Goal: Obtain resource: Download file/media

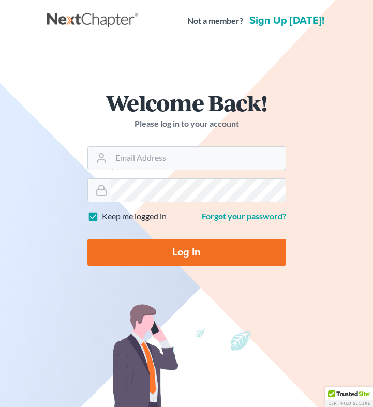
type input "btittle@tittlelawgroup.com"
click at [160, 252] on input "Log In" at bounding box center [186, 252] width 199 height 27
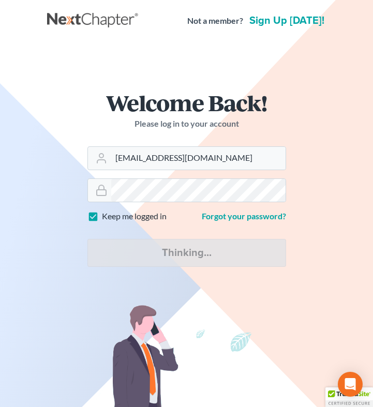
type input "Thinking..."
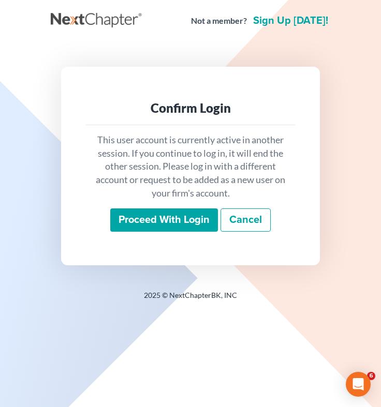
click at [148, 215] on input "Proceed with login" at bounding box center [164, 220] width 108 height 24
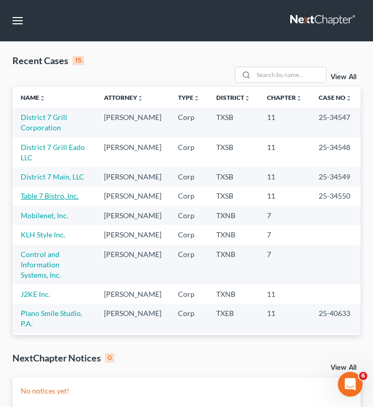
click at [43, 200] on link "Table 7 Bistro, Inc." at bounding box center [50, 195] width 58 height 9
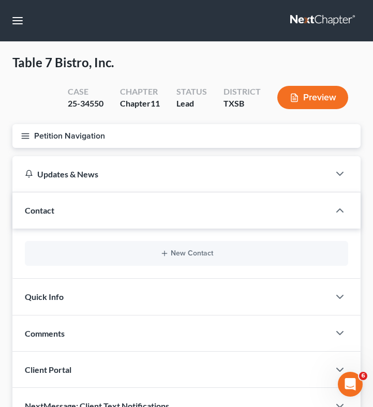
click at [27, 141] on button "Petition Navigation" at bounding box center [186, 136] width 348 height 24
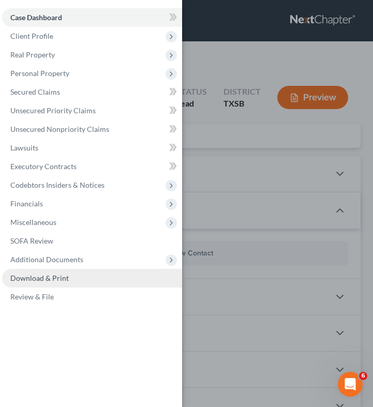
click at [64, 279] on span "Download & Print" at bounding box center [39, 278] width 58 height 9
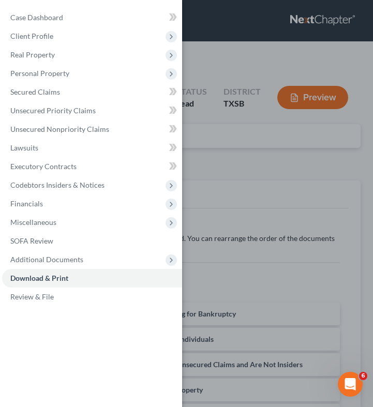
click at [278, 183] on div "Case Dashboard Payments Invoices Payments Payments Credit Report Client Profile" at bounding box center [186, 203] width 373 height 407
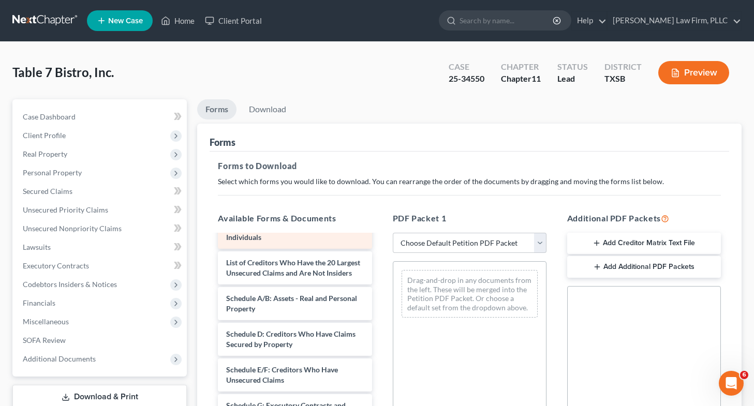
scroll to position [57, 0]
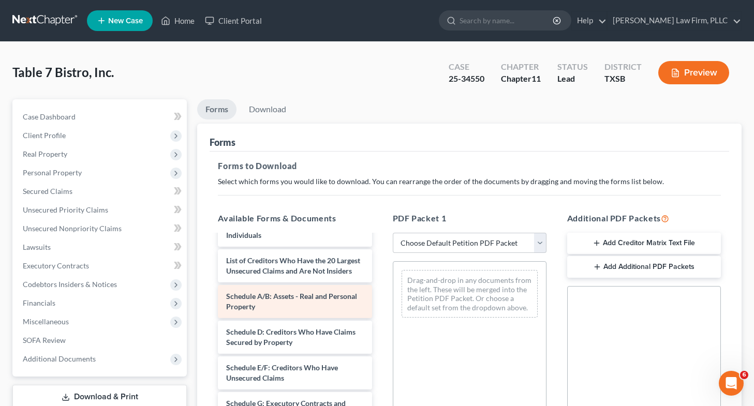
click at [297, 311] on div "Schedule A/B: Assets - Real and Personal Property" at bounding box center [295, 301] width 154 height 33
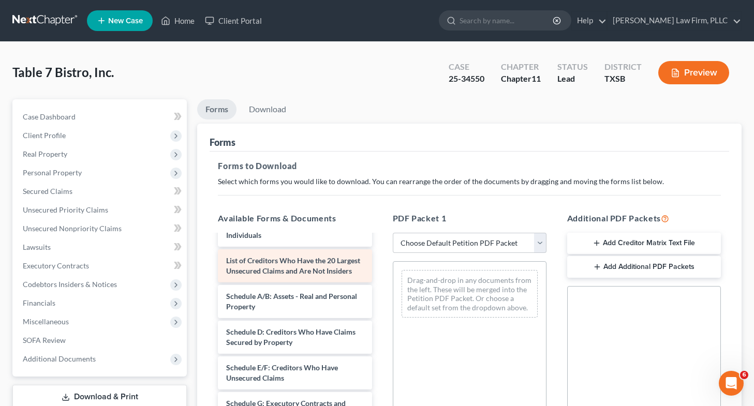
scroll to position [0, 0]
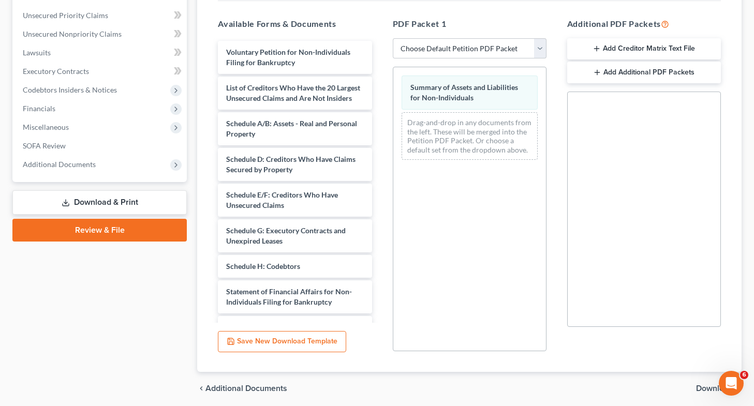
scroll to position [196, 0]
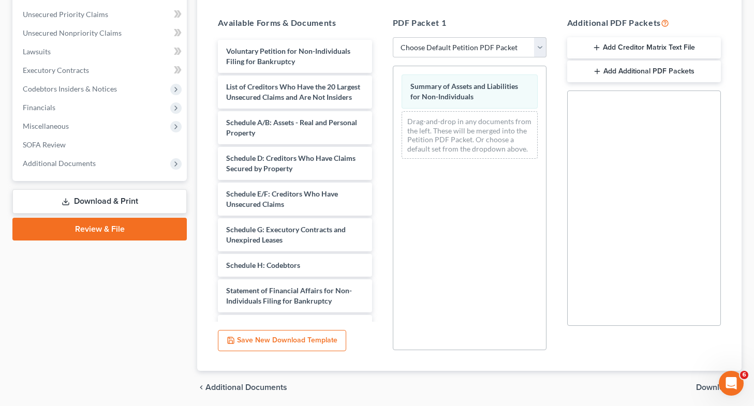
click at [380, 384] on span "Download" at bounding box center [714, 387] width 37 height 8
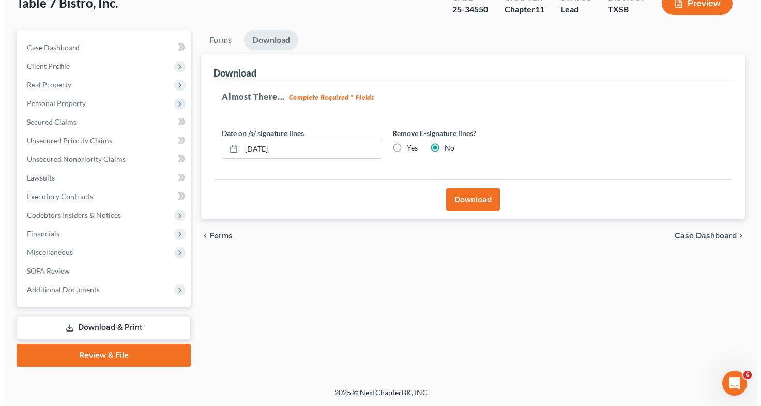
scroll to position [68, 0]
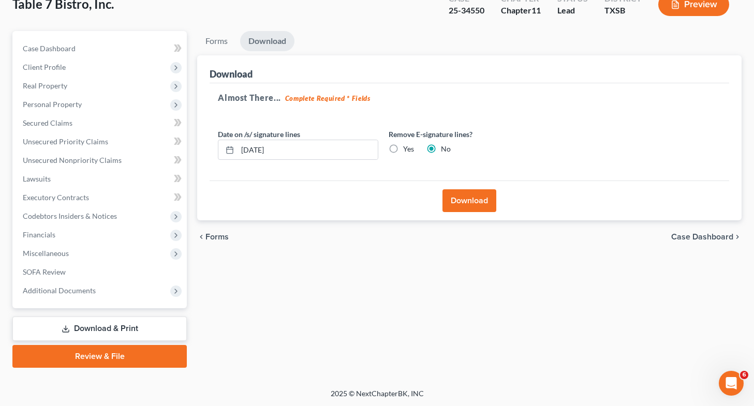
click at [380, 144] on label "Yes" at bounding box center [408, 149] width 11 height 10
click at [380, 144] on input "Yes" at bounding box center [410, 147] width 7 height 7
radio input "true"
radio input "false"
click at [380, 201] on button "Download" at bounding box center [469, 200] width 54 height 23
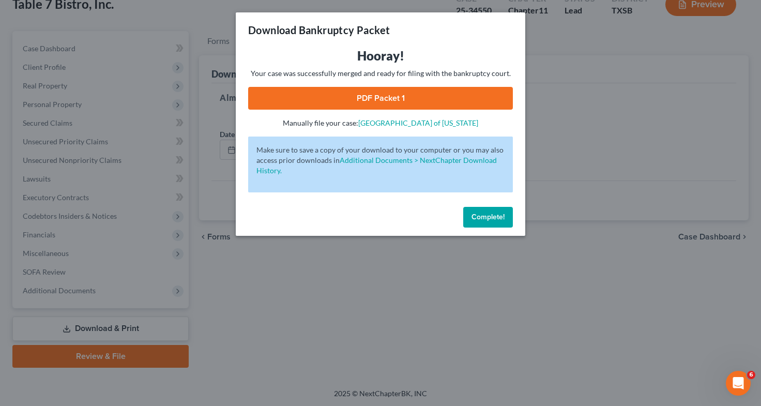
click at [380, 94] on link "PDF Packet 1" at bounding box center [380, 98] width 265 height 23
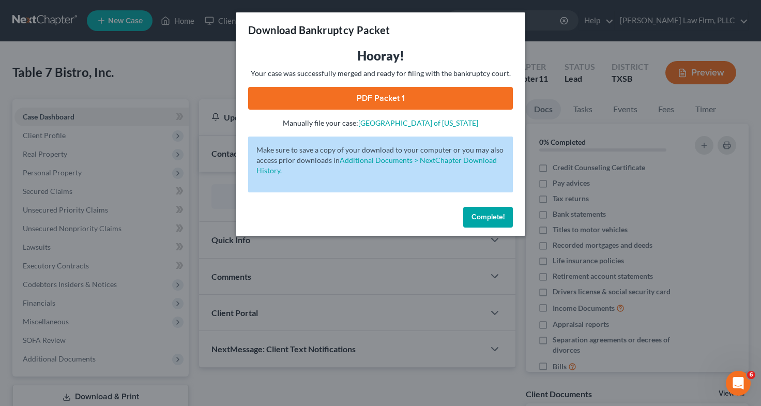
click at [80, 285] on div "Download Bankruptcy Packet Hooray! Your case was successfully merged and ready …" at bounding box center [380, 203] width 761 height 406
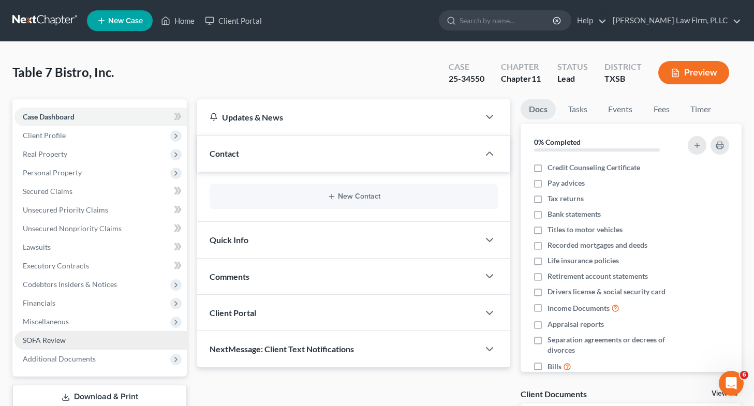
click at [78, 335] on link "SOFA Review" at bounding box center [100, 340] width 172 height 19
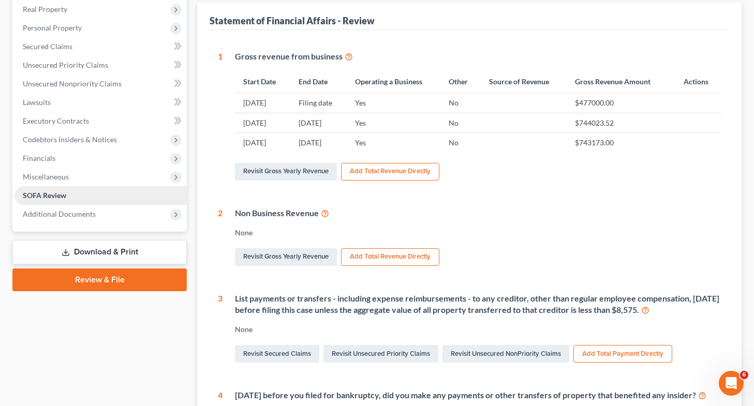
scroll to position [161, 0]
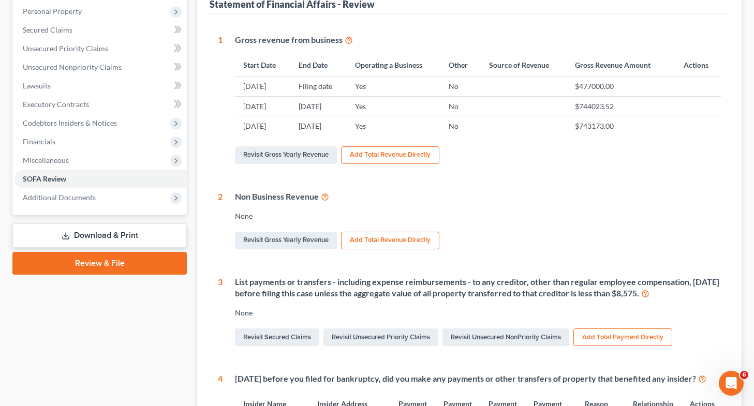
click at [127, 235] on link "Download & Print" at bounding box center [99, 235] width 174 height 24
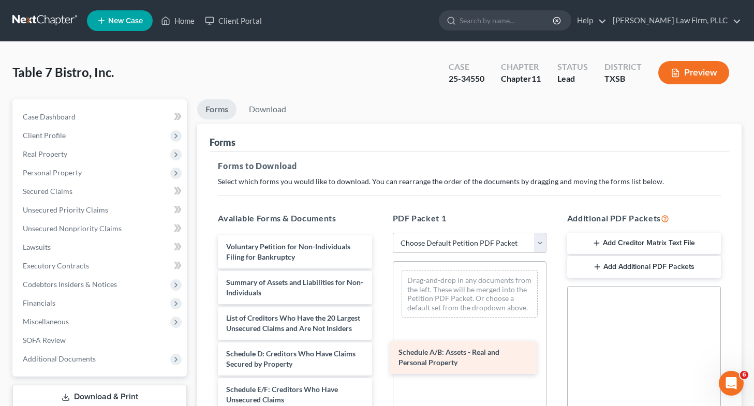
drag, startPoint x: 308, startPoint y: 369, endPoint x: 480, endPoint y: 357, distance: 172.6
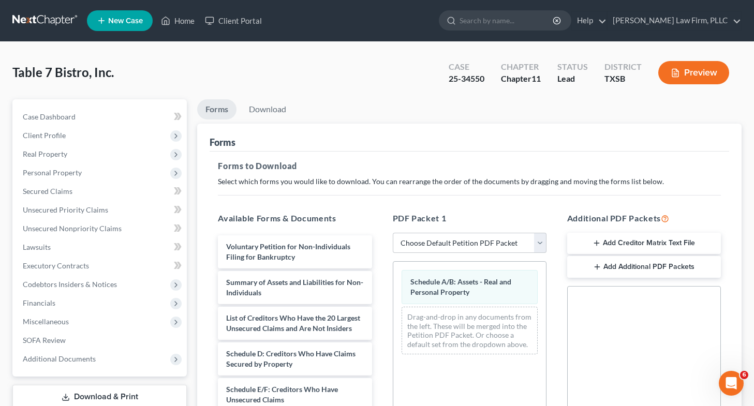
scroll to position [232, 0]
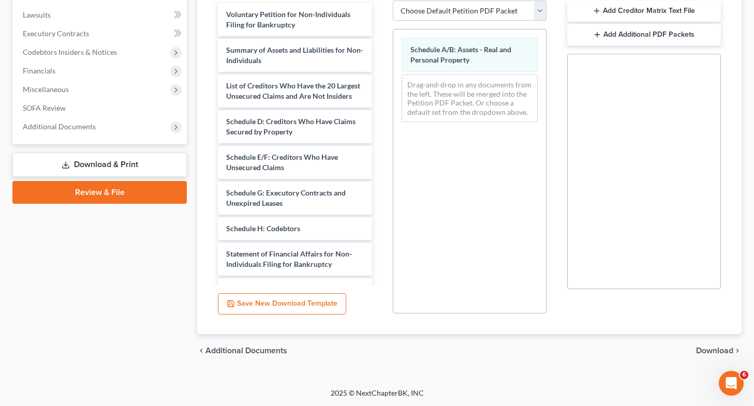
click at [380, 349] on span "Download" at bounding box center [714, 351] width 37 height 8
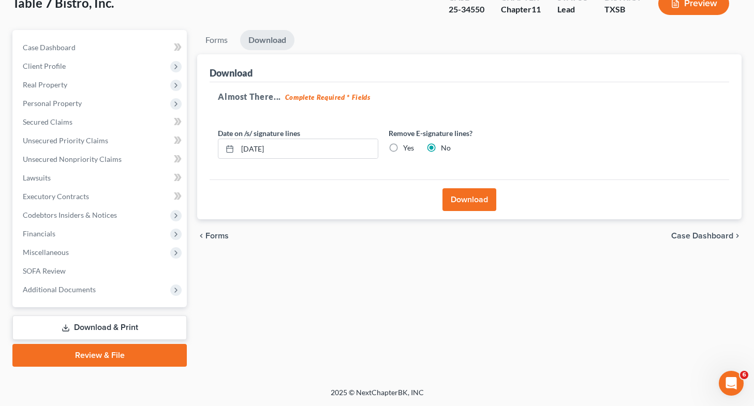
scroll to position [68, 0]
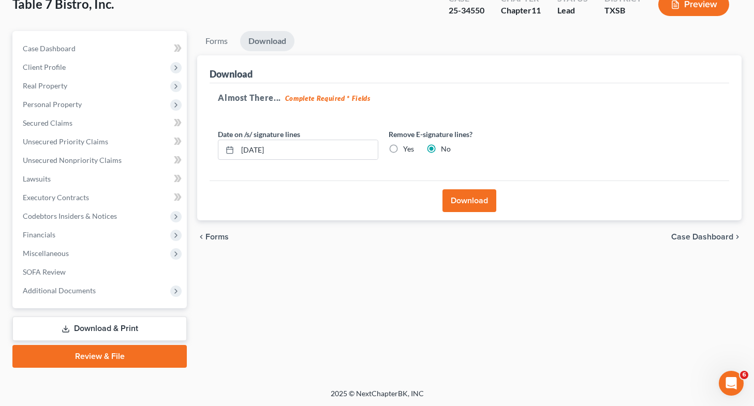
click at [380, 145] on label "Yes" at bounding box center [408, 149] width 11 height 10
click at [380, 145] on input "Yes" at bounding box center [410, 147] width 7 height 7
radio input "true"
radio input "false"
click at [380, 196] on button "Download" at bounding box center [469, 200] width 54 height 23
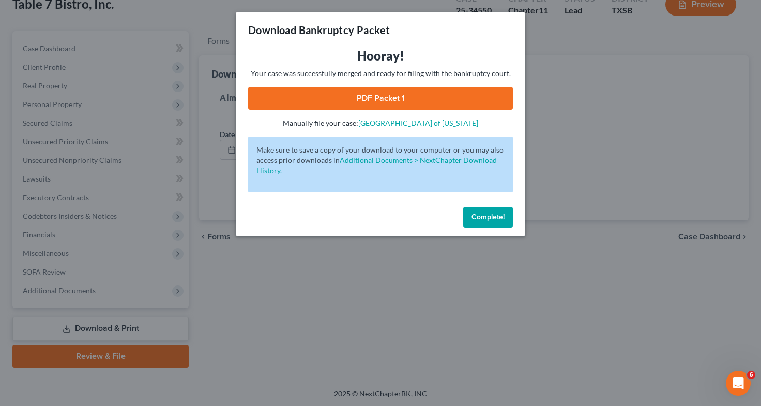
click at [380, 98] on link "PDF Packet 1" at bounding box center [380, 98] width 265 height 23
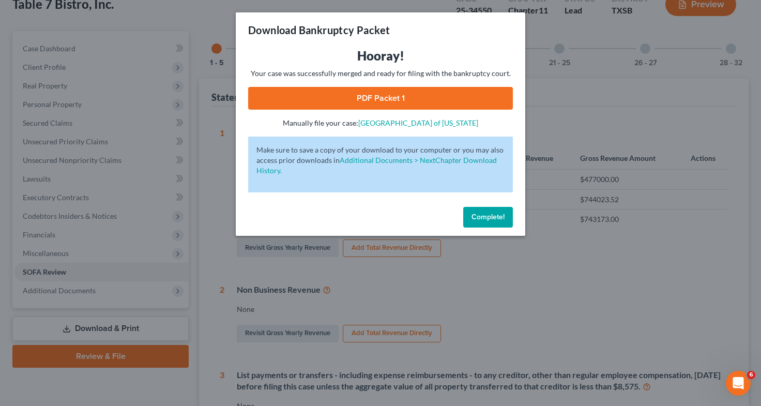
click at [120, 273] on div "Download Bankruptcy Packet Hooray! Your case was successfully merged and ready …" at bounding box center [380, 203] width 761 height 406
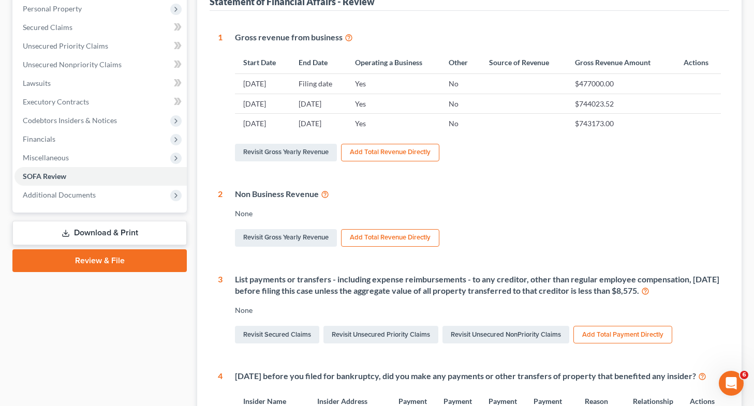
scroll to position [164, 0]
click at [138, 232] on link "Download & Print" at bounding box center [99, 232] width 174 height 24
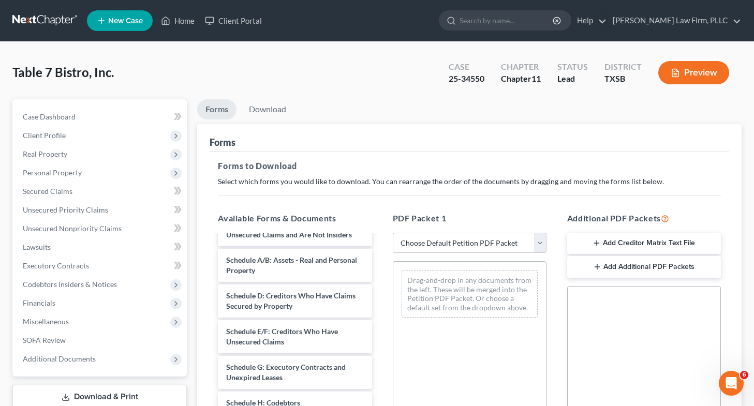
scroll to position [95, 0]
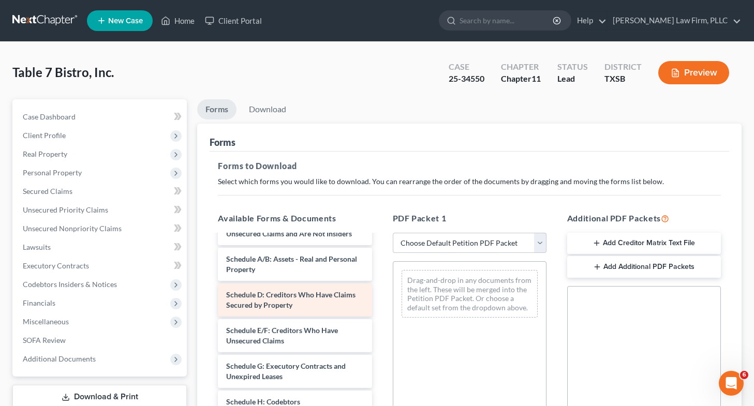
click at [380, 343] on div "Voluntary Petition for Non-Individuals Filing for Bankruptcy Summary of Assets …" at bounding box center [294, 363] width 170 height 445
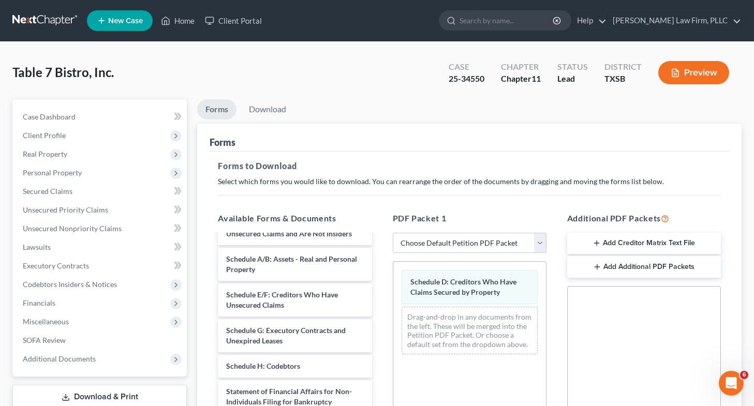
scroll to position [232, 0]
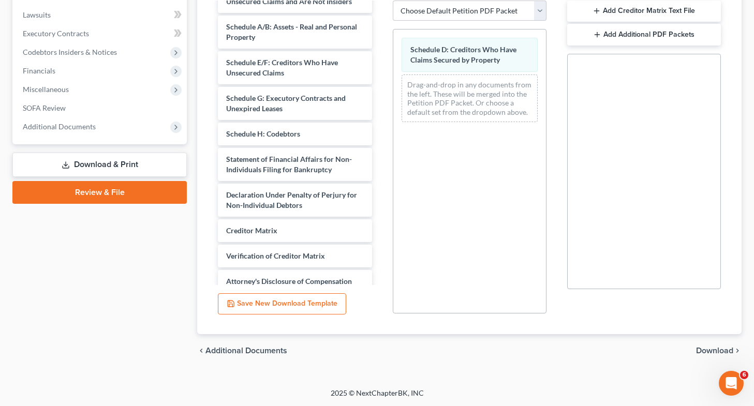
click at [380, 350] on span "Download" at bounding box center [714, 351] width 37 height 8
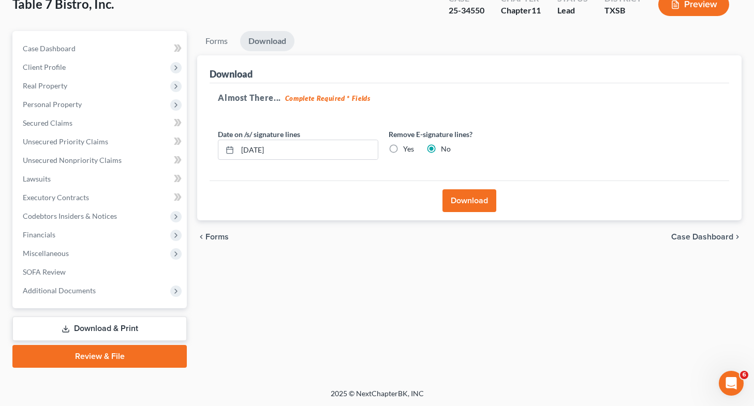
click at [380, 147] on label "Yes" at bounding box center [408, 149] width 11 height 10
click at [380, 147] on input "Yes" at bounding box center [410, 147] width 7 height 7
radio input "true"
radio input "false"
click at [380, 192] on button "Download" at bounding box center [469, 200] width 54 height 23
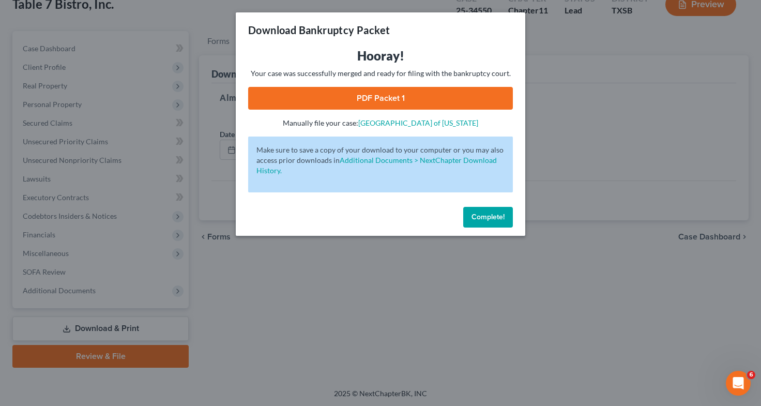
click at [380, 101] on link "PDF Packet 1" at bounding box center [380, 98] width 265 height 23
click at [111, 245] on div "Download Bankruptcy Packet Hooray! Your case was successfully merged and ready …" at bounding box center [380, 203] width 761 height 406
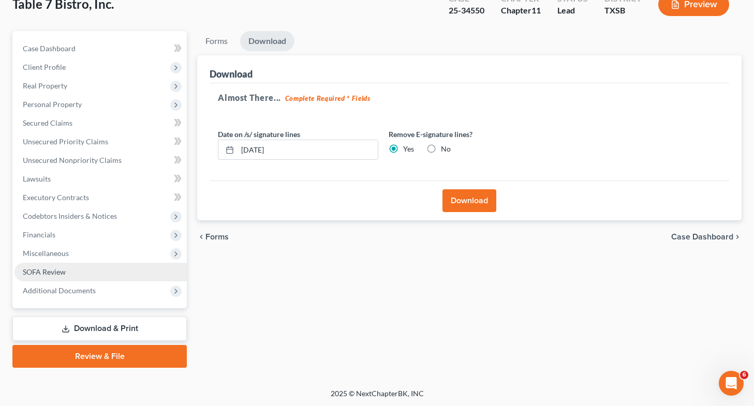
click at [105, 267] on link "SOFA Review" at bounding box center [100, 272] width 172 height 19
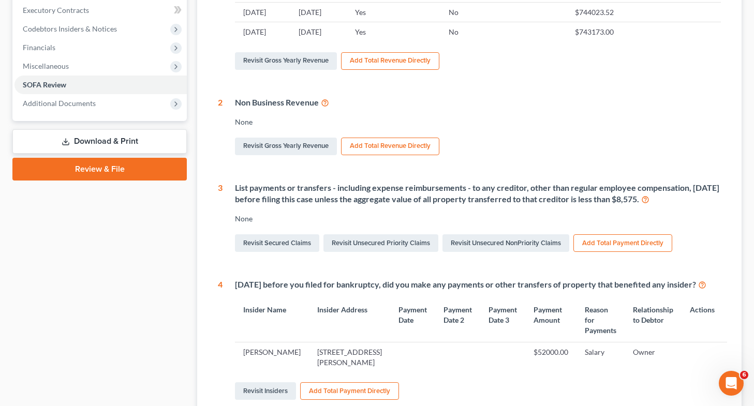
scroll to position [260, 0]
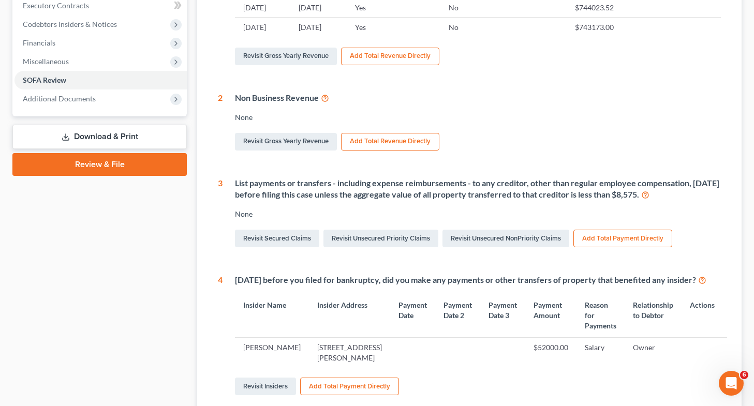
click at [147, 136] on link "Download & Print" at bounding box center [99, 137] width 174 height 24
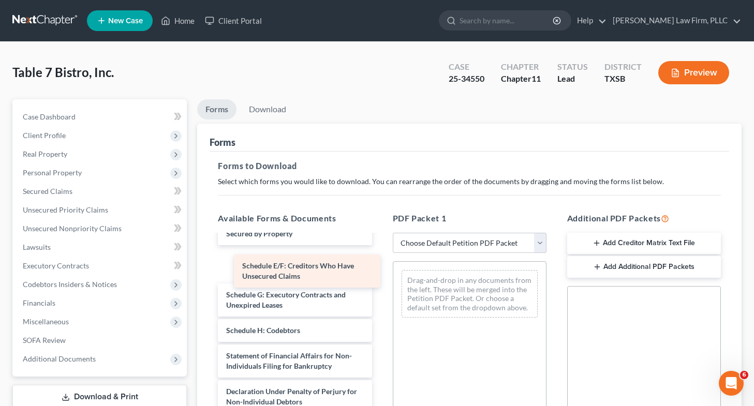
scroll to position [141, 0]
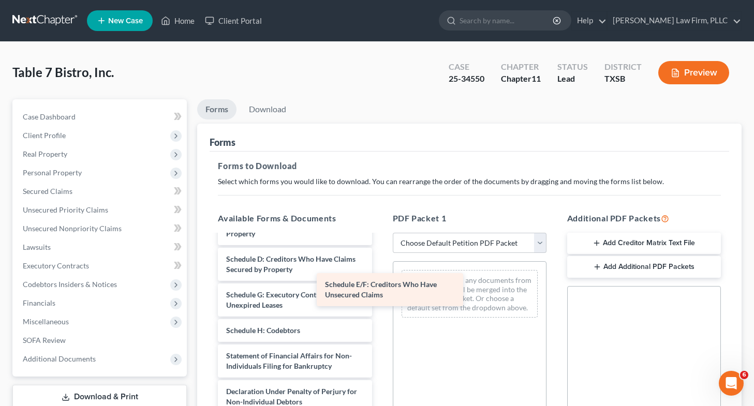
drag, startPoint x: 320, startPoint y: 276, endPoint x: 418, endPoint y: 295, distance: 100.6
click at [380, 295] on div "Schedule E/F: Creditors Who Have Unsecured Claims Voluntary Petition for Non-In…" at bounding box center [294, 310] width 170 height 410
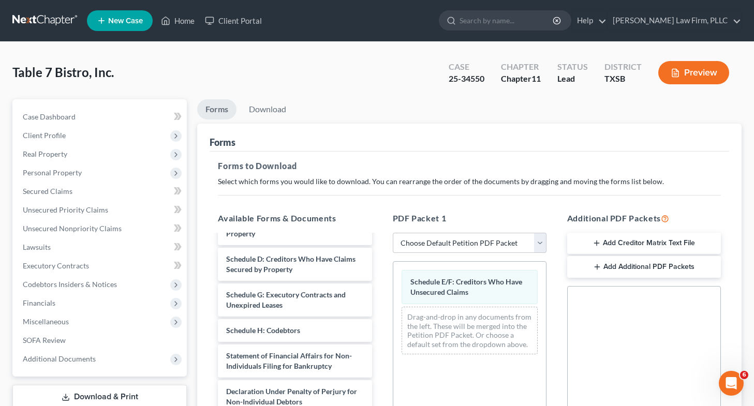
scroll to position [232, 0]
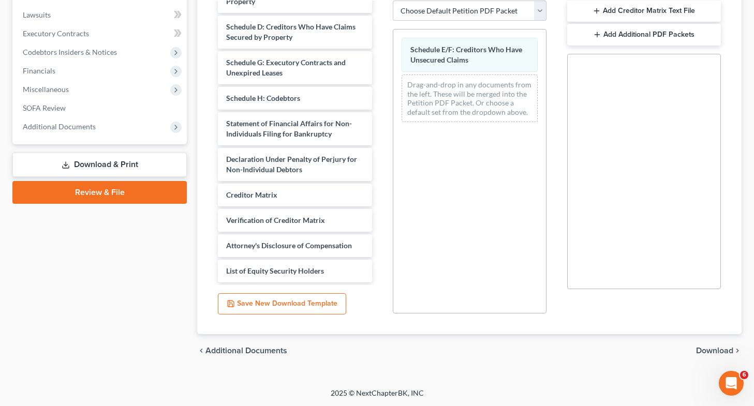
click at [380, 354] on span "Download" at bounding box center [714, 351] width 37 height 8
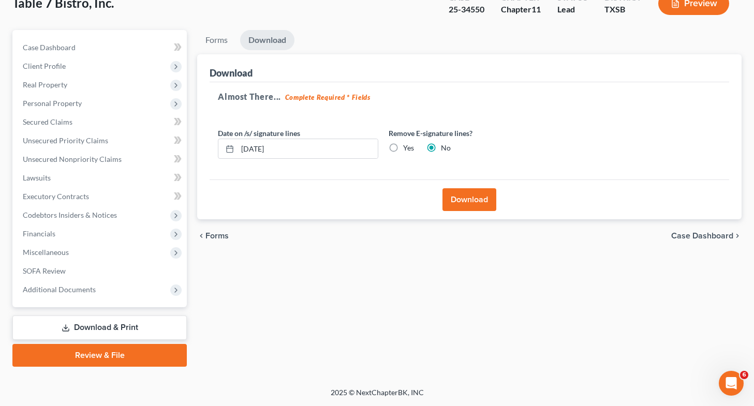
scroll to position [68, 0]
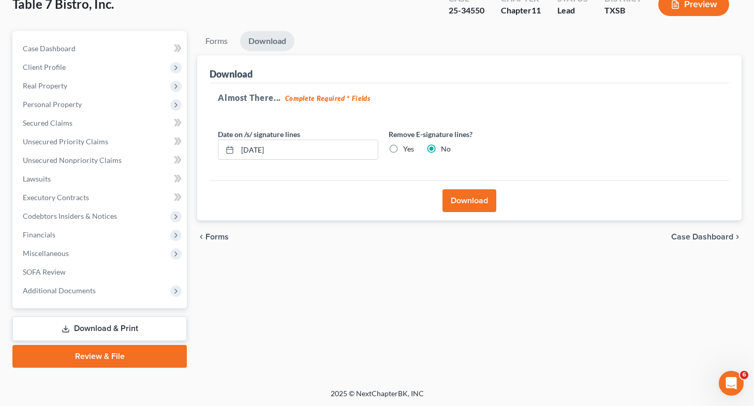
click at [380, 147] on label "Yes" at bounding box center [408, 149] width 11 height 10
click at [380, 147] on input "Yes" at bounding box center [410, 147] width 7 height 7
radio input "true"
radio input "false"
click at [380, 205] on button "Download" at bounding box center [469, 200] width 54 height 23
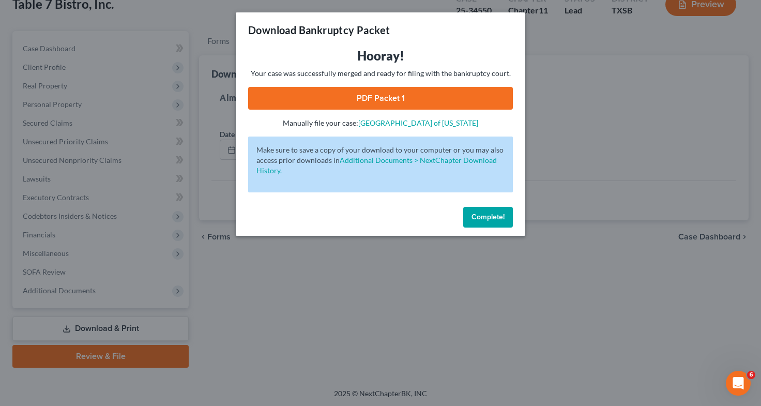
click at [373, 95] on link "PDF Packet 1" at bounding box center [380, 98] width 265 height 23
click at [134, 251] on div "Download Bankruptcy Packet Hooray! Your case was successfully merged and ready …" at bounding box center [380, 203] width 761 height 406
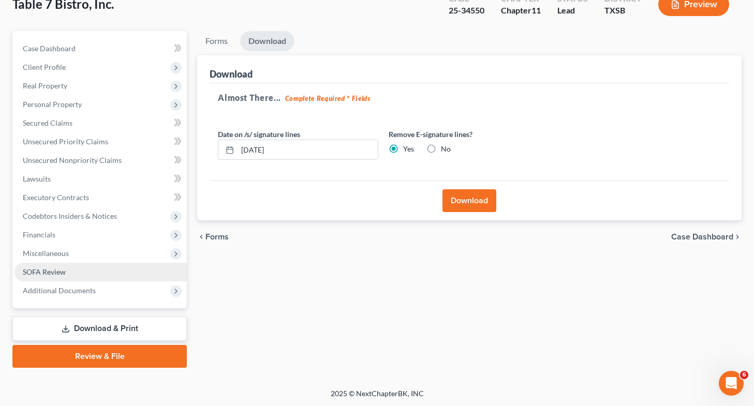
click at [130, 265] on link "SOFA Review" at bounding box center [100, 272] width 172 height 19
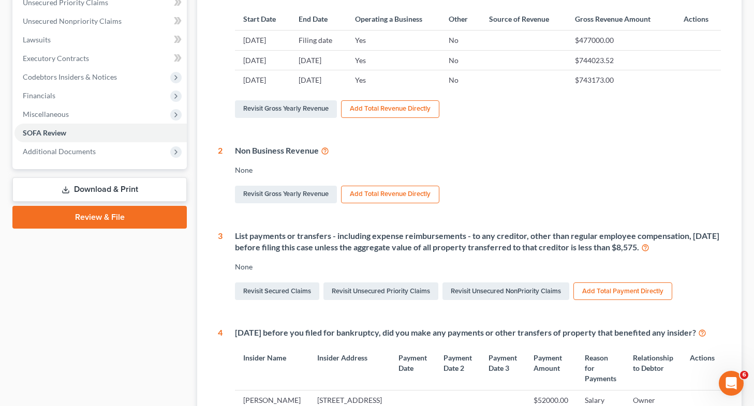
scroll to position [208, 0]
click at [132, 189] on link "Download & Print" at bounding box center [99, 189] width 174 height 24
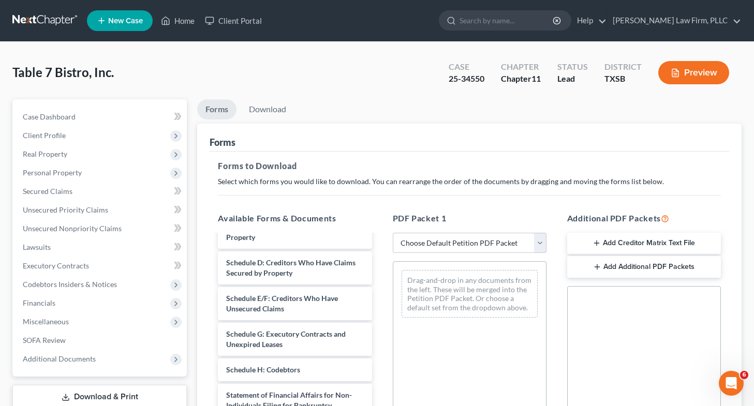
scroll to position [127, 0]
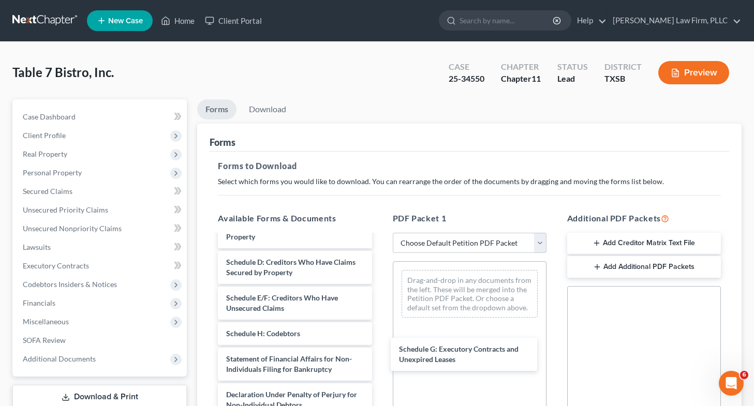
drag, startPoint x: 322, startPoint y: 349, endPoint x: 443, endPoint y: 342, distance: 121.7
click at [380, 354] on div "Schedule G: Executory Contracts and Unexpired Leases Voluntary Petition for Non…" at bounding box center [294, 313] width 170 height 410
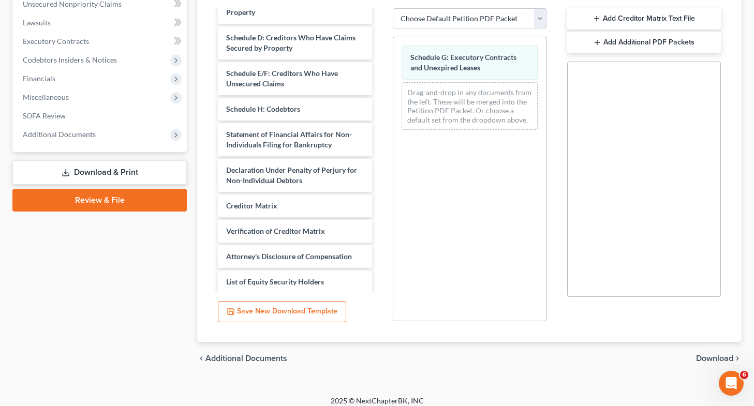
scroll to position [229, 0]
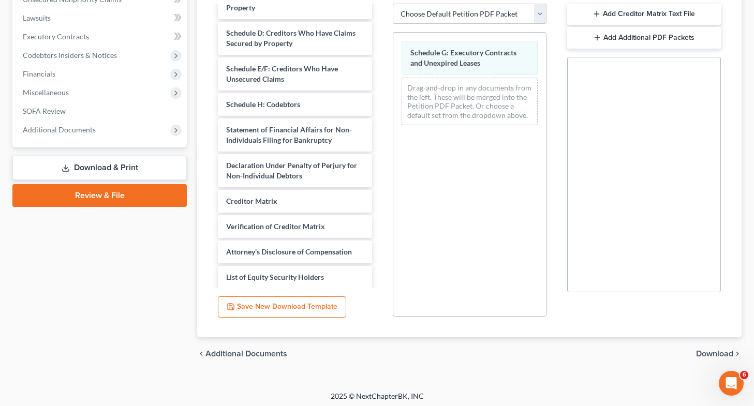
click at [380, 350] on span "Download" at bounding box center [714, 354] width 37 height 8
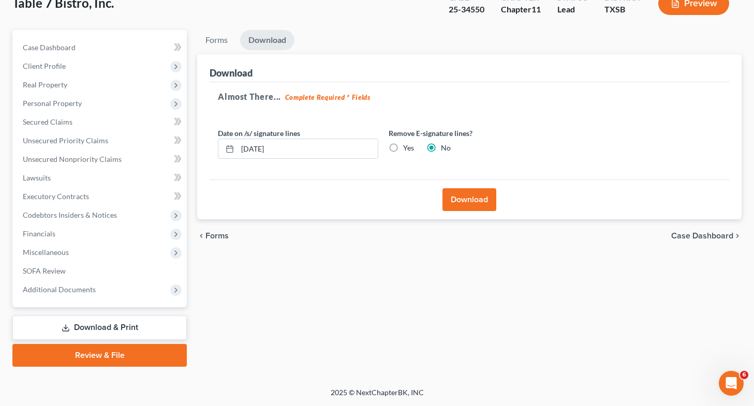
scroll to position [68, 0]
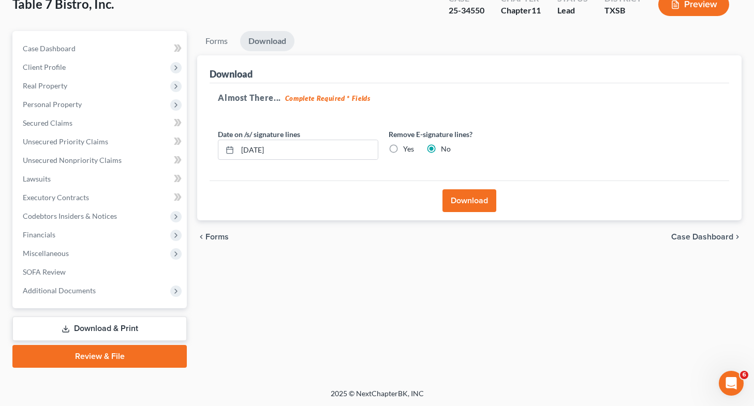
click at [380, 145] on label "Yes" at bounding box center [408, 149] width 11 height 10
click at [380, 145] on input "Yes" at bounding box center [410, 147] width 7 height 7
radio input "true"
radio input "false"
click at [380, 202] on button "Download" at bounding box center [469, 200] width 54 height 23
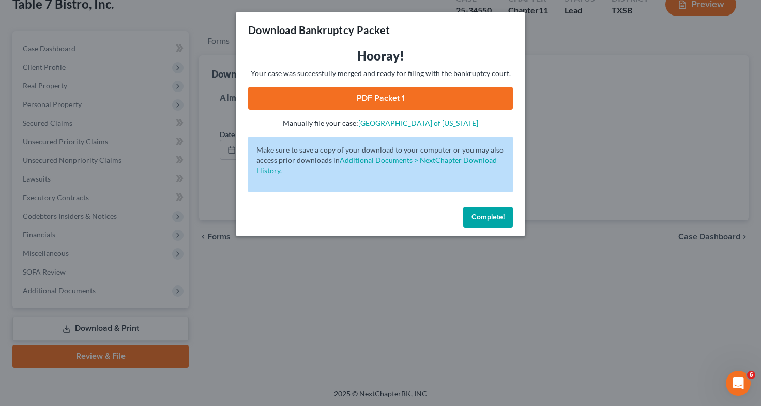
click at [380, 95] on link "PDF Packet 1" at bounding box center [380, 98] width 265 height 23
click at [103, 264] on div "Download Bankruptcy Packet Hooray! Your case was successfully merged and ready …" at bounding box center [380, 203] width 761 height 406
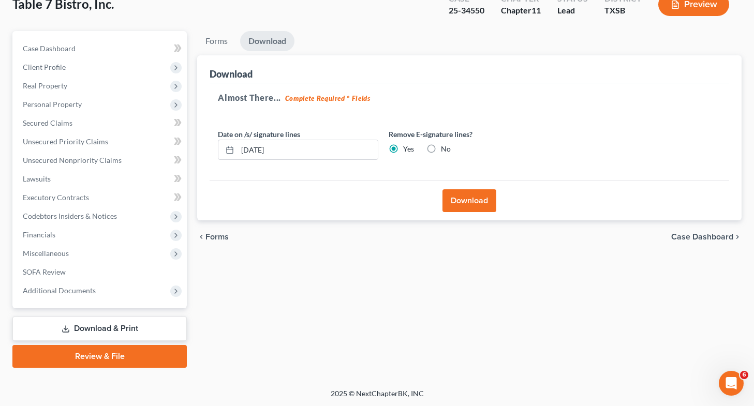
click at [110, 324] on link "Download & Print" at bounding box center [99, 329] width 174 height 24
click at [127, 328] on link "Download & Print" at bounding box center [99, 329] width 174 height 24
click at [92, 272] on link "SOFA Review" at bounding box center [100, 272] width 172 height 19
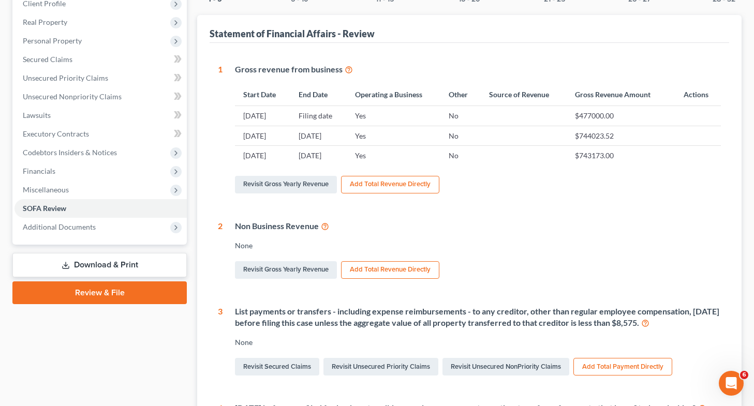
scroll to position [132, 0]
click at [107, 268] on link "Download & Print" at bounding box center [99, 264] width 174 height 24
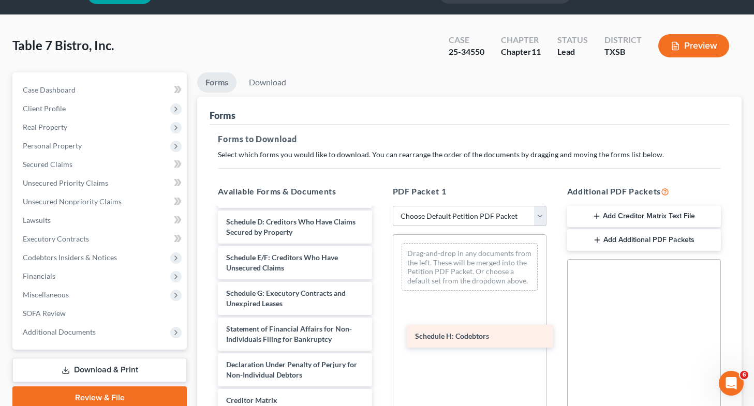
scroll to position [151, 0]
drag, startPoint x: 307, startPoint y: 307, endPoint x: 499, endPoint y: 341, distance: 195.3
click at [380, 341] on div "Schedule H: Codebtors Voluntary Petition for Non-Individuals Filing for Bankrup…" at bounding box center [294, 278] width 170 height 420
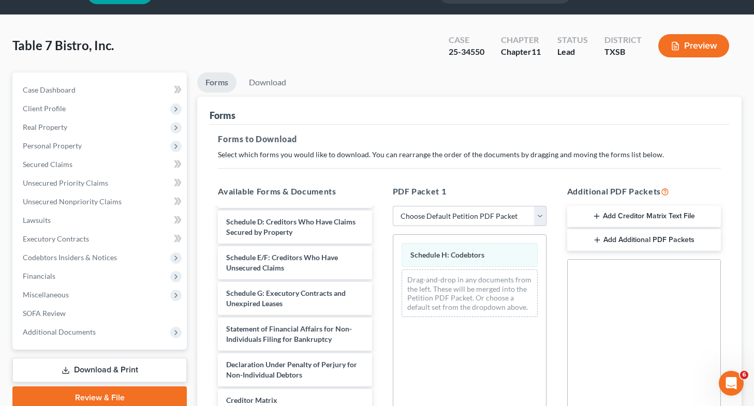
scroll to position [232, 0]
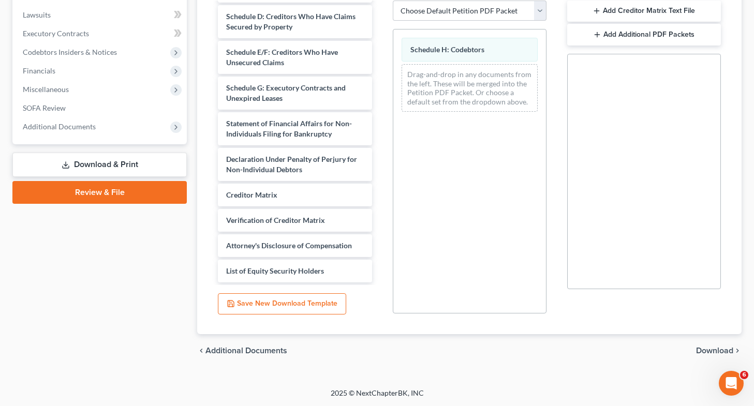
click at [380, 353] on span "Download" at bounding box center [714, 351] width 37 height 8
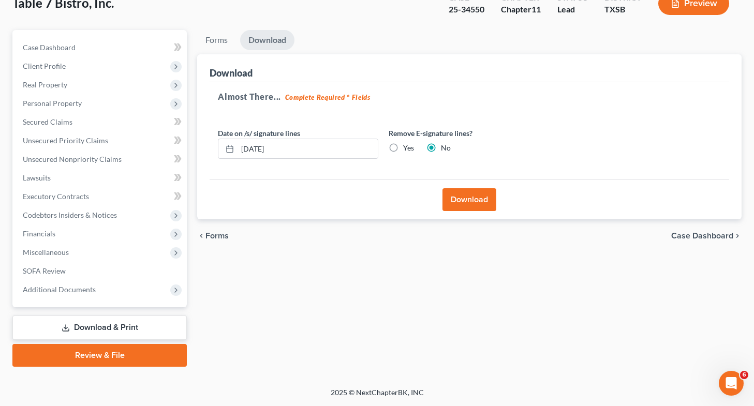
scroll to position [68, 0]
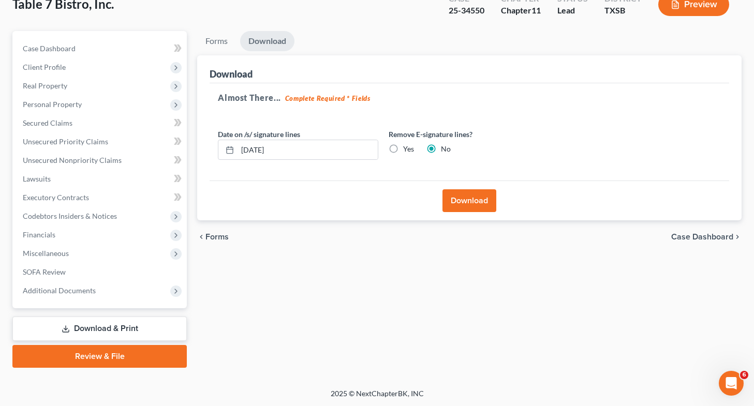
click at [380, 146] on label "Yes" at bounding box center [408, 149] width 11 height 10
click at [380, 146] on input "Yes" at bounding box center [410, 147] width 7 height 7
radio input "true"
radio input "false"
click at [380, 198] on button "Download" at bounding box center [469, 200] width 54 height 23
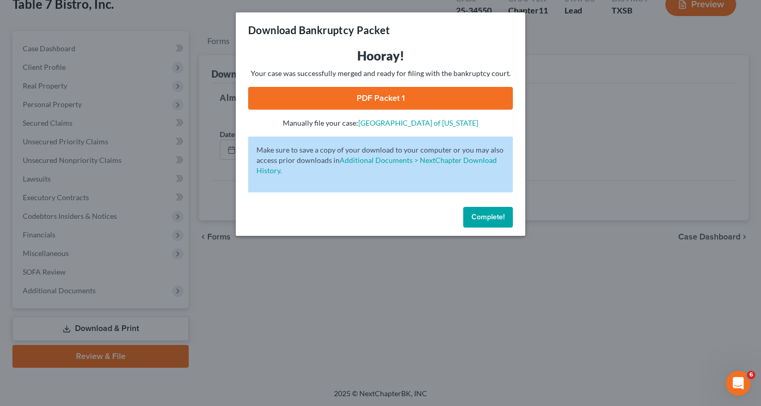
click at [346, 104] on link "PDF Packet 1" at bounding box center [380, 98] width 265 height 23
click at [266, 315] on div "Download Bankruptcy Packet Hooray! Your case was successfully merged and ready …" at bounding box center [380, 203] width 761 height 406
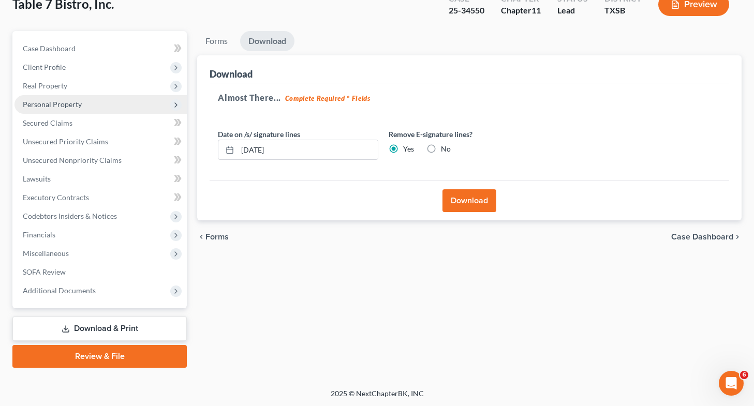
scroll to position [0, 0]
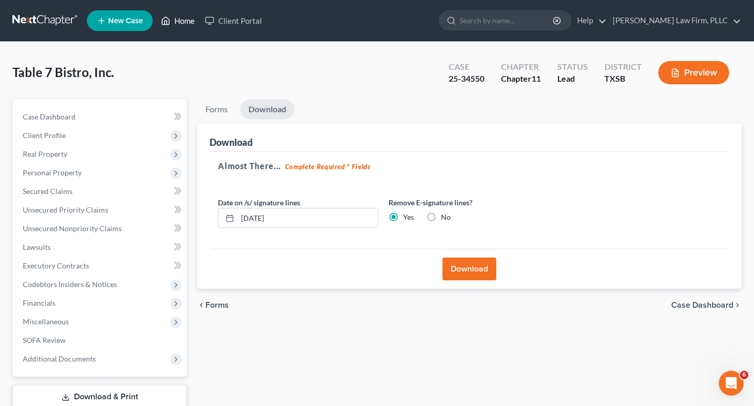
click at [184, 22] on link "Home" at bounding box center [178, 20] width 44 height 19
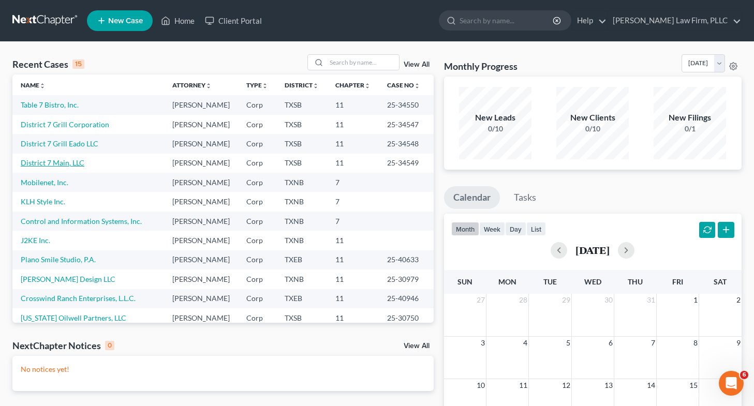
click at [49, 167] on link "District 7 Main, LLC" at bounding box center [53, 162] width 64 height 9
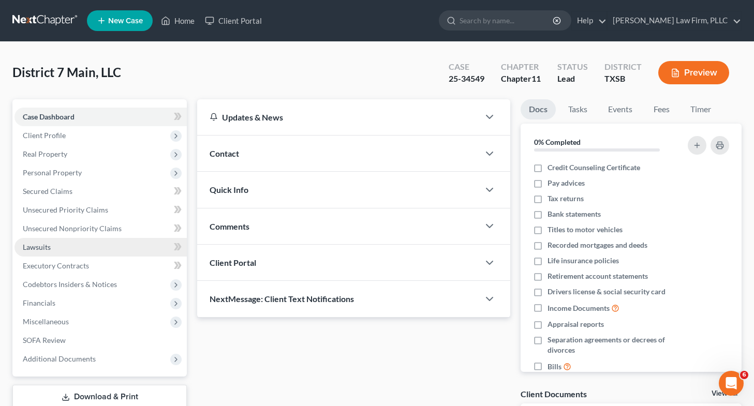
scroll to position [88, 0]
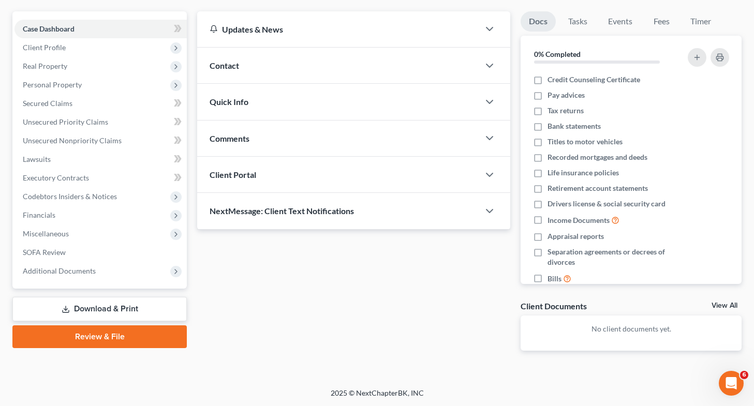
click at [106, 308] on link "Download & Print" at bounding box center [99, 309] width 174 height 24
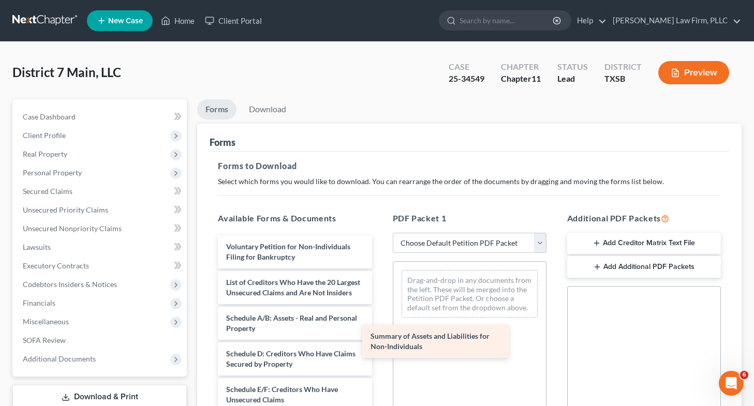
drag, startPoint x: 316, startPoint y: 286, endPoint x: 481, endPoint y: 344, distance: 174.9
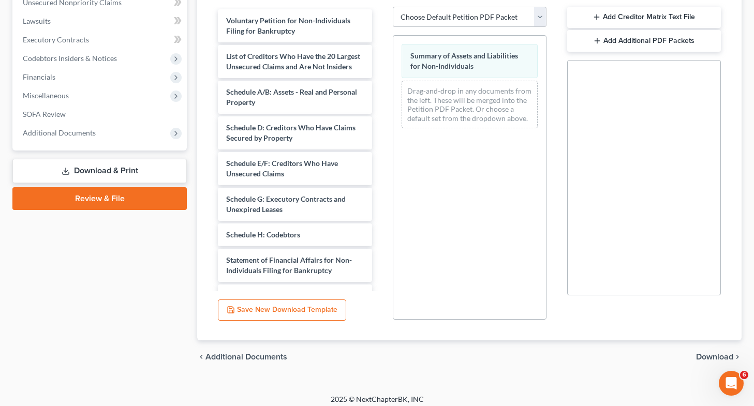
scroll to position [232, 0]
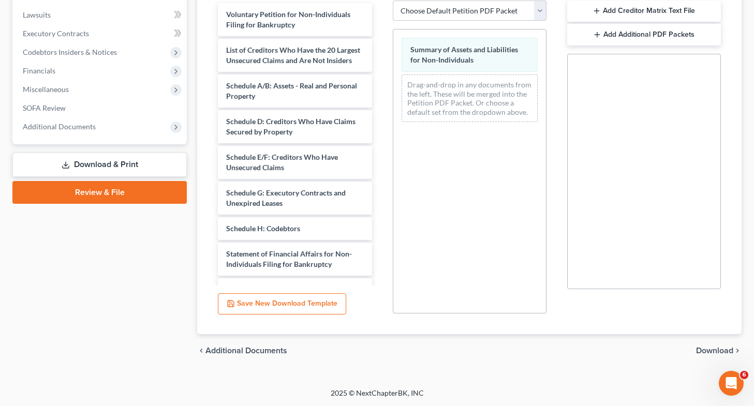
click at [380, 351] on span "Download" at bounding box center [714, 351] width 37 height 8
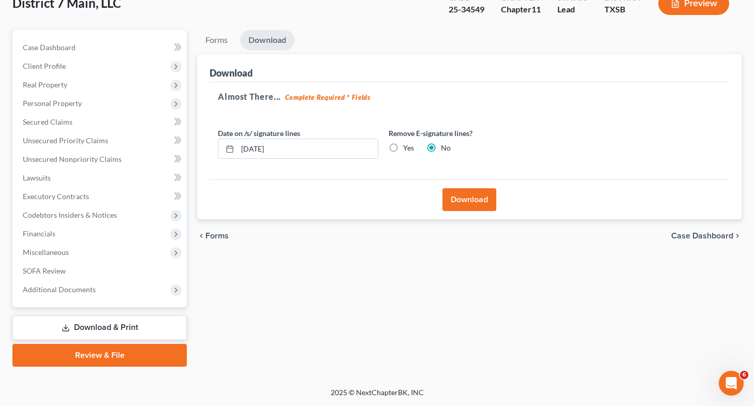
scroll to position [68, 0]
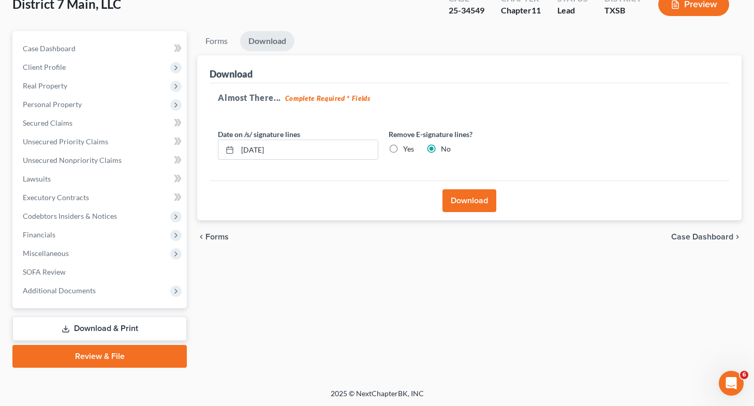
click at [380, 147] on label "Yes" at bounding box center [408, 149] width 11 height 10
click at [380, 147] on input "Yes" at bounding box center [410, 147] width 7 height 7
radio input "true"
radio input "false"
click at [380, 200] on button "Download" at bounding box center [469, 200] width 54 height 23
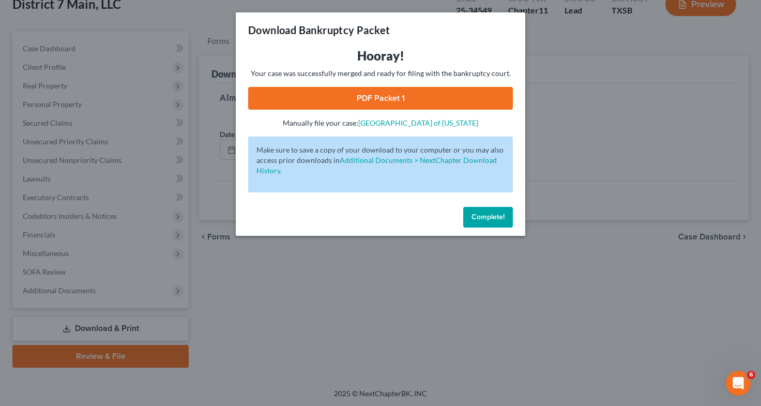
click at [380, 94] on link "PDF Packet 1" at bounding box center [380, 98] width 265 height 23
click at [103, 277] on div "Download Bankruptcy Packet Hooray! Your case was successfully merged and ready …" at bounding box center [380, 203] width 761 height 406
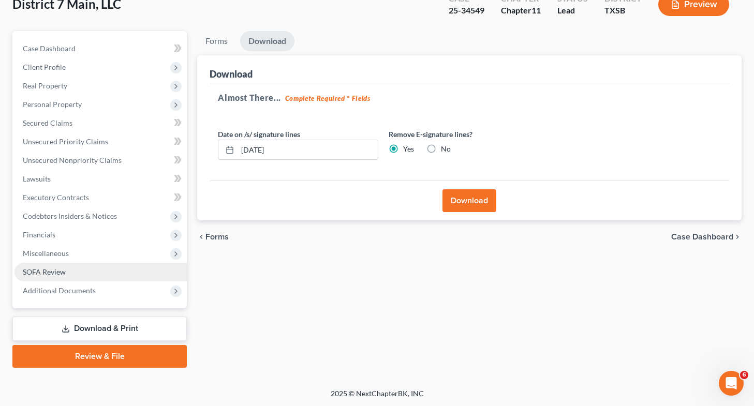
click at [103, 277] on link "SOFA Review" at bounding box center [100, 272] width 172 height 19
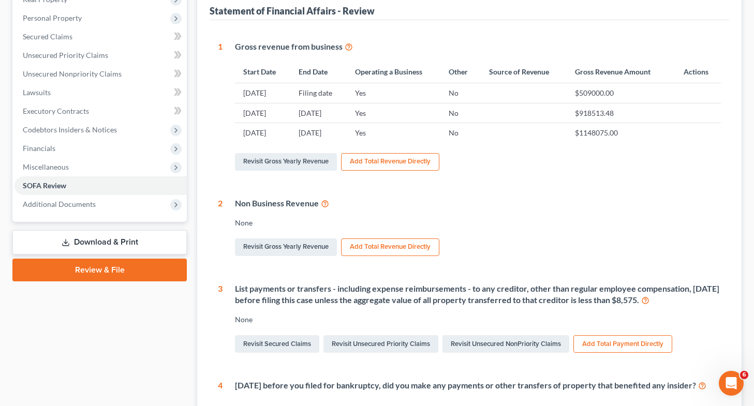
scroll to position [160, 0]
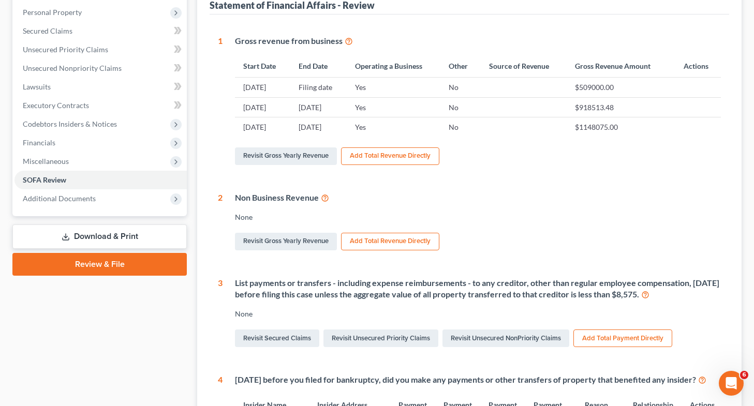
click at [141, 232] on link "Download & Print" at bounding box center [99, 236] width 174 height 24
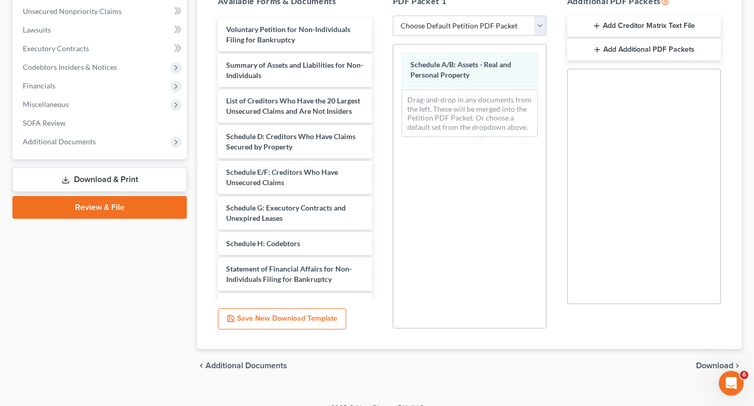
scroll to position [232, 0]
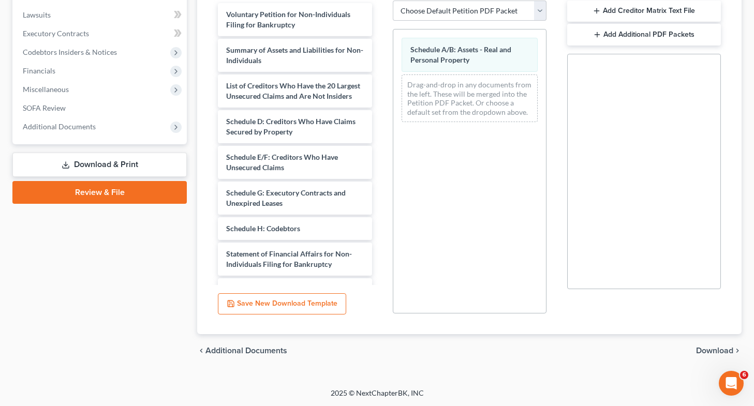
click at [380, 353] on span "Download" at bounding box center [714, 351] width 37 height 8
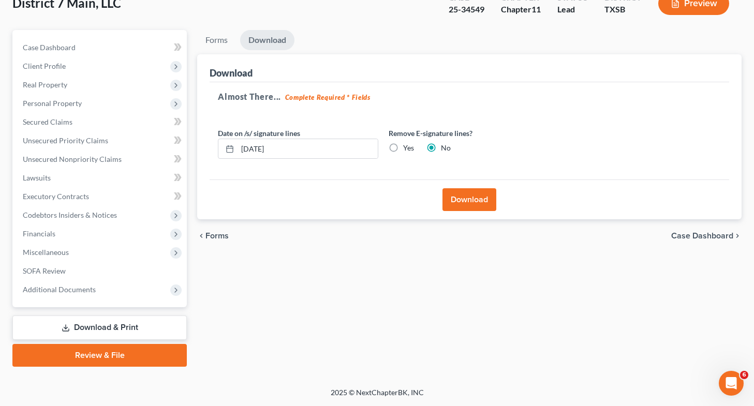
scroll to position [68, 0]
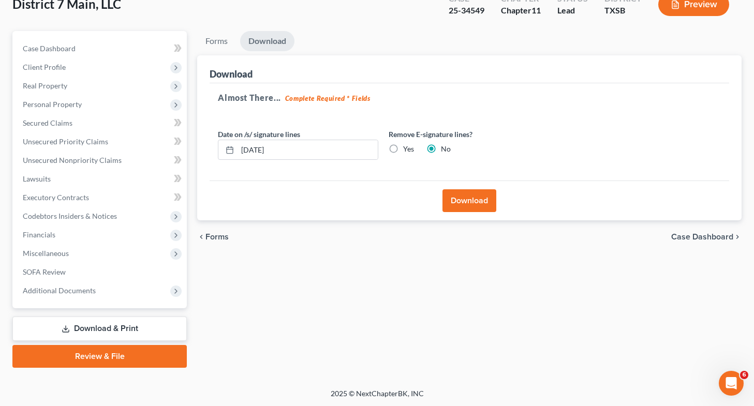
click at [380, 145] on label "Yes" at bounding box center [408, 149] width 11 height 10
click at [380, 145] on input "Yes" at bounding box center [410, 147] width 7 height 7
radio input "true"
radio input "false"
click at [380, 199] on button "Download" at bounding box center [469, 200] width 54 height 23
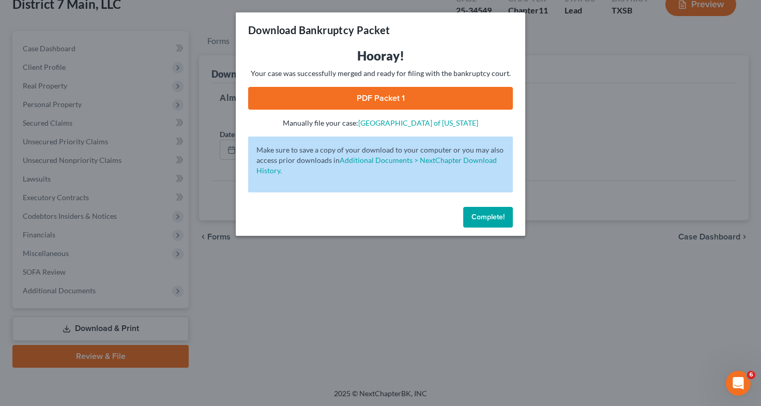
click at [357, 105] on link "PDF Packet 1" at bounding box center [380, 98] width 265 height 23
click at [237, 246] on div "Download Bankruptcy Packet Hooray! Your case was successfully merged and ready …" at bounding box center [380, 203] width 761 height 406
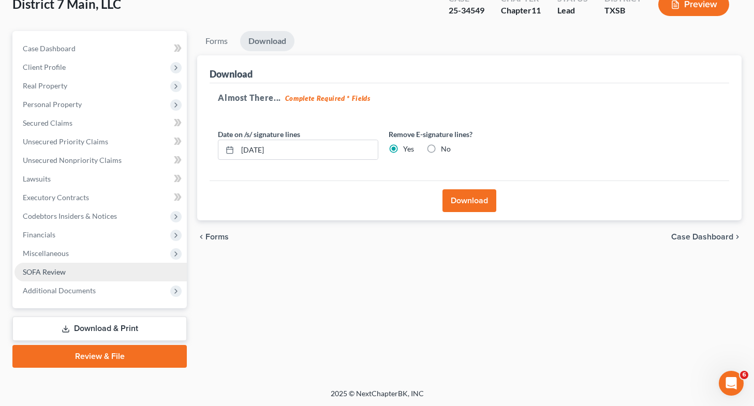
click at [105, 273] on link "SOFA Review" at bounding box center [100, 272] width 172 height 19
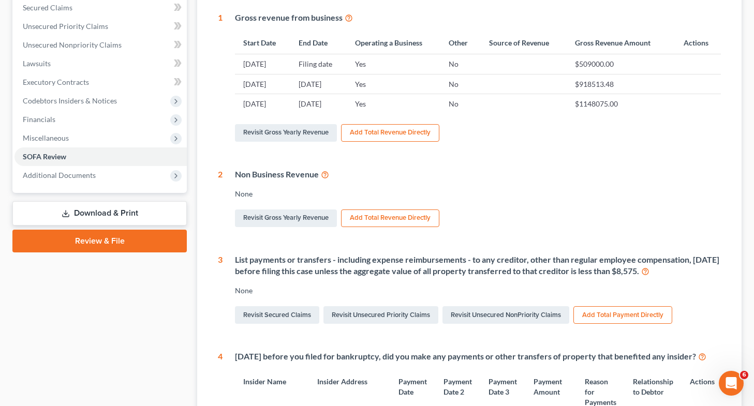
scroll to position [184, 0]
click at [147, 208] on link "Download & Print" at bounding box center [99, 213] width 174 height 24
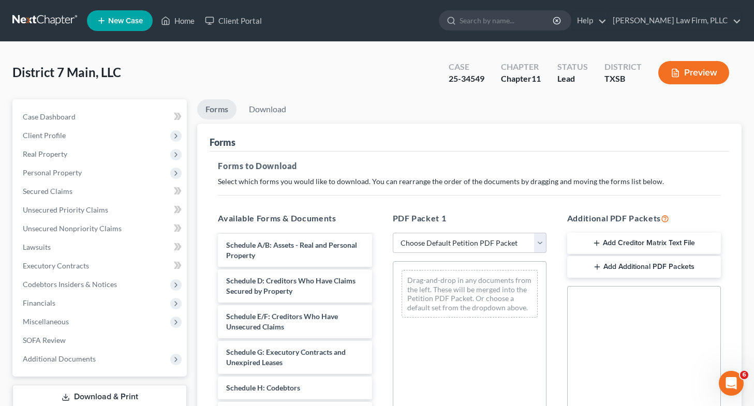
scroll to position [88, 0]
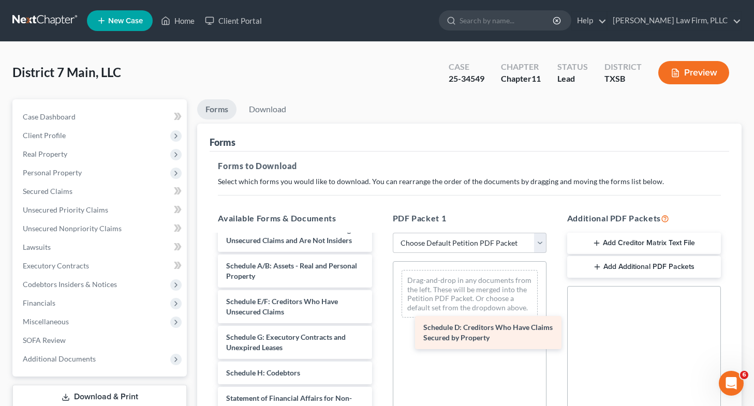
drag, startPoint x: 321, startPoint y: 324, endPoint x: 519, endPoint y: 340, distance: 198.7
click at [380, 340] on div "Schedule D: Creditors Who Have Claims Secured by Property Voluntary Petition fo…" at bounding box center [294, 352] width 170 height 410
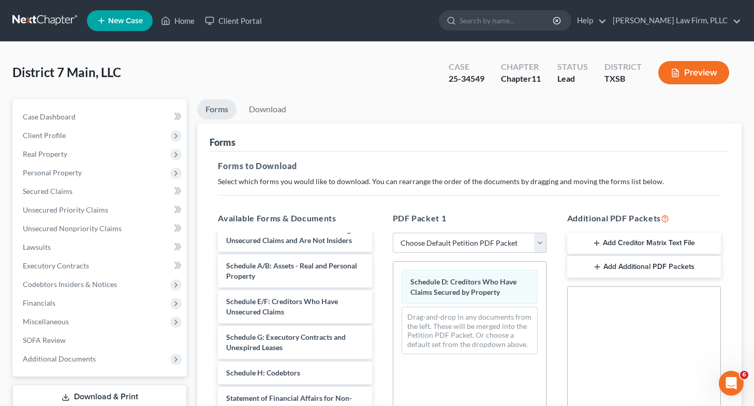
scroll to position [232, 0]
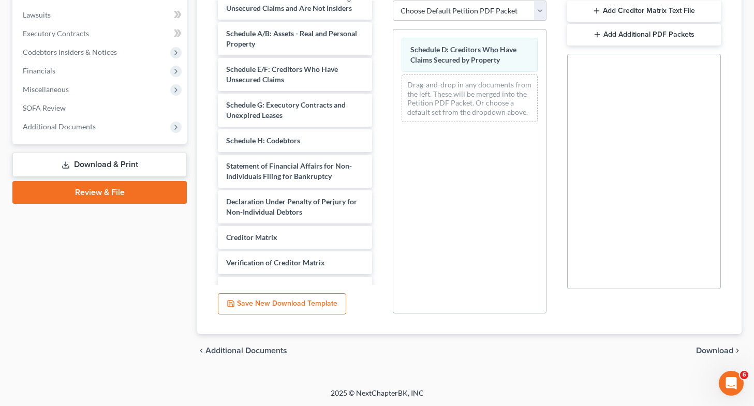
click at [380, 350] on span "Download" at bounding box center [714, 351] width 37 height 8
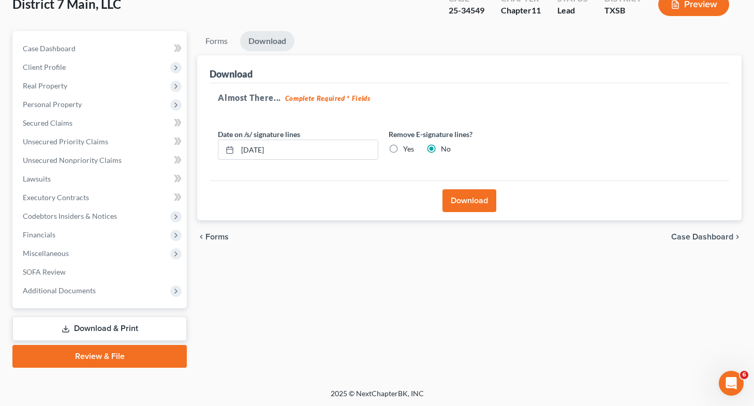
click at [380, 148] on label "Yes" at bounding box center [408, 149] width 11 height 10
click at [380, 148] on input "Yes" at bounding box center [410, 147] width 7 height 7
radio input "true"
radio input "false"
click at [380, 202] on button "Download" at bounding box center [469, 200] width 54 height 23
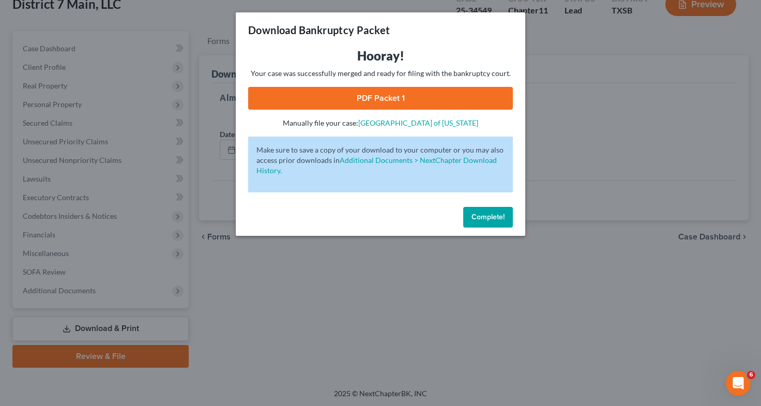
click at [364, 97] on link "PDF Packet 1" at bounding box center [380, 98] width 265 height 23
click at [341, 88] on link "PDF Packet 1" at bounding box center [380, 98] width 265 height 23
click at [131, 254] on div "Download Bankruptcy Packet Hooray! Your case was successfully merged and ready …" at bounding box center [380, 203] width 761 height 406
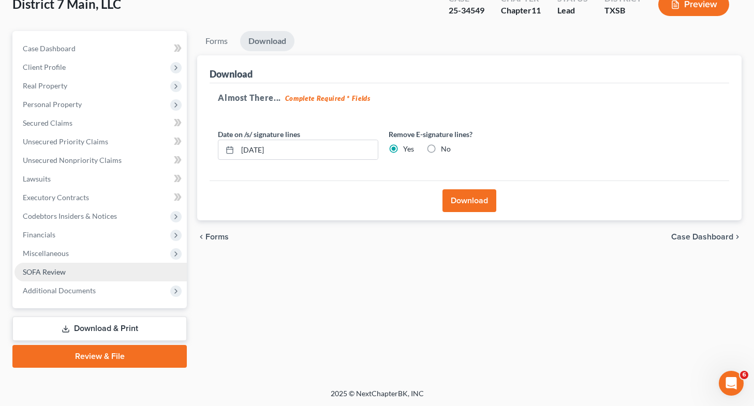
click at [127, 273] on link "SOFA Review" at bounding box center [100, 272] width 172 height 19
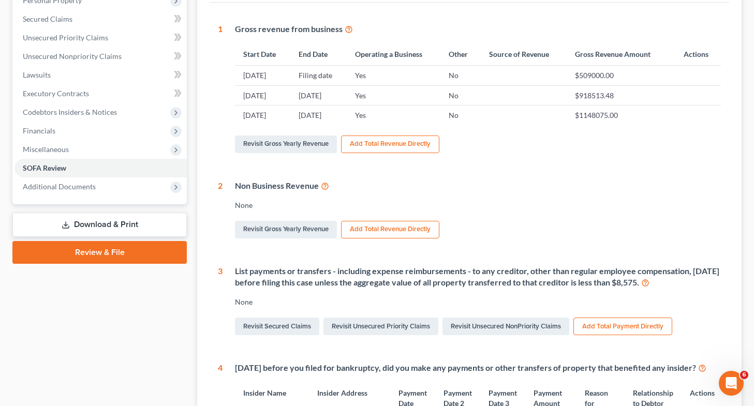
scroll to position [173, 0]
click at [97, 226] on link "Download & Print" at bounding box center [99, 224] width 174 height 24
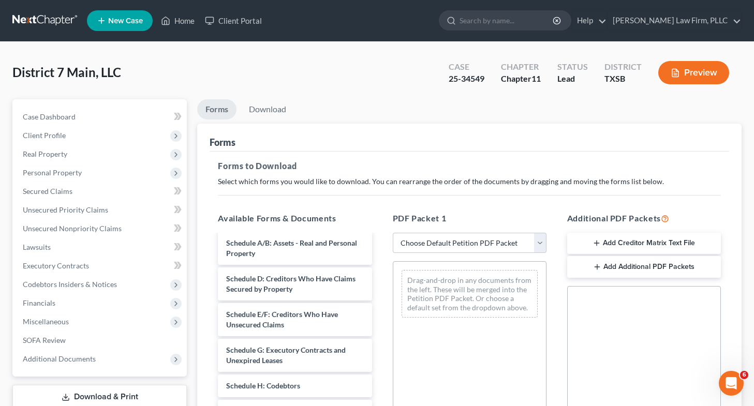
scroll to position [128, 0]
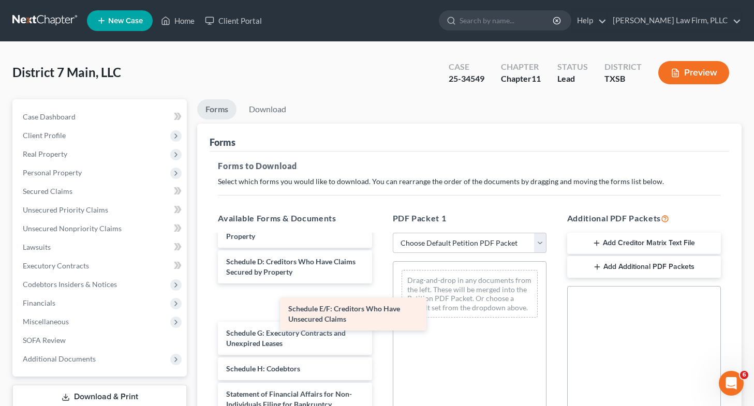
drag, startPoint x: 293, startPoint y: 322, endPoint x: 486, endPoint y: 356, distance: 195.4
click at [380, 356] on div "Schedule E/F: Creditors Who Have Unsecured Claims Voluntary Petition for Non-In…" at bounding box center [294, 330] width 170 height 445
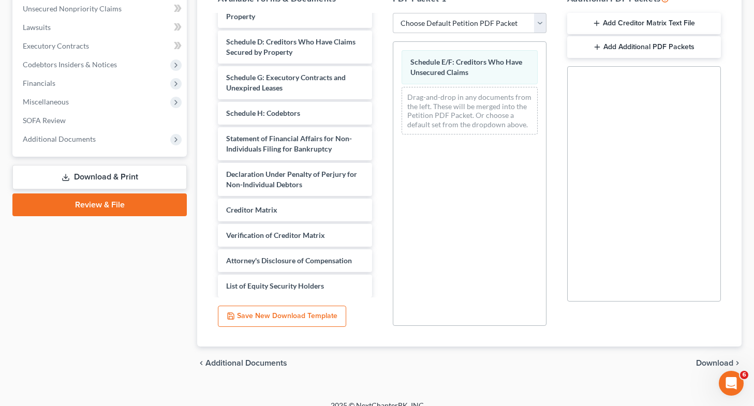
scroll to position [232, 0]
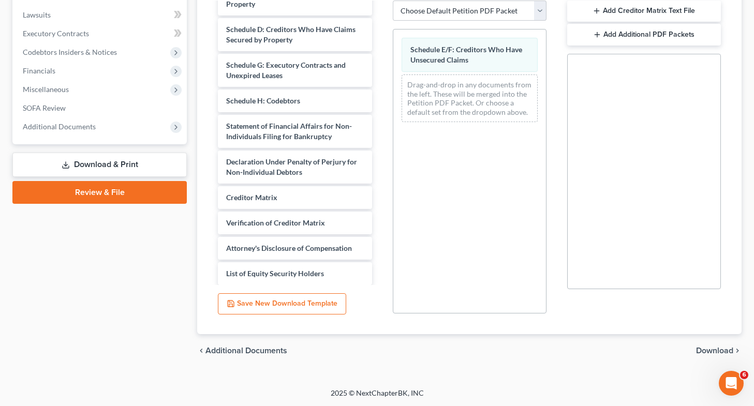
click at [380, 348] on span "Download" at bounding box center [714, 351] width 37 height 8
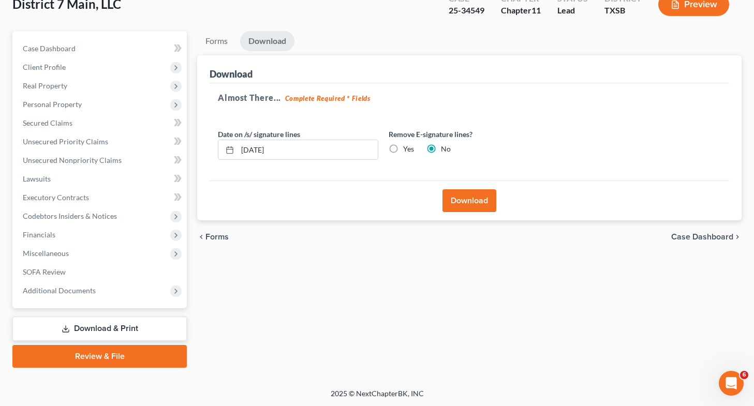
click at [380, 149] on label "Yes" at bounding box center [408, 149] width 11 height 10
click at [380, 149] on input "Yes" at bounding box center [410, 147] width 7 height 7
radio input "true"
radio input "false"
click at [380, 200] on button "Download" at bounding box center [469, 200] width 54 height 23
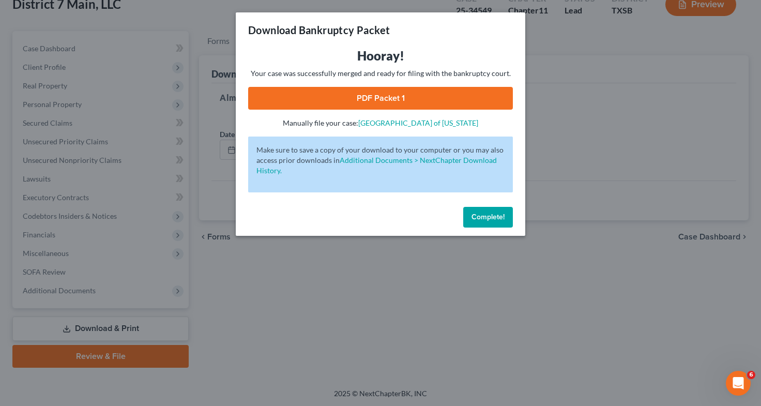
click at [380, 101] on link "PDF Packet 1" at bounding box center [380, 98] width 265 height 23
click at [302, 328] on div "Download Bankruptcy Packet Hooray! Your case was successfully merged and ready …" at bounding box center [380, 203] width 761 height 406
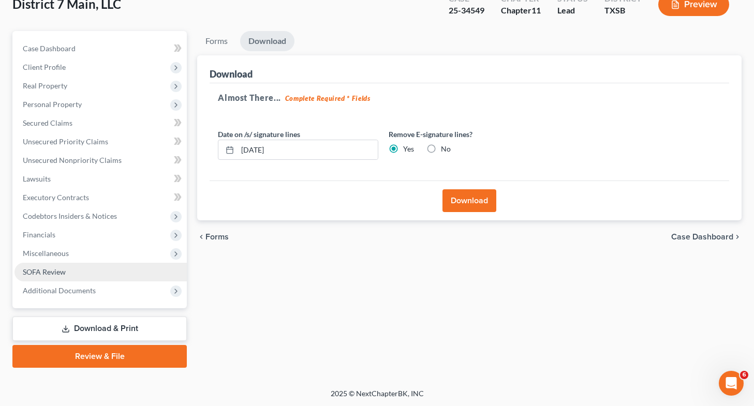
click at [82, 276] on link "SOFA Review" at bounding box center [100, 272] width 172 height 19
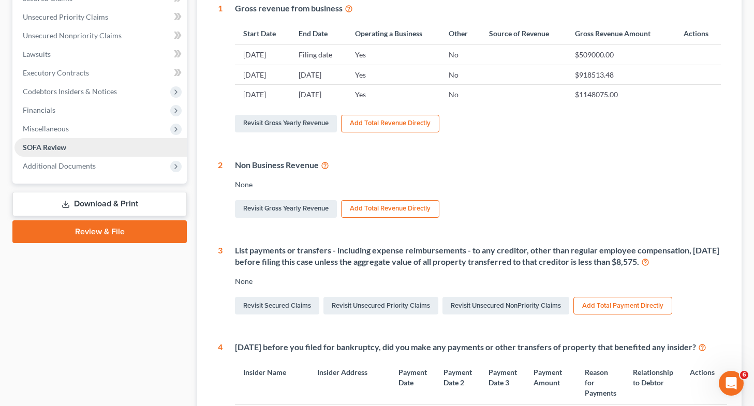
scroll to position [198, 0]
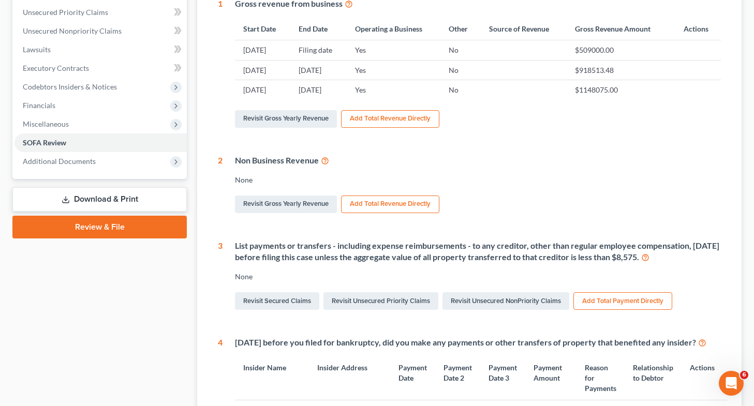
click at [134, 200] on link "Download & Print" at bounding box center [99, 199] width 174 height 24
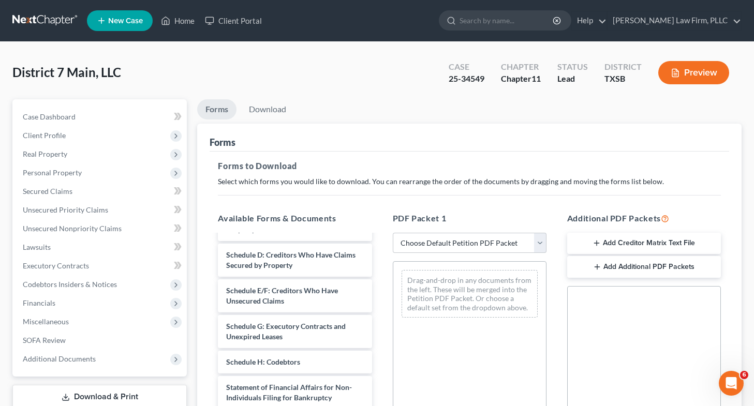
scroll to position [137, 0]
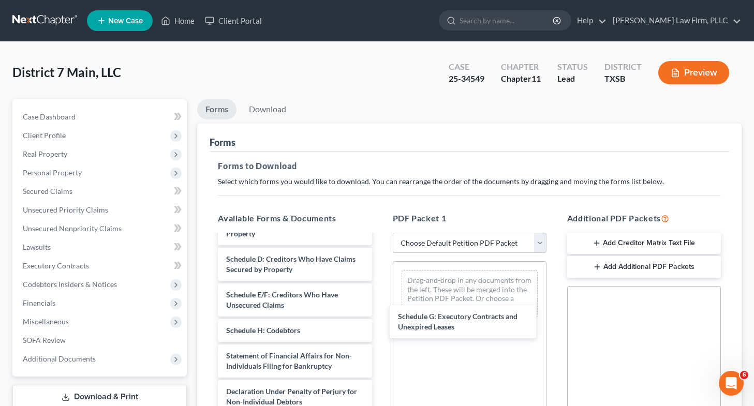
click at [380, 319] on div "Schedule G: Executory Contracts and Unexpired Leases Voluntary Petition for Non…" at bounding box center [294, 310] width 170 height 410
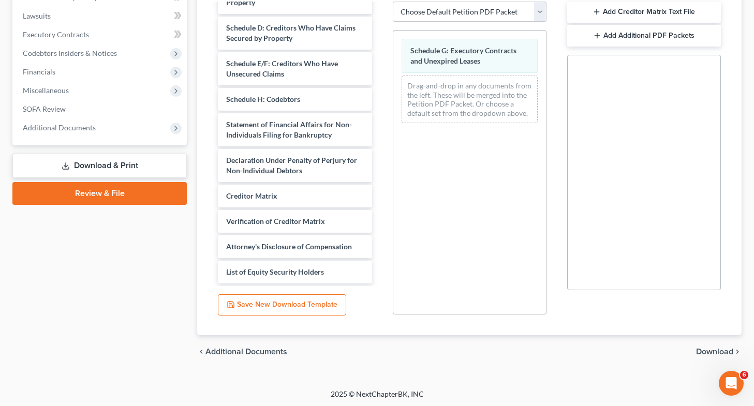
scroll to position [232, 0]
click at [380, 350] on span "Download" at bounding box center [714, 351] width 37 height 8
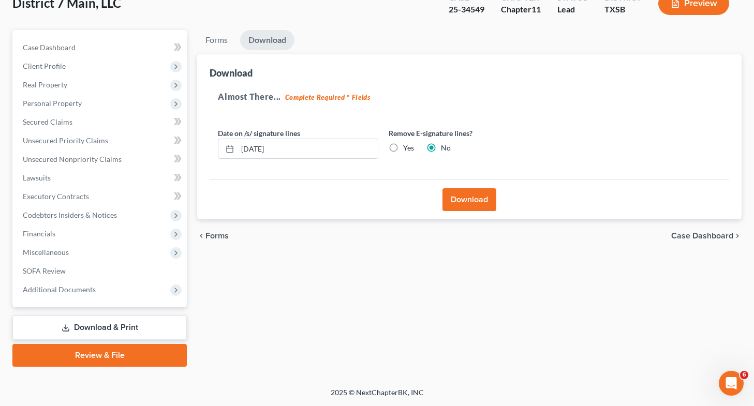
scroll to position [68, 0]
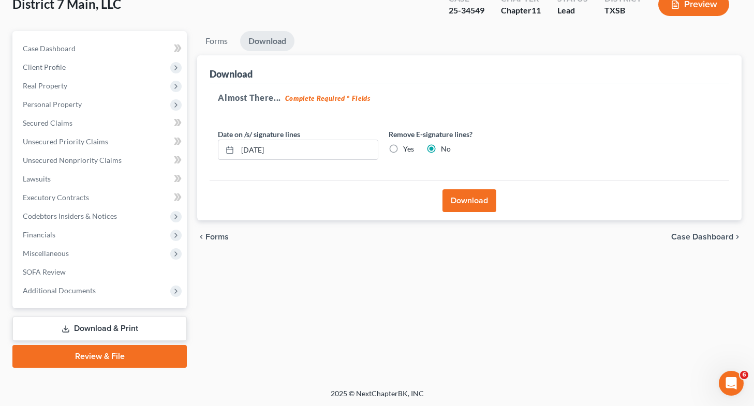
click at [380, 149] on label "Yes" at bounding box center [408, 149] width 11 height 10
click at [380, 149] on input "Yes" at bounding box center [410, 147] width 7 height 7
radio input "true"
radio input "false"
click at [380, 199] on button "Download" at bounding box center [469, 200] width 54 height 23
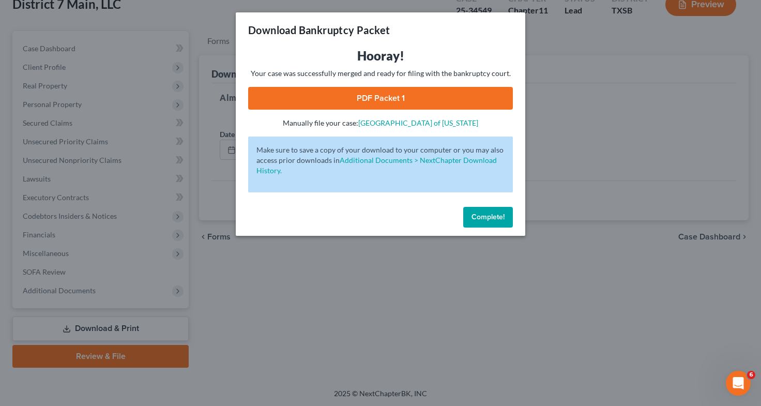
click at [380, 102] on link "PDF Packet 1" at bounding box center [380, 98] width 265 height 23
click at [42, 268] on div "Download Bankruptcy Packet Hooray! Your case was successfully merged and ready …" at bounding box center [380, 203] width 761 height 406
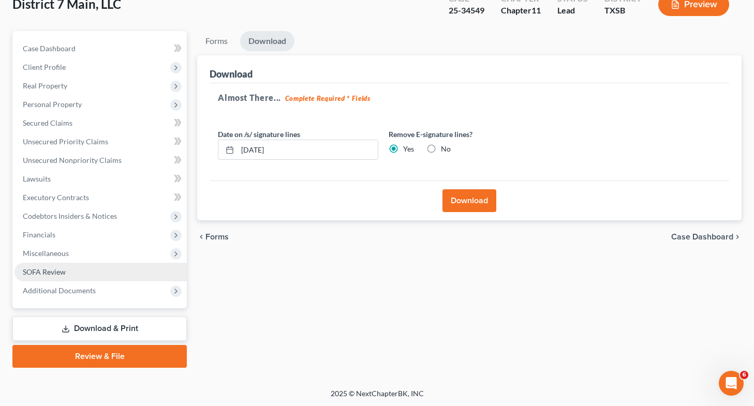
click at [42, 268] on span "SOFA Review" at bounding box center [44, 271] width 43 height 9
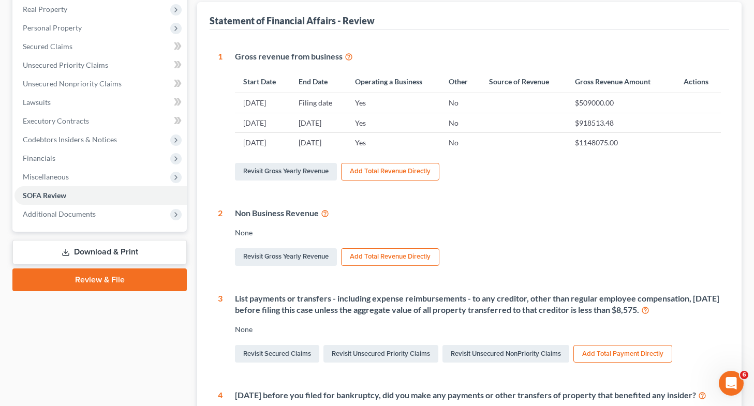
scroll to position [149, 0]
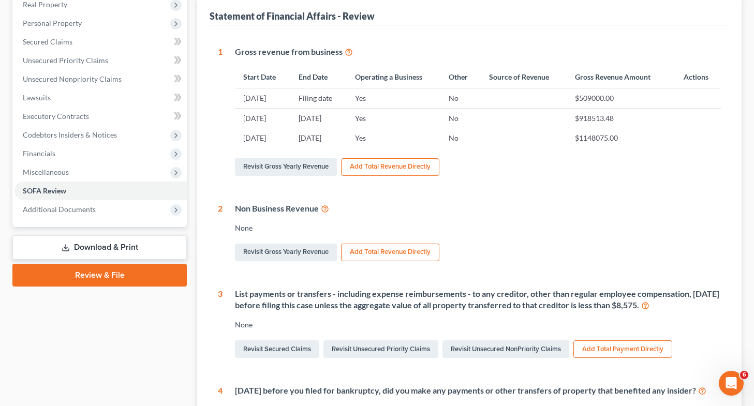
click at [120, 246] on link "Download & Print" at bounding box center [99, 247] width 174 height 24
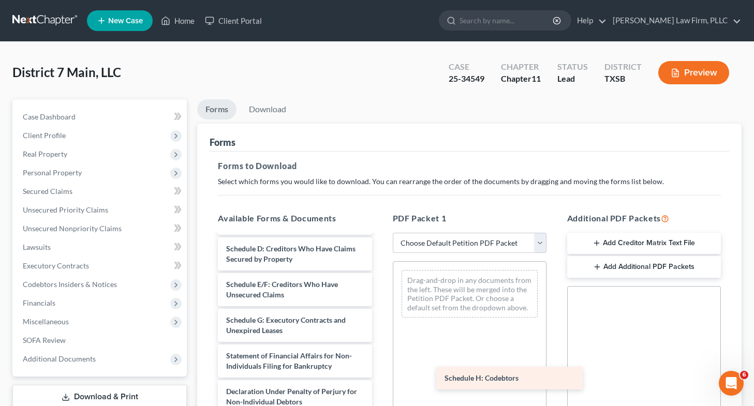
scroll to position [151, 0]
drag, startPoint x: 322, startPoint y: 338, endPoint x: 556, endPoint y: 389, distance: 239.4
click at [380, 389] on div "Schedule H: Codebtors Voluntary Petition for Non-Individuals Filing for Bankrup…" at bounding box center [294, 305] width 170 height 420
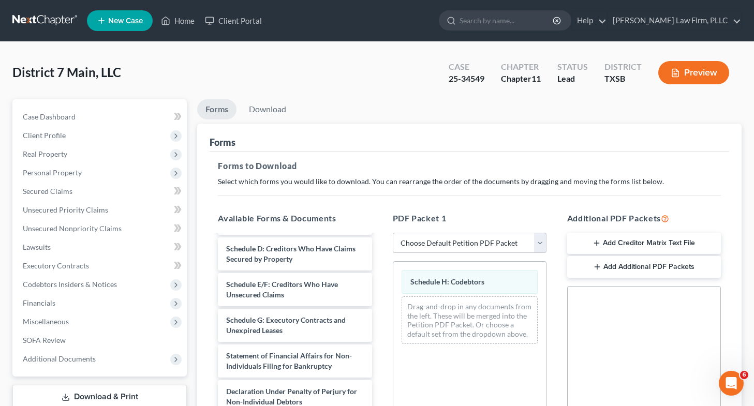
scroll to position [232, 0]
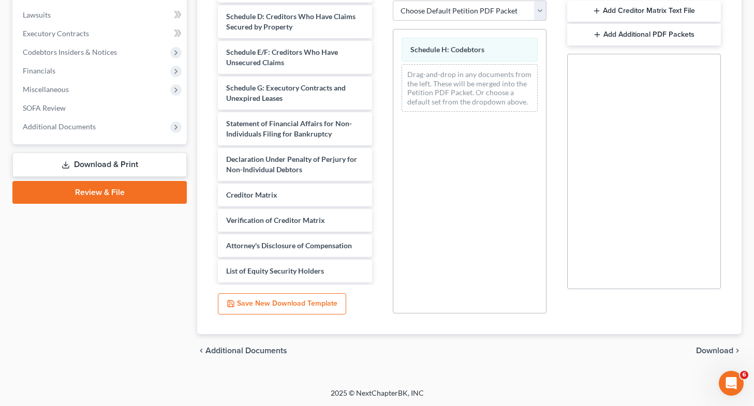
click at [380, 354] on span "Download" at bounding box center [714, 351] width 37 height 8
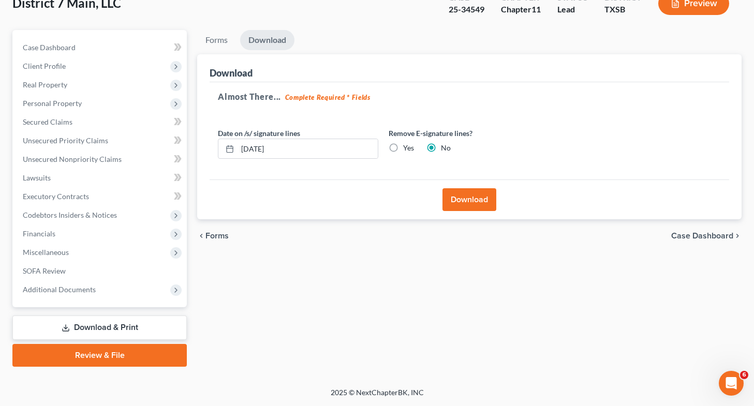
scroll to position [68, 0]
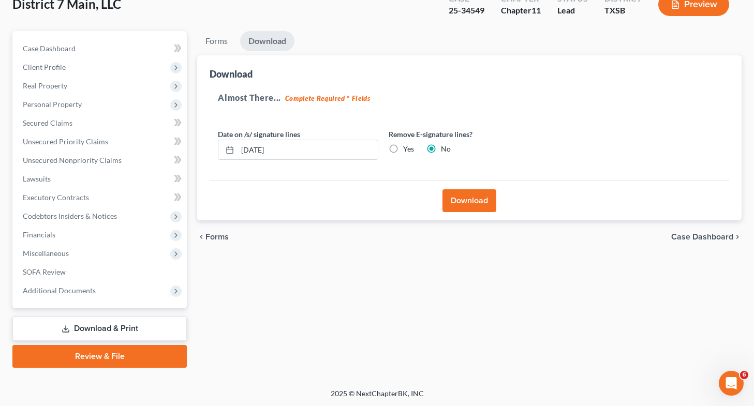
click at [380, 148] on label "Yes" at bounding box center [408, 149] width 11 height 10
click at [380, 148] on input "Yes" at bounding box center [410, 147] width 7 height 7
radio input "true"
radio input "false"
click at [380, 215] on div "Download" at bounding box center [468, 201] width 519 height 40
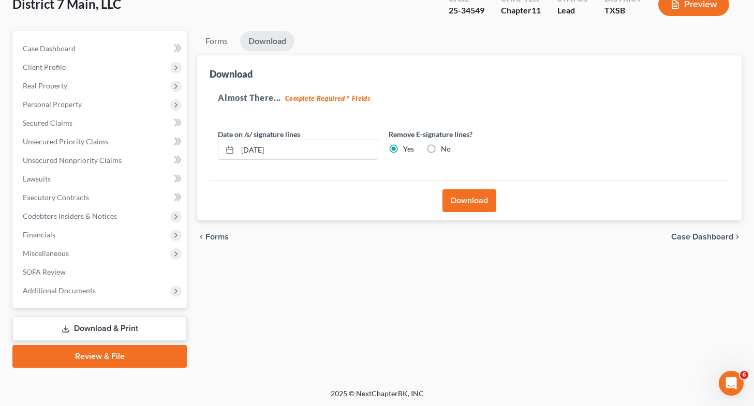
click at [380, 204] on button "Download" at bounding box center [469, 200] width 54 height 23
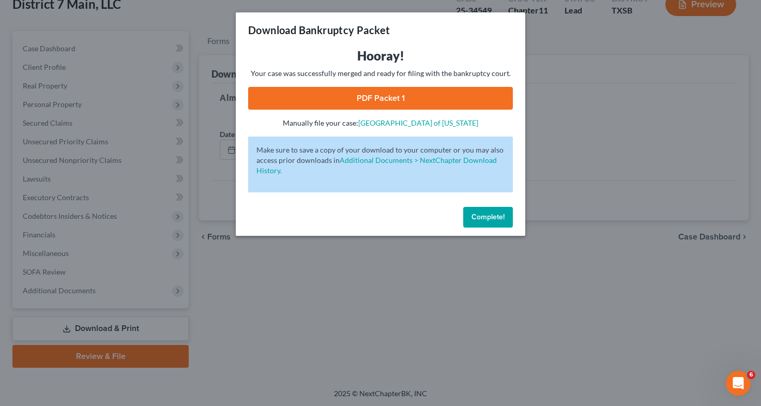
click at [380, 101] on link "PDF Packet 1" at bounding box center [380, 98] width 265 height 23
click at [127, 212] on div "Download Bankruptcy Packet Hooray! Your case was successfully merged and ready …" at bounding box center [380, 203] width 761 height 406
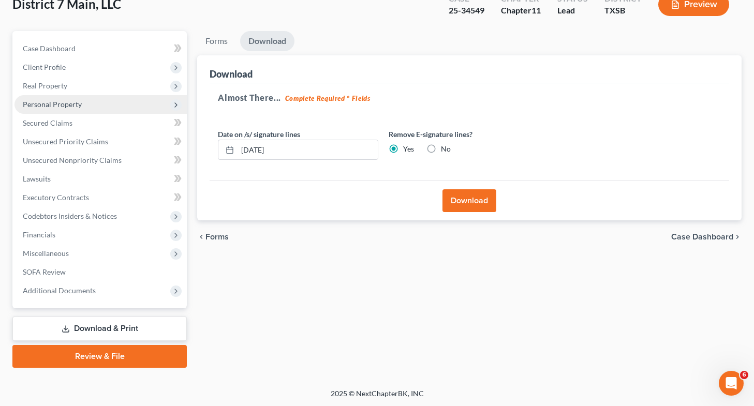
scroll to position [0, 0]
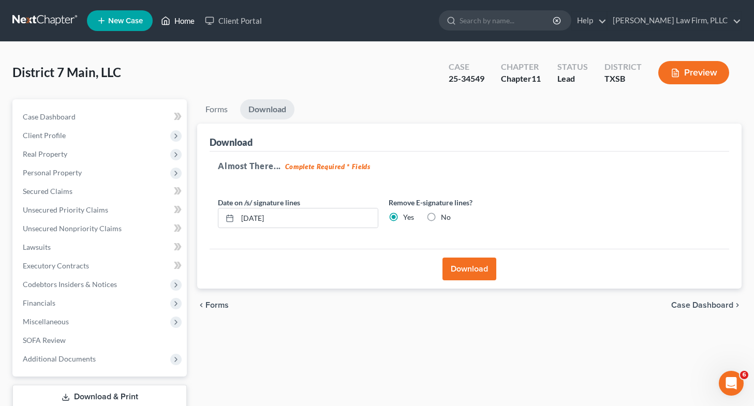
click at [181, 24] on link "Home" at bounding box center [178, 20] width 44 height 19
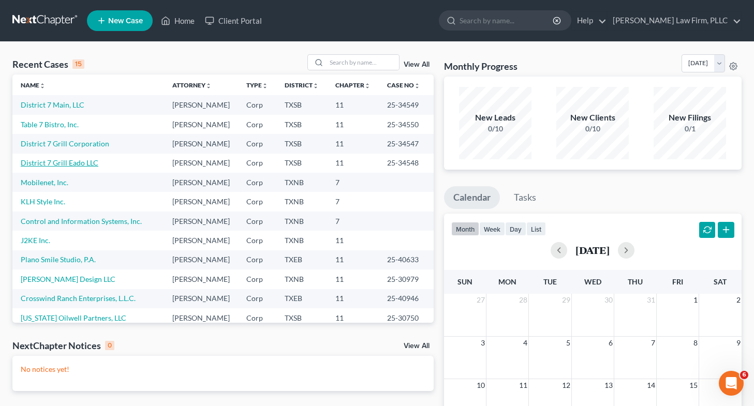
click at [51, 167] on link "District 7 Grill Eado LLC" at bounding box center [60, 162] width 78 height 9
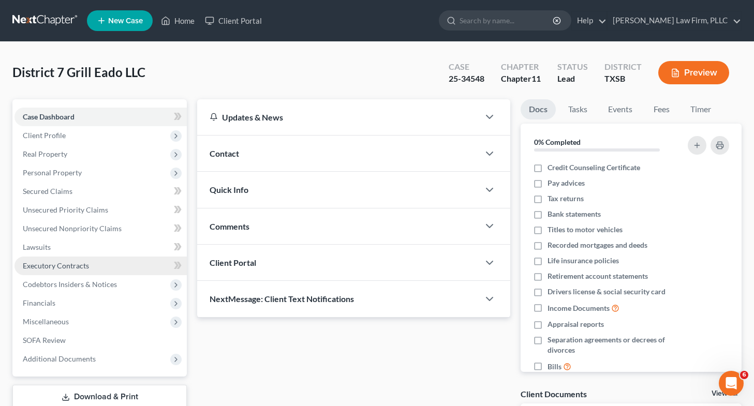
scroll to position [88, 0]
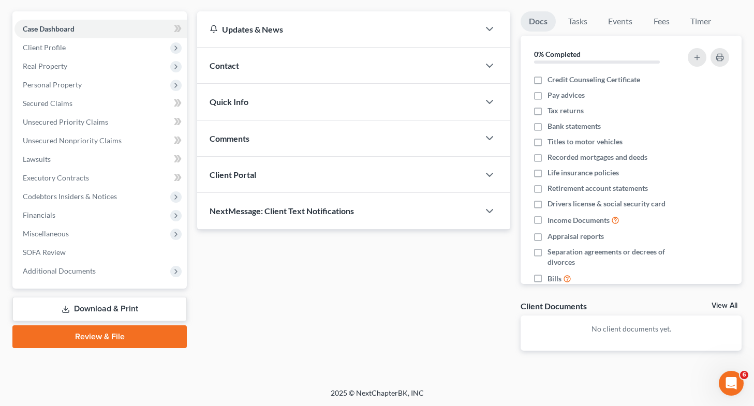
click at [81, 305] on link "Download & Print" at bounding box center [99, 309] width 174 height 24
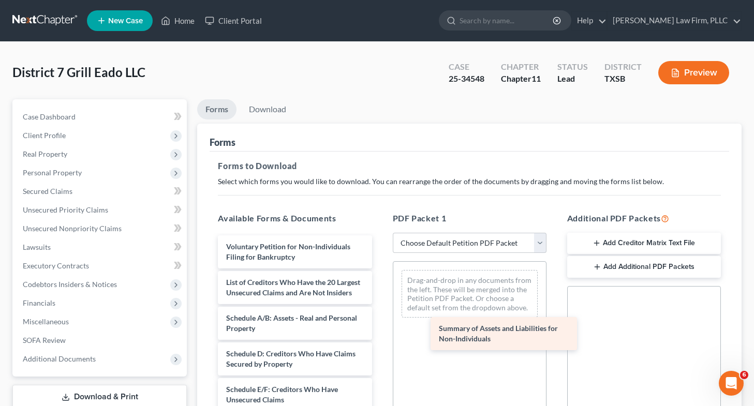
drag, startPoint x: 268, startPoint y: 289, endPoint x: 510, endPoint y: 344, distance: 248.3
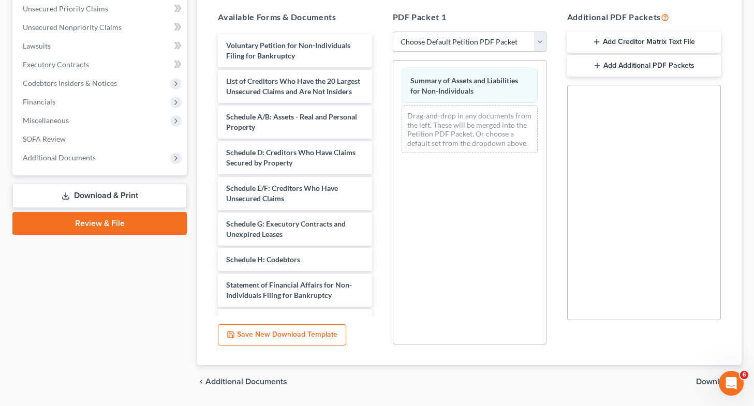
scroll to position [232, 0]
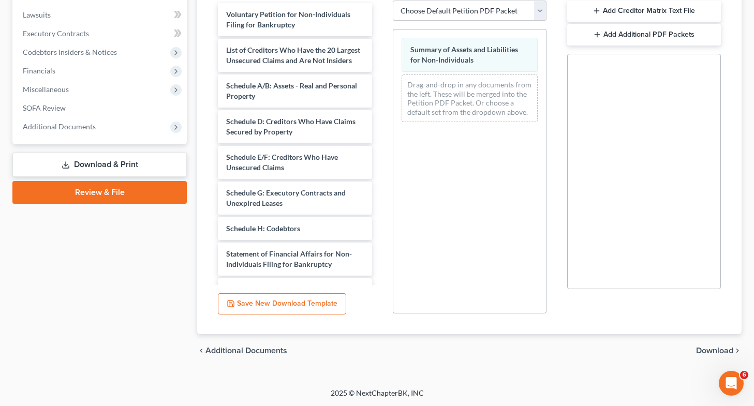
click at [380, 350] on span "Download" at bounding box center [714, 351] width 37 height 8
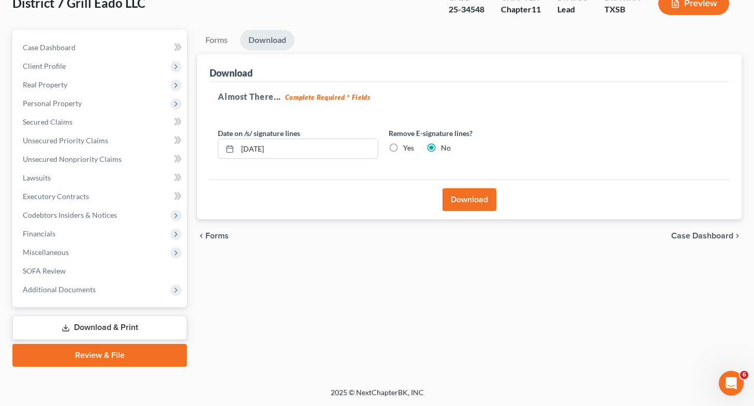
scroll to position [68, 0]
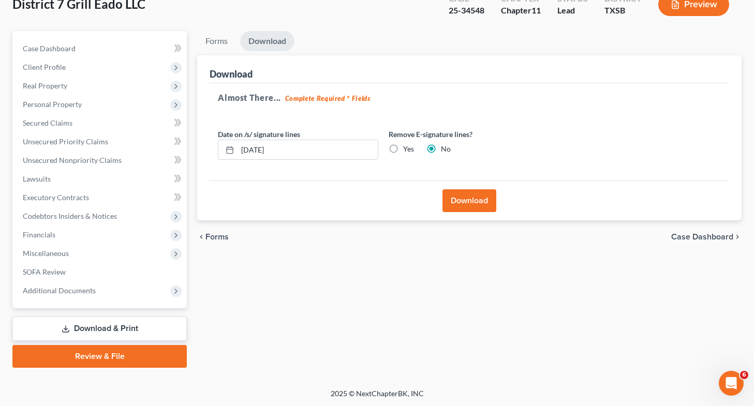
click at [380, 153] on label "Yes" at bounding box center [408, 149] width 11 height 10
click at [380, 151] on input "Yes" at bounding box center [410, 147] width 7 height 7
radio input "true"
radio input "false"
click at [380, 209] on button "Download" at bounding box center [469, 200] width 54 height 23
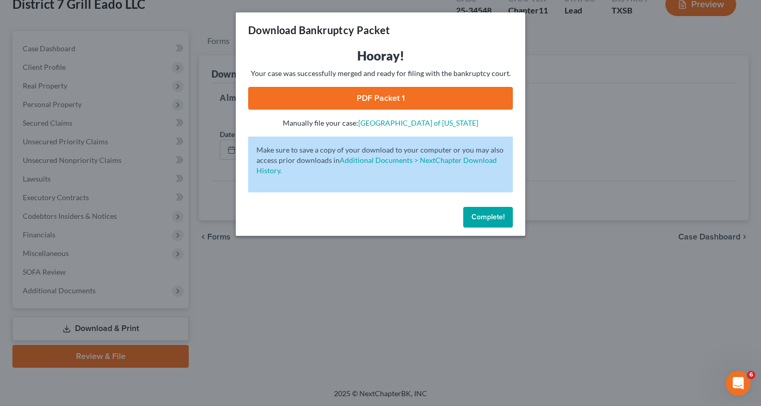
click at [380, 92] on link "PDF Packet 1" at bounding box center [380, 98] width 265 height 23
click at [352, 101] on link "PDF Packet 1" at bounding box center [380, 98] width 265 height 23
click at [114, 194] on div "Download Bankruptcy Packet Hooray! Your case was successfully merged and ready …" at bounding box center [380, 203] width 761 height 406
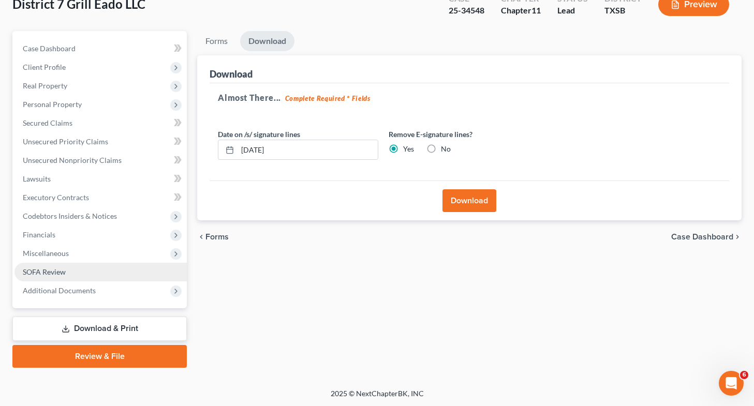
click at [103, 267] on link "SOFA Review" at bounding box center [100, 272] width 172 height 19
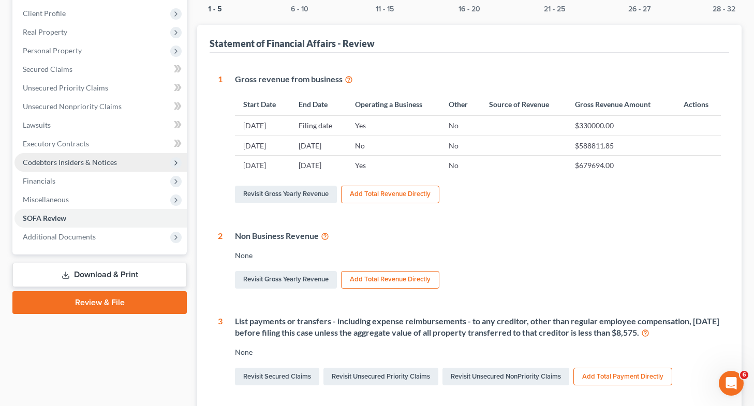
scroll to position [123, 0]
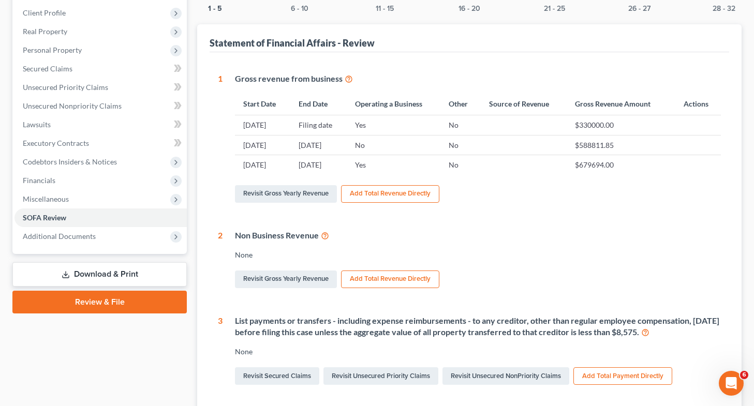
click at [113, 274] on link "Download & Print" at bounding box center [99, 274] width 174 height 24
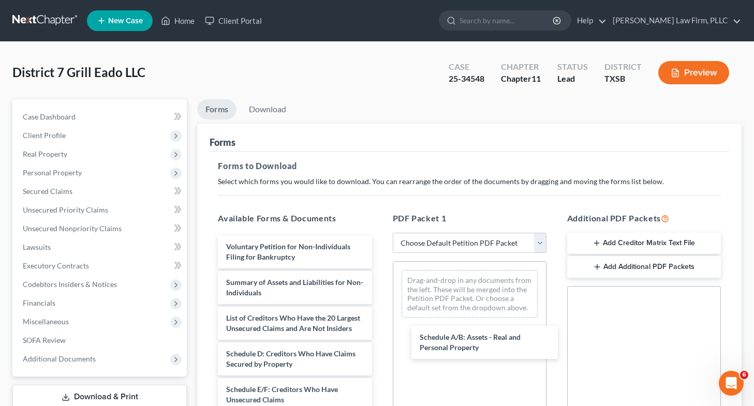
drag, startPoint x: 294, startPoint y: 368, endPoint x: 436, endPoint y: 344, distance: 143.7
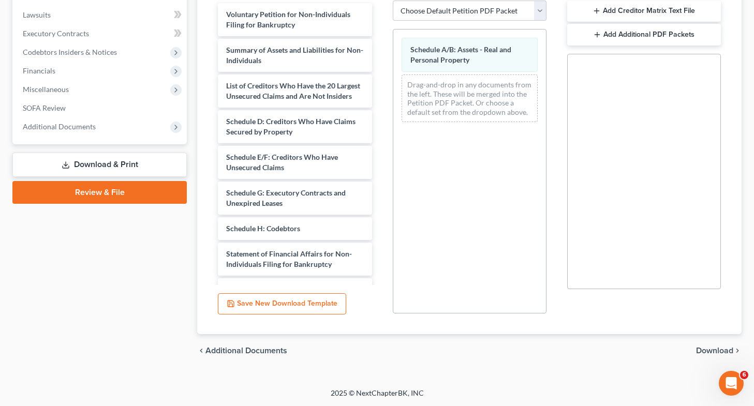
scroll to position [232, 0]
click at [380, 354] on span "Download" at bounding box center [714, 351] width 37 height 8
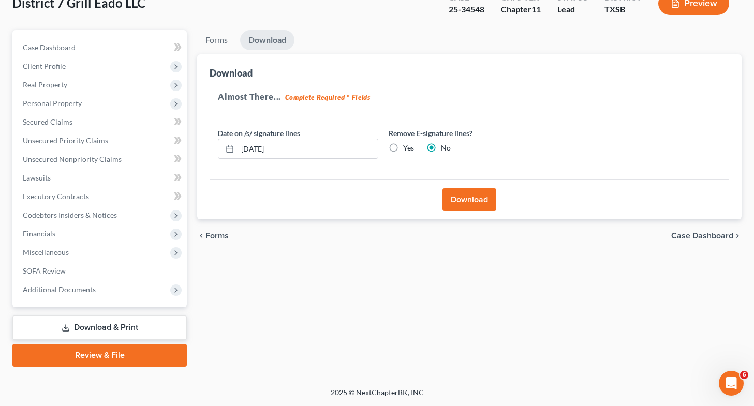
scroll to position [68, 0]
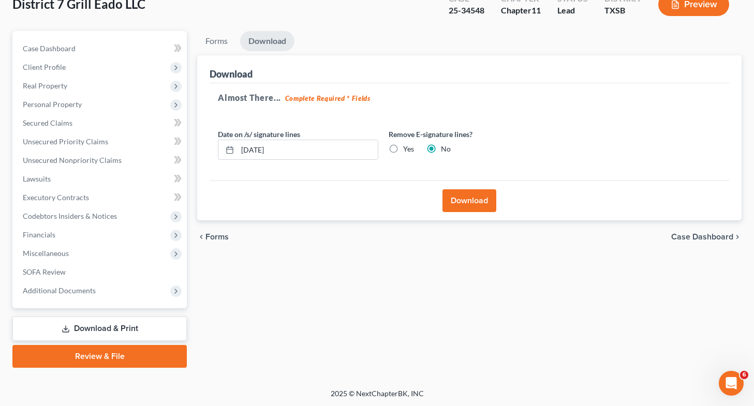
click at [380, 147] on label "Yes" at bounding box center [408, 149] width 11 height 10
click at [380, 147] on input "Yes" at bounding box center [410, 147] width 7 height 7
radio input "true"
radio input "false"
click at [380, 203] on button "Download" at bounding box center [469, 200] width 54 height 23
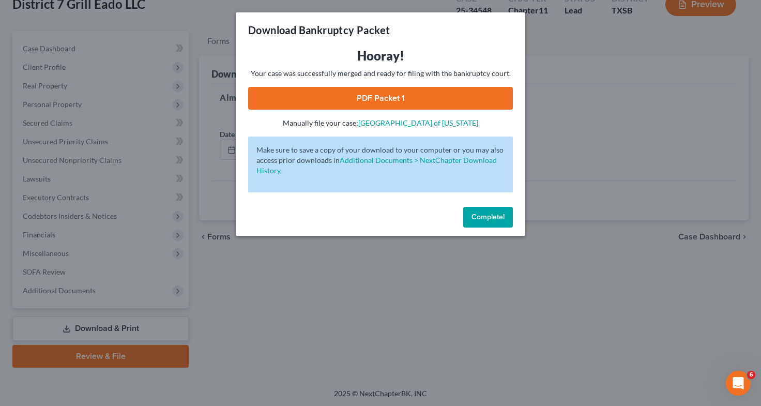
click at [330, 96] on link "PDF Packet 1" at bounding box center [380, 98] width 265 height 23
click at [113, 223] on div "Download Bankruptcy Packet Hooray! Your case was successfully merged and ready …" at bounding box center [380, 203] width 761 height 406
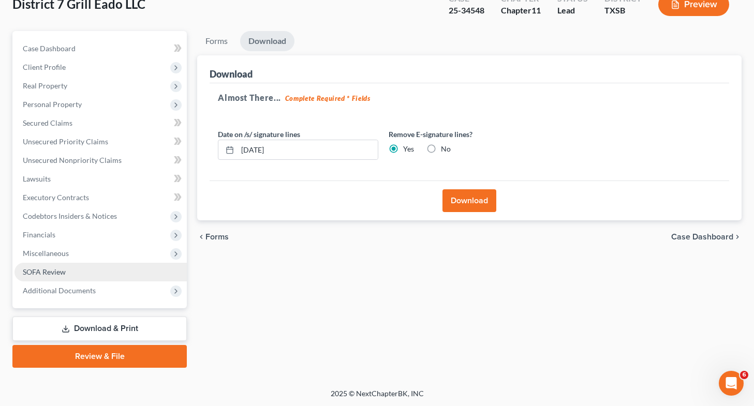
click at [106, 274] on link "SOFA Review" at bounding box center [100, 272] width 172 height 19
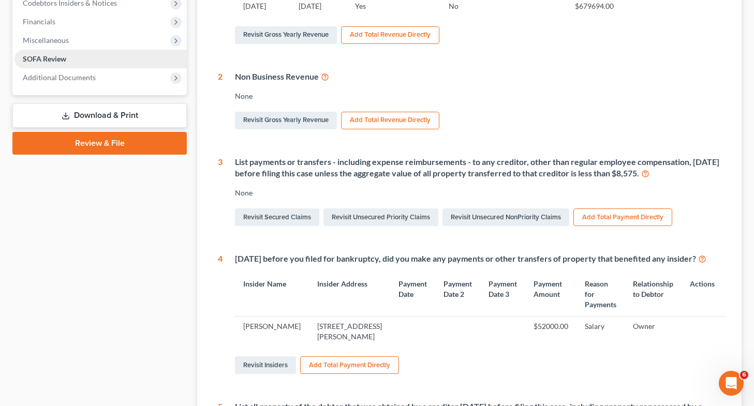
scroll to position [302, 0]
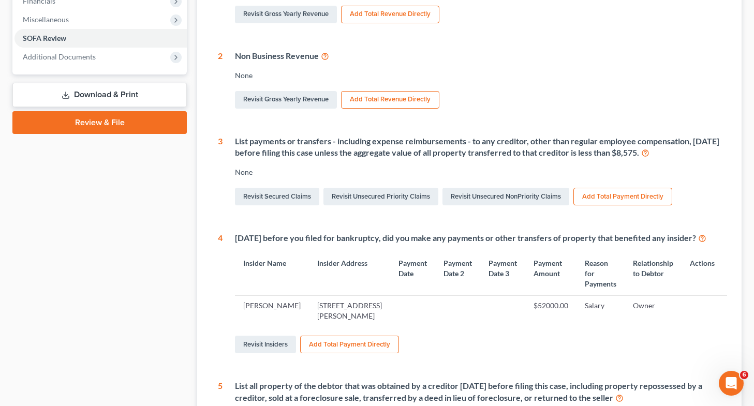
click at [138, 99] on link "Download & Print" at bounding box center [99, 95] width 174 height 24
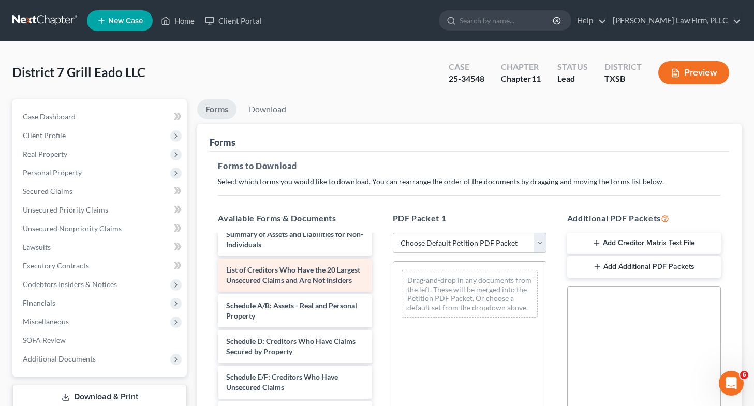
scroll to position [49, 0]
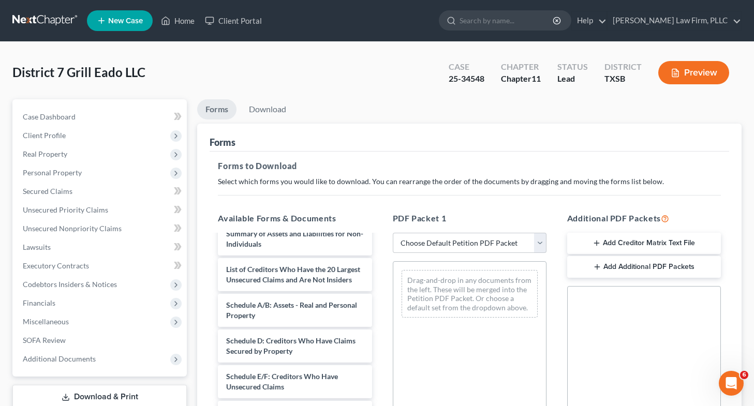
click at [380, 356] on div "Voluntary Petition for Non-Individuals Filing for Bankruptcy Summary of Assets …" at bounding box center [294, 409] width 170 height 445
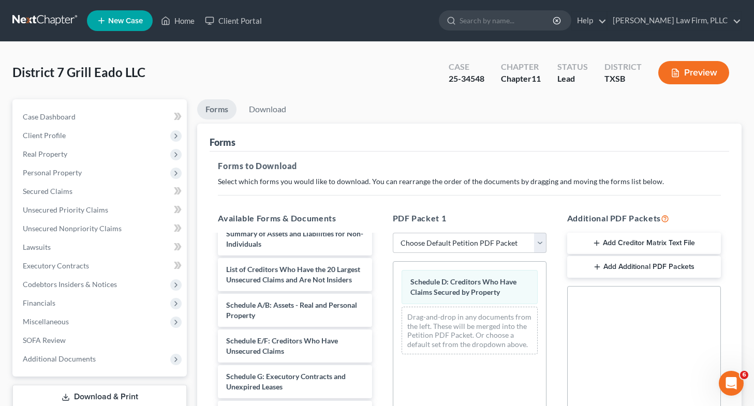
scroll to position [232, 0]
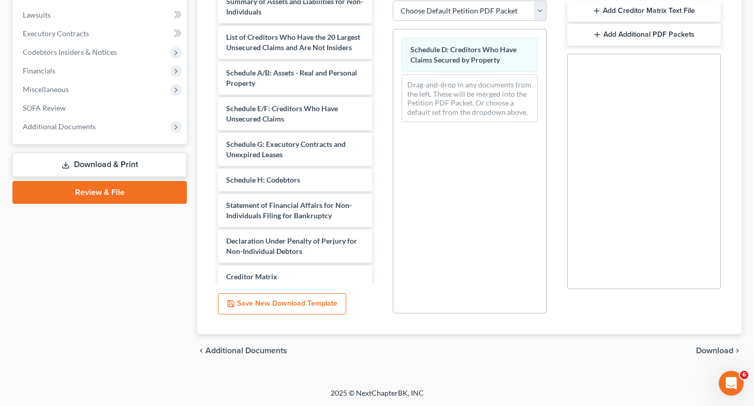
click at [380, 347] on span "Download" at bounding box center [714, 351] width 37 height 8
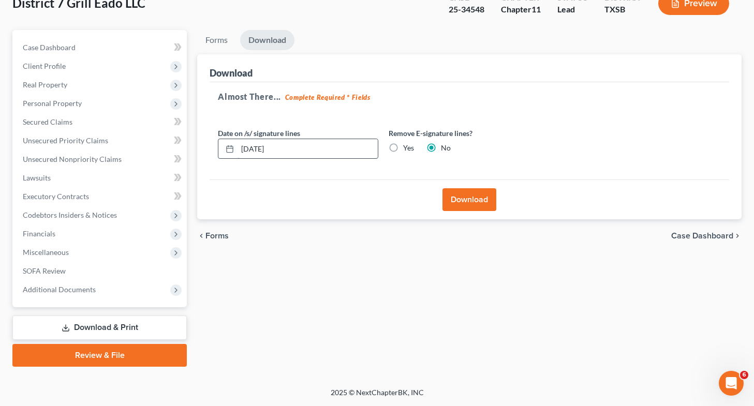
scroll to position [68, 0]
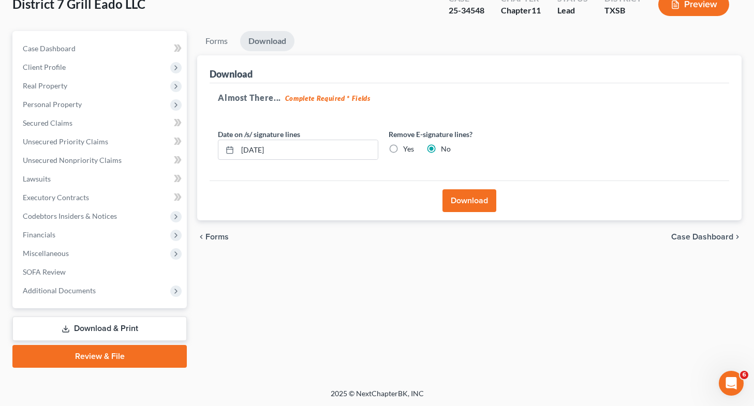
click at [380, 147] on label "Yes" at bounding box center [408, 149] width 11 height 10
click at [380, 147] on input "Yes" at bounding box center [410, 147] width 7 height 7
radio input "true"
radio input "false"
click at [380, 208] on button "Download" at bounding box center [469, 200] width 54 height 23
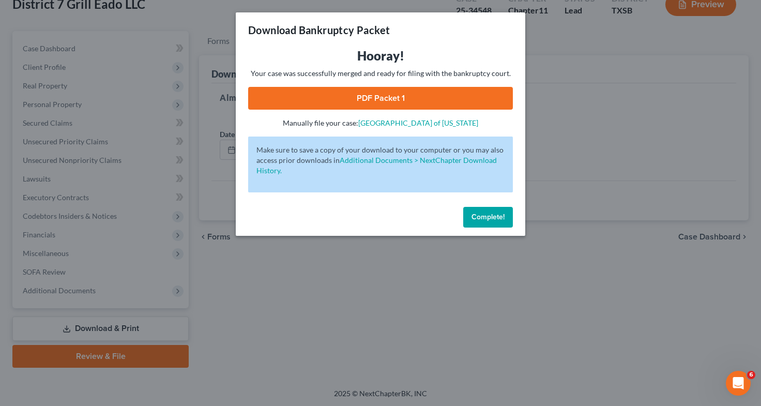
click at [380, 91] on link "PDF Packet 1" at bounding box center [380, 98] width 265 height 23
click at [129, 277] on div "Download Bankruptcy Packet Hooray! Your case was successfully merged and ready …" at bounding box center [380, 203] width 761 height 406
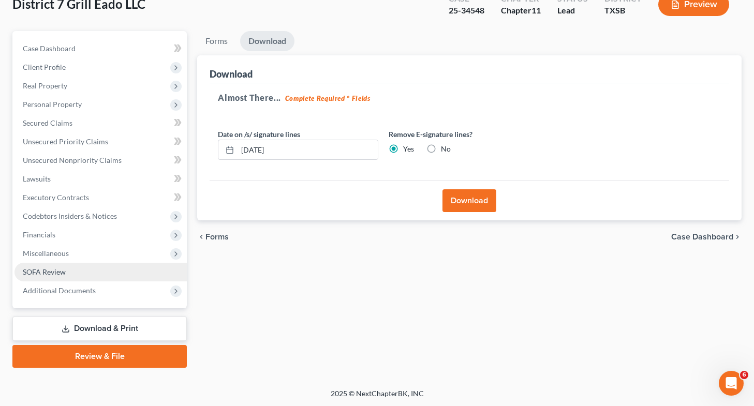
click at [129, 277] on link "SOFA Review" at bounding box center [100, 272] width 172 height 19
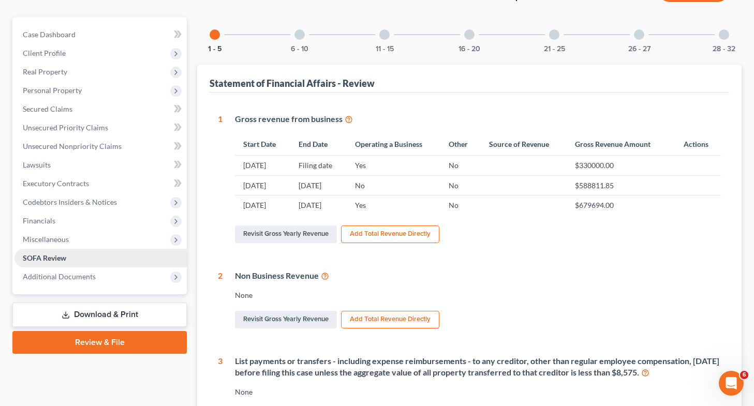
scroll to position [83, 0]
click at [142, 311] on link "Download & Print" at bounding box center [99, 314] width 174 height 24
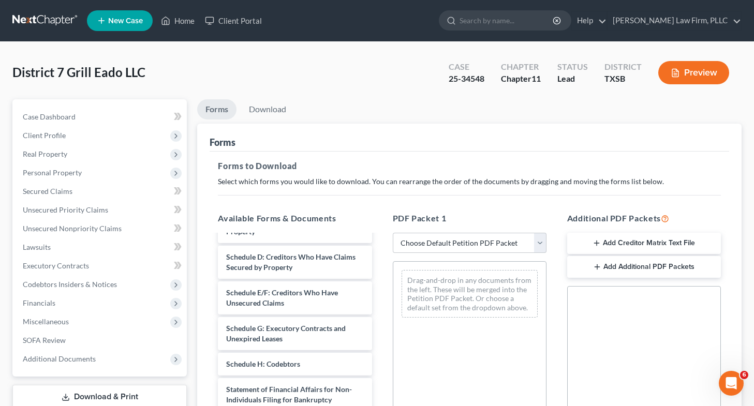
scroll to position [133, 0]
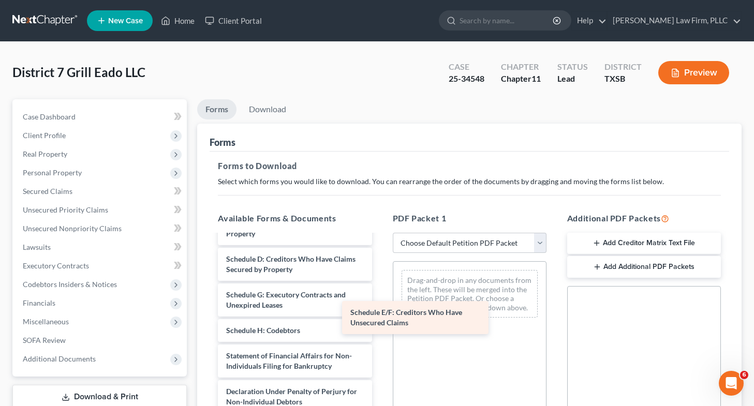
drag, startPoint x: 310, startPoint y: 318, endPoint x: 435, endPoint y: 328, distance: 125.1
click at [380, 328] on div "Schedule E/F: Creditors Who Have Unsecured Claims Voluntary Petition for Non-In…" at bounding box center [294, 310] width 170 height 410
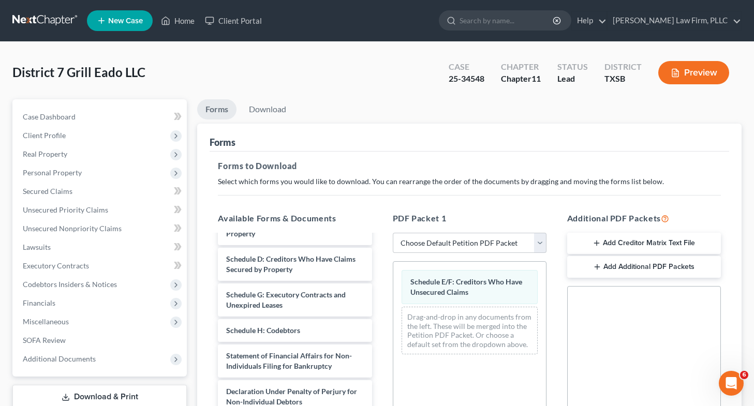
scroll to position [232, 0]
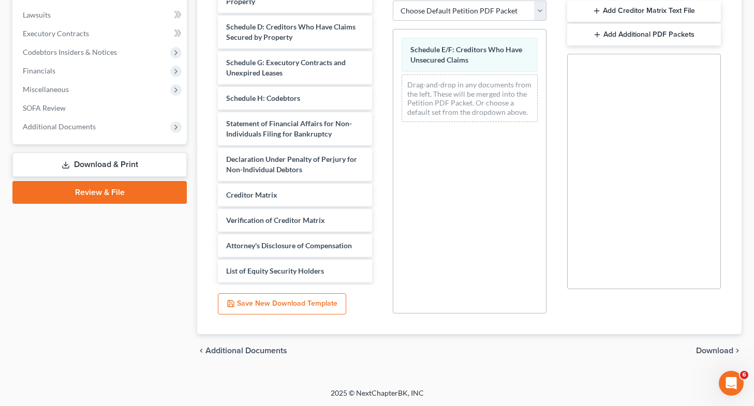
click at [380, 348] on span "Download" at bounding box center [714, 351] width 37 height 8
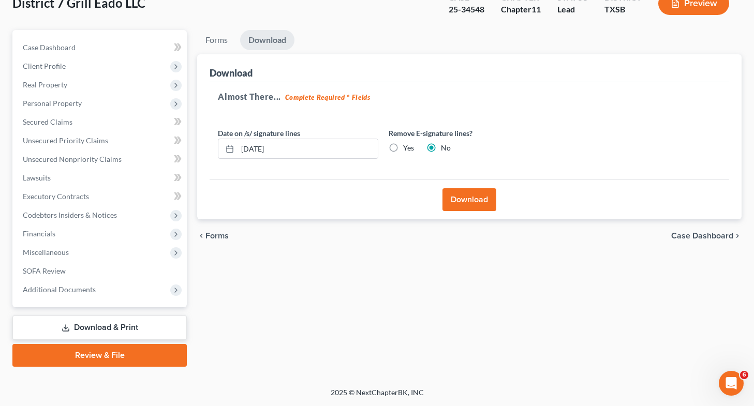
scroll to position [68, 0]
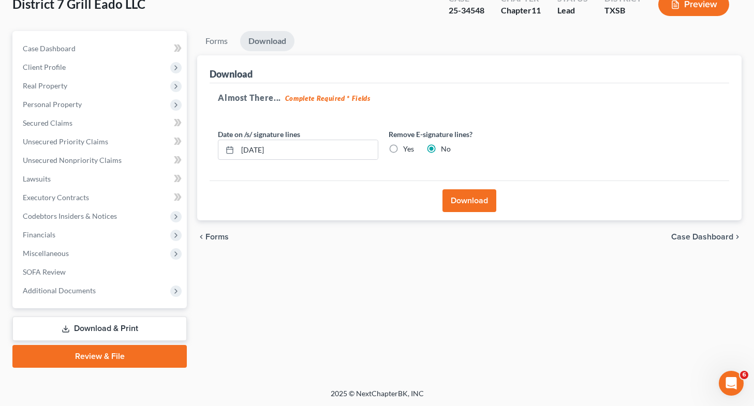
click at [380, 146] on label "Yes" at bounding box center [408, 149] width 11 height 10
click at [380, 146] on input "Yes" at bounding box center [410, 147] width 7 height 7
radio input "true"
radio input "false"
click at [380, 205] on button "Download" at bounding box center [469, 200] width 54 height 23
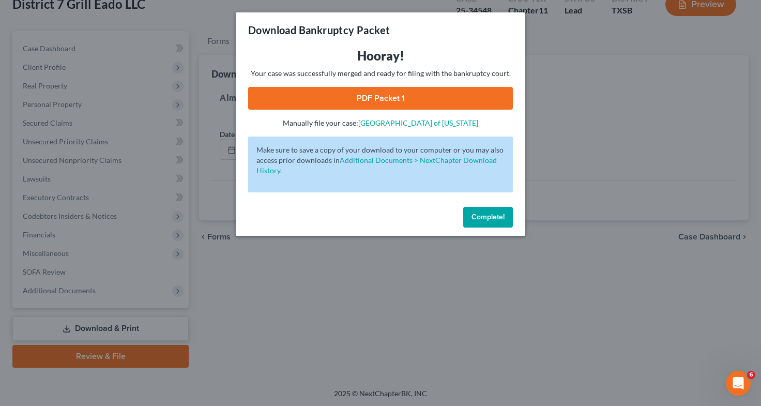
click at [372, 91] on link "PDF Packet 1" at bounding box center [380, 98] width 265 height 23
click at [282, 242] on div "Download Bankruptcy Packet Hooray! Your case was successfully merged and ready …" at bounding box center [380, 203] width 761 height 406
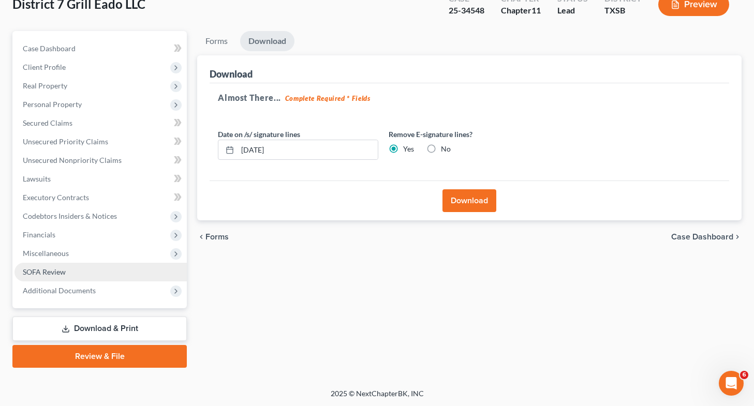
click at [108, 273] on link "SOFA Review" at bounding box center [100, 272] width 172 height 19
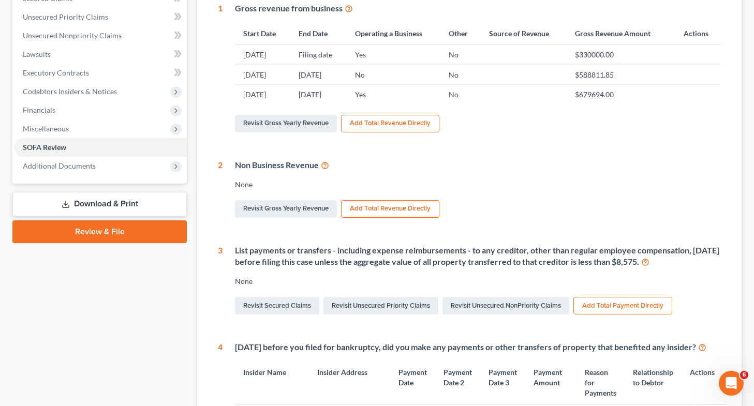
scroll to position [194, 0]
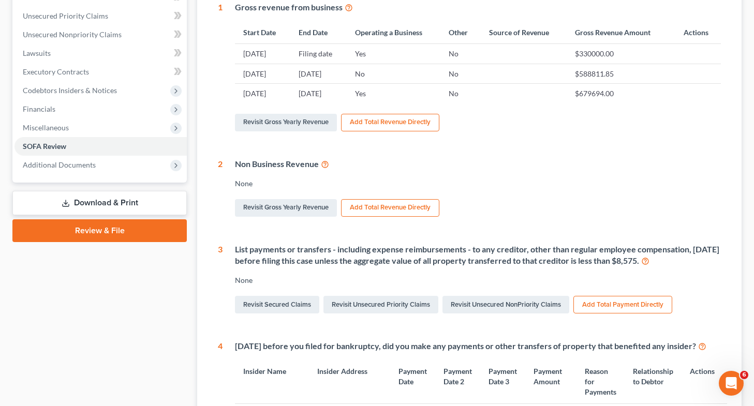
click at [62, 204] on icon at bounding box center [66, 203] width 8 height 8
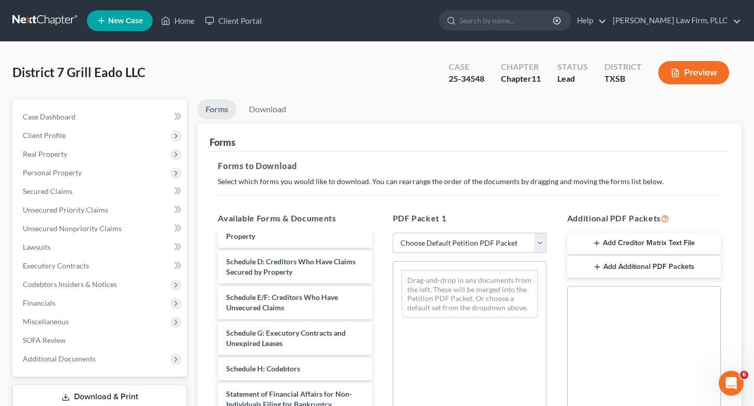
scroll to position [138, 0]
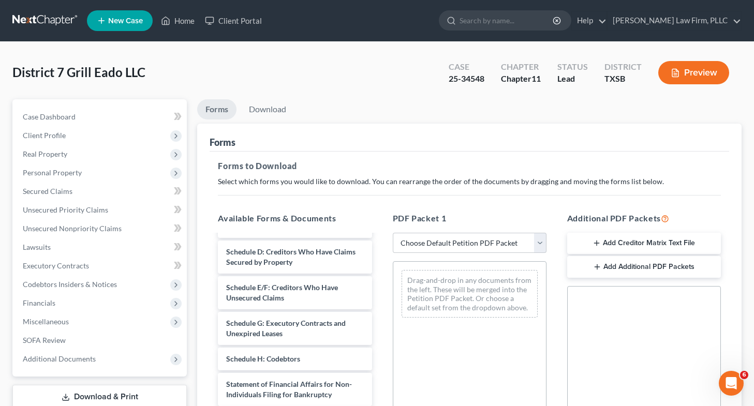
click at [380, 361] on div "Voluntary Petition for Non-Individuals Filing for Bankruptcy Summary of Assets …" at bounding box center [294, 320] width 170 height 445
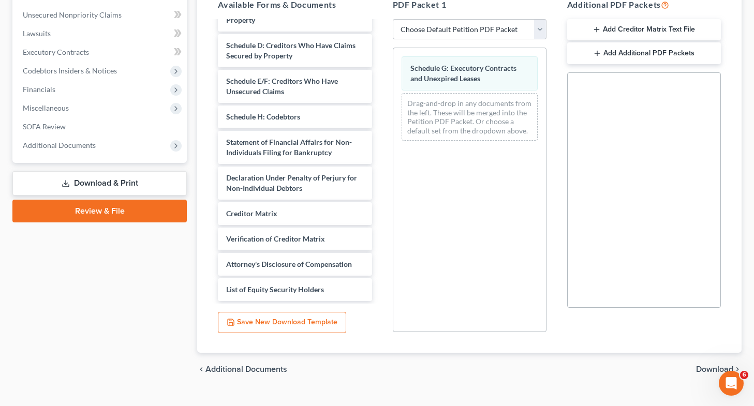
scroll to position [214, 0]
click at [380, 369] on span "Download" at bounding box center [714, 369] width 37 height 8
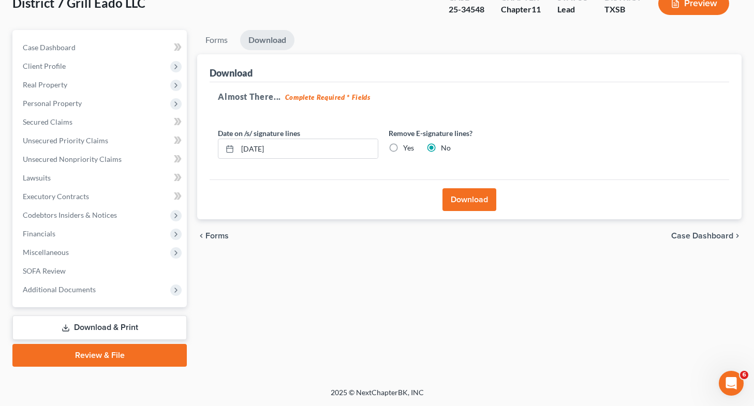
scroll to position [68, 0]
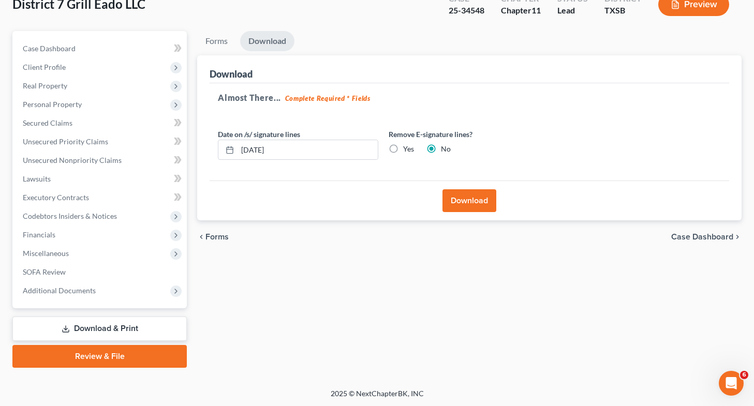
click at [380, 148] on label "Yes" at bounding box center [408, 149] width 11 height 10
click at [380, 148] on input "Yes" at bounding box center [410, 147] width 7 height 7
radio input "true"
radio input "false"
click at [380, 199] on button "Download" at bounding box center [469, 200] width 54 height 23
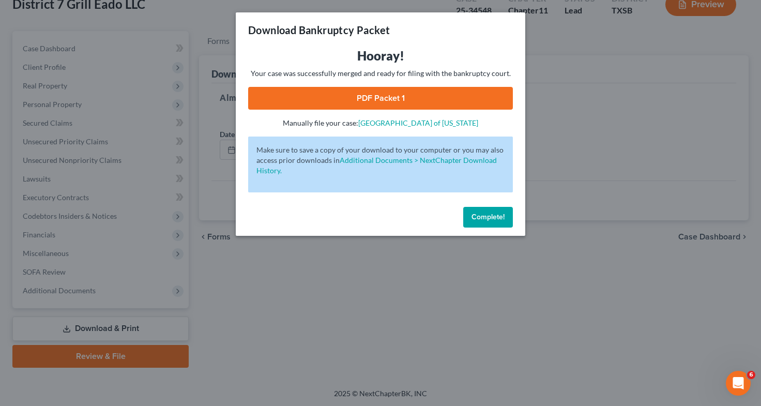
click at [380, 92] on link "PDF Packet 1" at bounding box center [380, 98] width 265 height 23
click at [121, 233] on div "Download Bankruptcy Packet Hooray! Your case was successfully merged and ready …" at bounding box center [380, 203] width 761 height 406
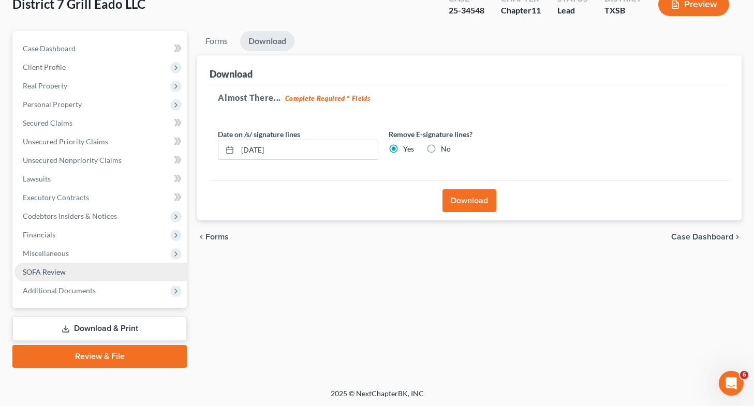
click at [121, 269] on link "SOFA Review" at bounding box center [100, 272] width 172 height 19
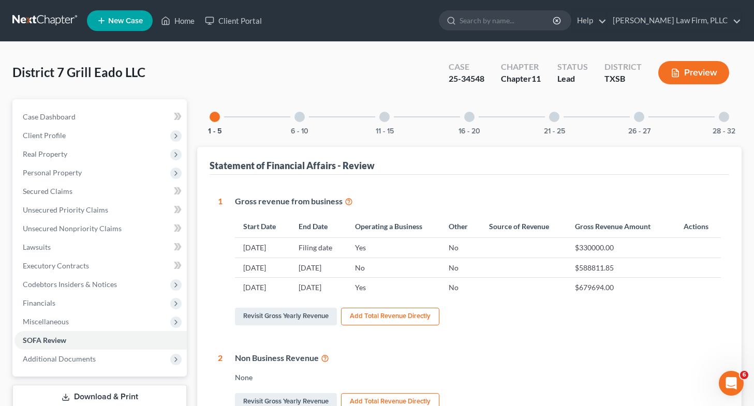
click at [106, 394] on link "Download & Print" at bounding box center [99, 397] width 174 height 24
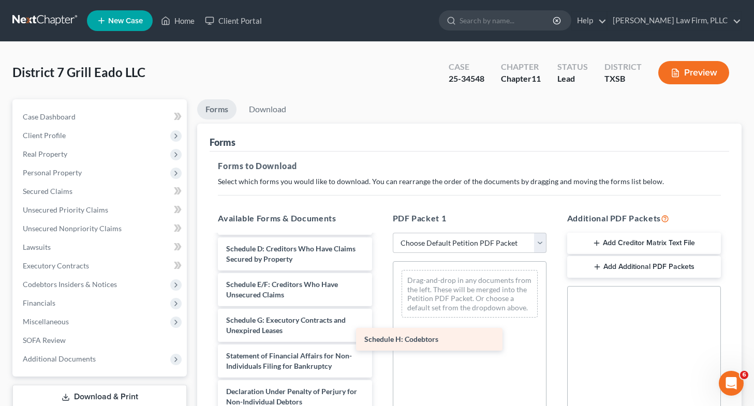
scroll to position [151, 0]
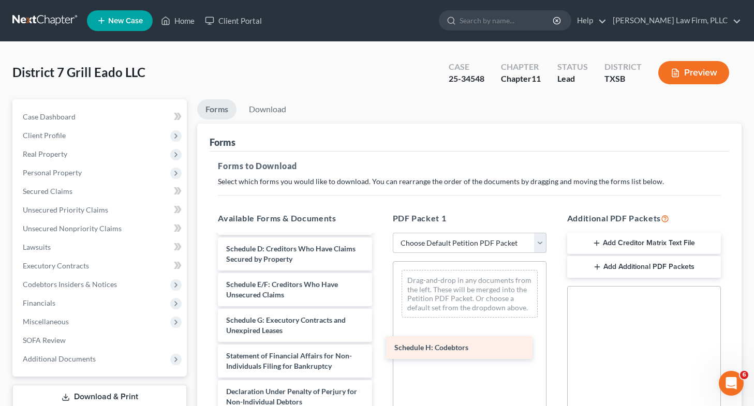
drag, startPoint x: 293, startPoint y: 336, endPoint x: 482, endPoint y: 348, distance: 188.6
click at [380, 348] on div "Schedule H: Codebtors Voluntary Petition for Non-Individuals Filing for Bankrup…" at bounding box center [294, 305] width 170 height 420
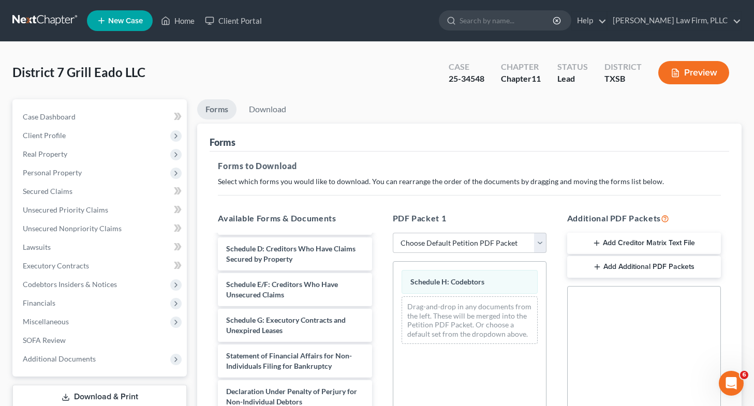
scroll to position [232, 0]
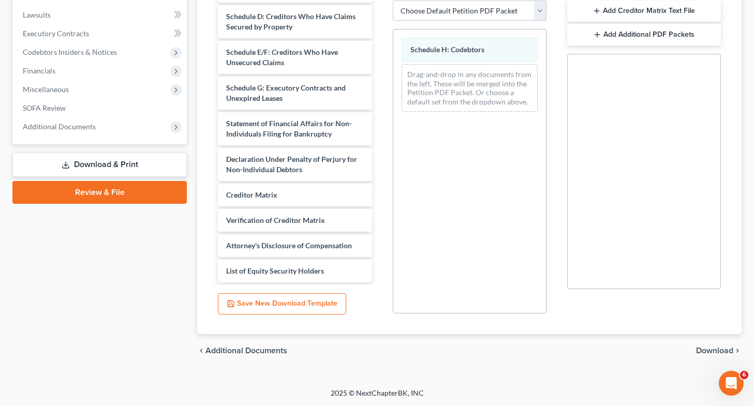
click at [380, 351] on span "Download" at bounding box center [714, 351] width 37 height 8
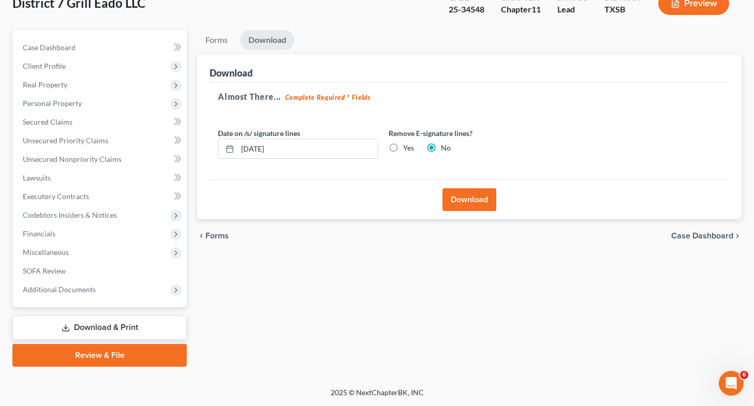
scroll to position [68, 0]
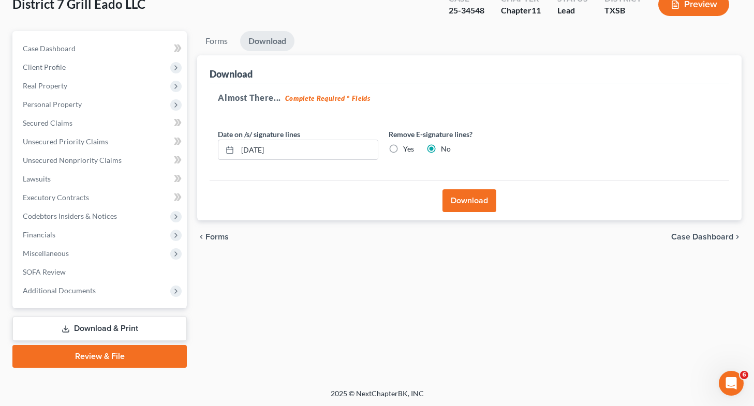
click at [380, 147] on label "Yes" at bounding box center [408, 149] width 11 height 10
click at [380, 147] on input "Yes" at bounding box center [410, 147] width 7 height 7
radio input "true"
radio input "false"
click at [380, 201] on button "Download" at bounding box center [469, 200] width 54 height 23
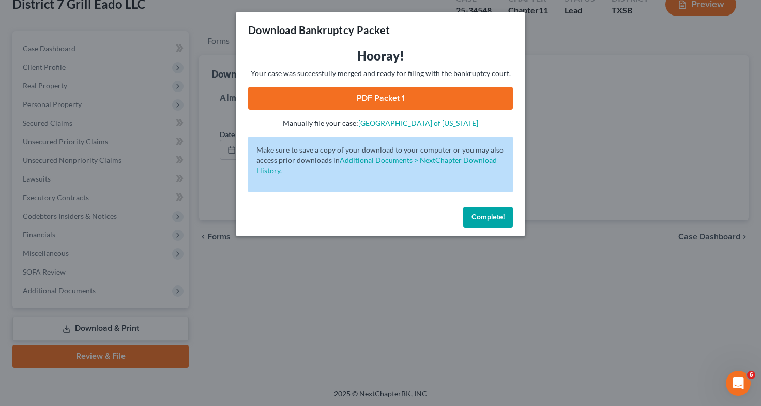
click at [380, 98] on link "PDF Packet 1" at bounding box center [380, 98] width 265 height 23
click at [303, 259] on div "Download Bankruptcy Packet Hooray! Your case was successfully merged and ready …" at bounding box center [380, 203] width 761 height 406
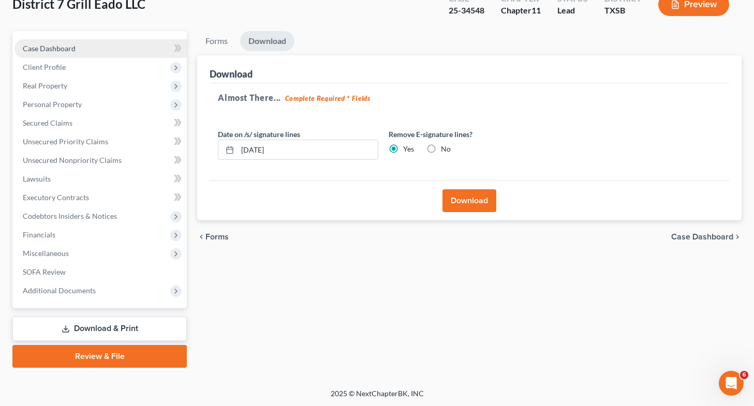
scroll to position [0, 0]
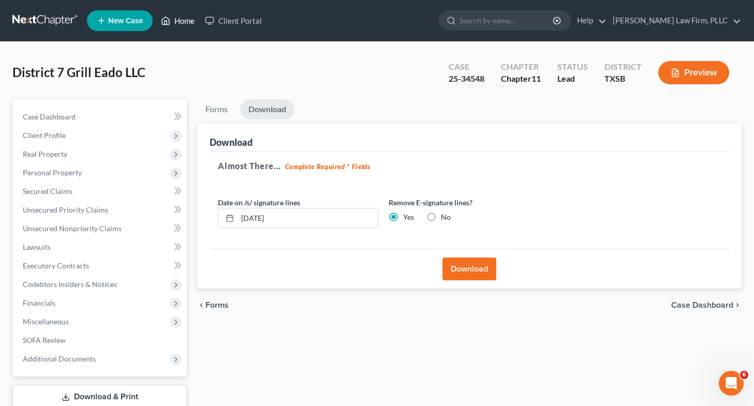
click at [187, 17] on link "Home" at bounding box center [178, 20] width 44 height 19
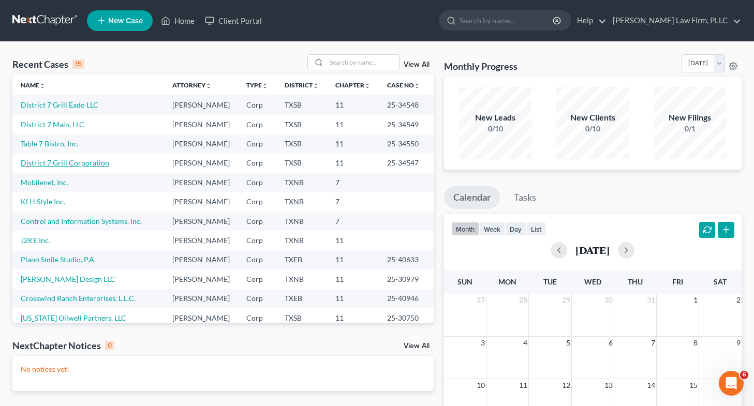
click at [53, 167] on link "District 7 Grill Corporation" at bounding box center [65, 162] width 88 height 9
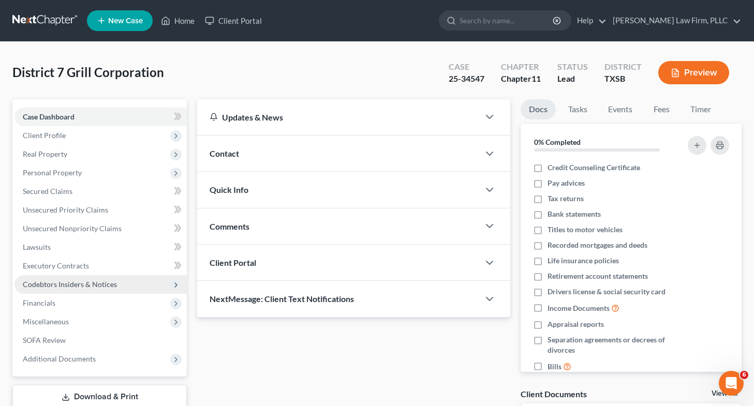
scroll to position [88, 0]
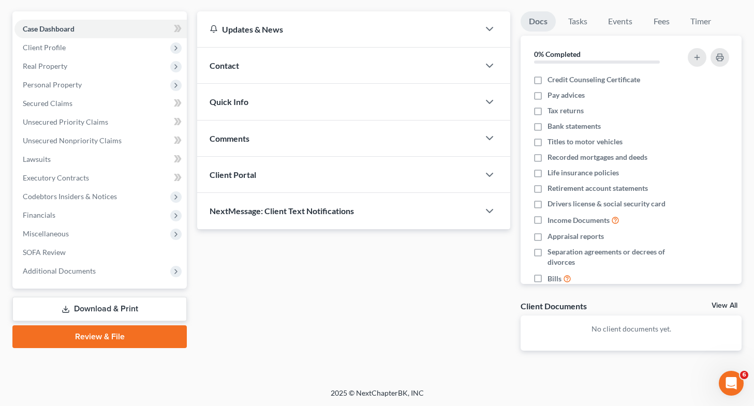
click at [98, 304] on link "Download & Print" at bounding box center [99, 309] width 174 height 24
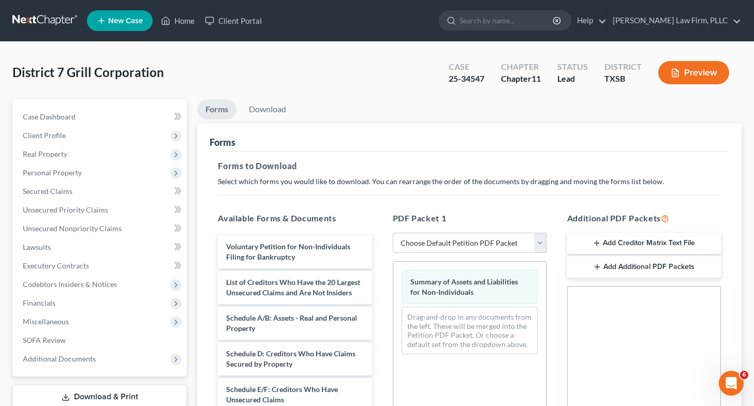
scroll to position [232, 0]
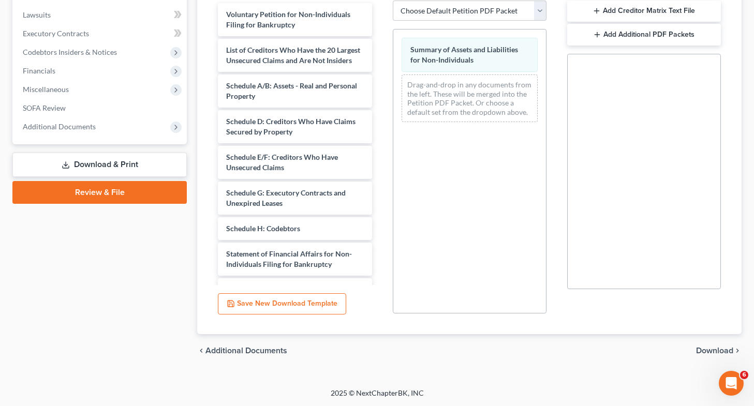
click at [380, 348] on span "Download" at bounding box center [714, 351] width 37 height 8
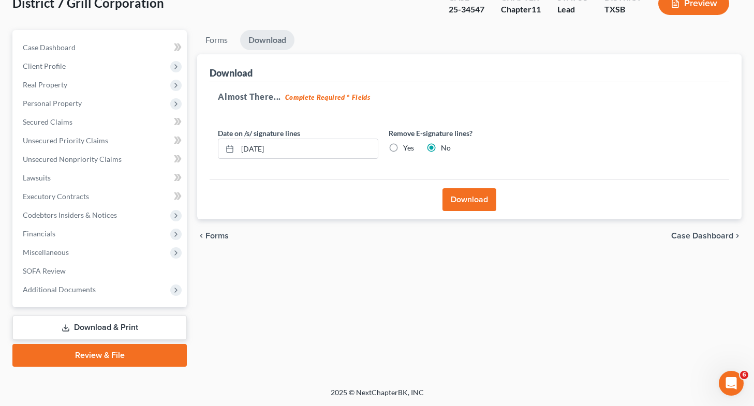
scroll to position [68, 0]
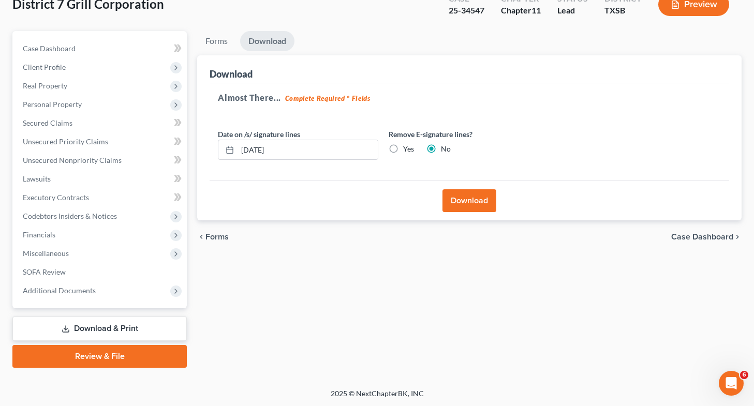
click at [380, 146] on label "Yes" at bounding box center [408, 149] width 11 height 10
click at [380, 146] on input "Yes" at bounding box center [410, 147] width 7 height 7
radio input "true"
radio input "false"
click at [380, 208] on button "Download" at bounding box center [469, 200] width 54 height 23
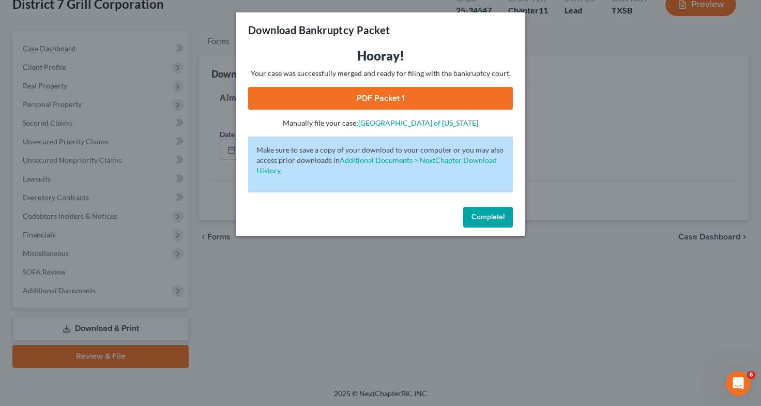
click at [380, 102] on link "PDF Packet 1" at bounding box center [380, 98] width 265 height 23
click at [108, 266] on div "Download Bankruptcy Packet Hooray! Your case was successfully merged and ready …" at bounding box center [380, 203] width 761 height 406
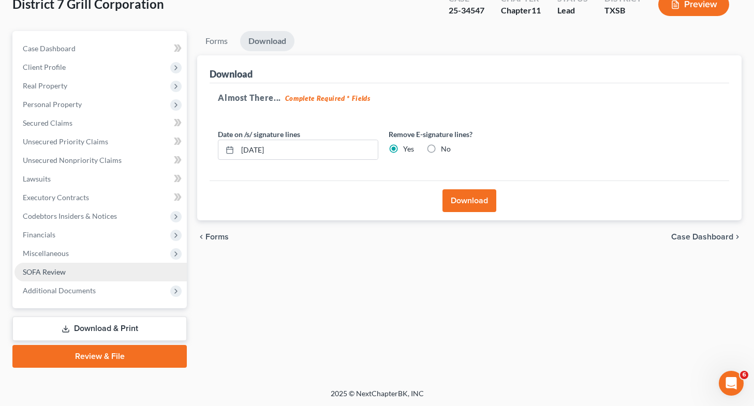
click at [108, 266] on link "SOFA Review" at bounding box center [100, 272] width 172 height 19
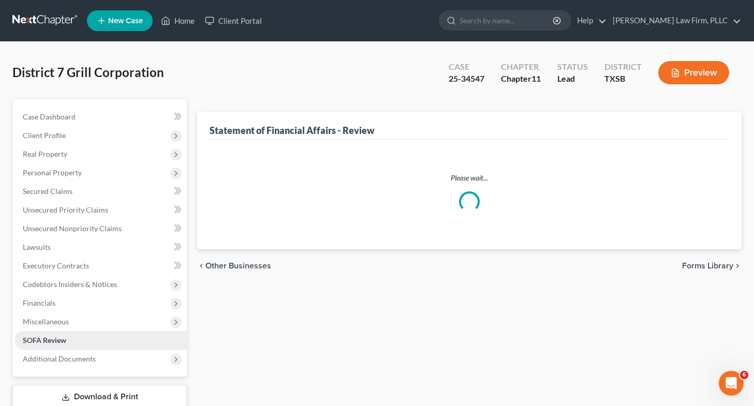
scroll to position [68, 0]
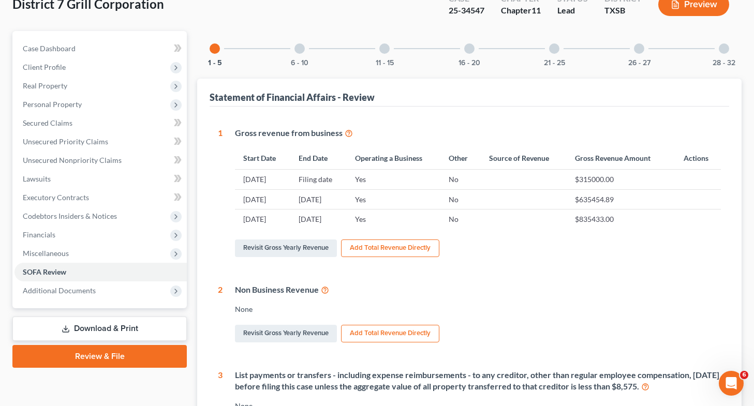
click at [113, 324] on link "Download & Print" at bounding box center [99, 329] width 174 height 24
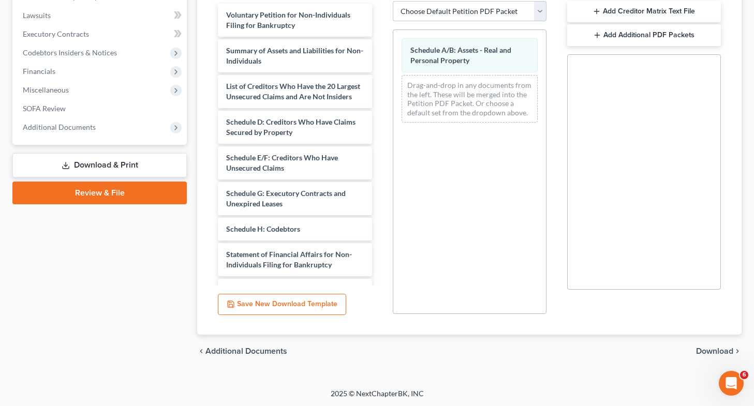
scroll to position [232, 0]
click at [380, 345] on div "chevron_left Additional Documents Download chevron_right" at bounding box center [469, 350] width 544 height 33
click at [380, 348] on span "Download" at bounding box center [714, 351] width 37 height 8
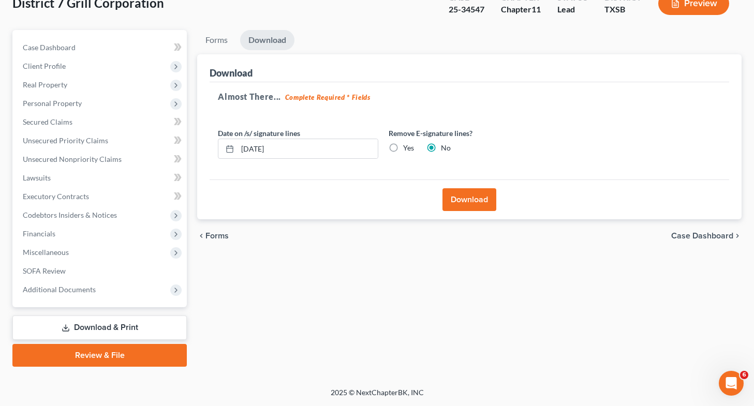
scroll to position [68, 0]
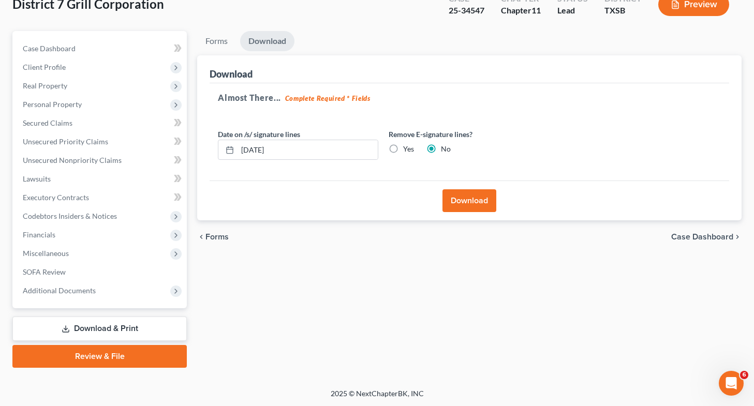
click at [380, 146] on label "Yes" at bounding box center [408, 149] width 11 height 10
click at [380, 146] on input "Yes" at bounding box center [410, 147] width 7 height 7
radio input "true"
radio input "false"
click at [380, 206] on button "Download" at bounding box center [469, 200] width 54 height 23
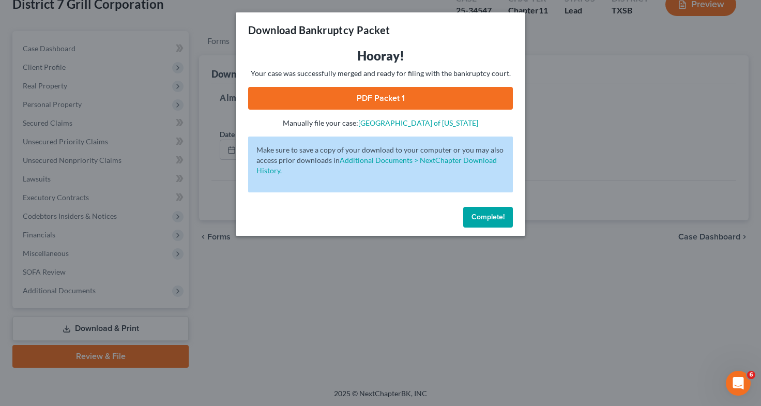
click at [380, 95] on link "PDF Packet 1" at bounding box center [380, 98] width 265 height 23
click at [89, 276] on div "Download Bankruptcy Packet Hooray! Your case was successfully merged and ready …" at bounding box center [380, 203] width 761 height 406
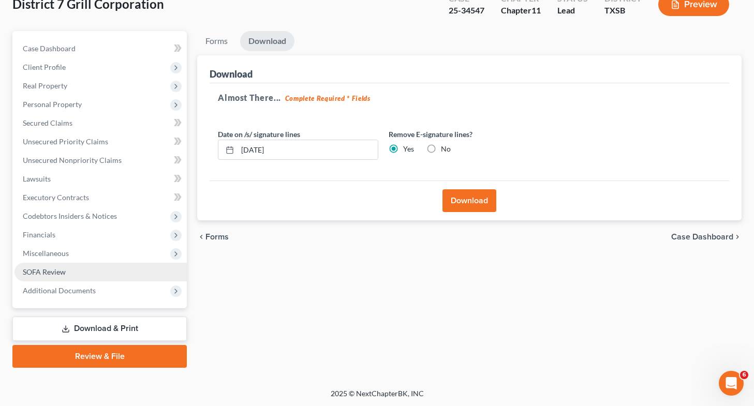
click at [89, 276] on link "SOFA Review" at bounding box center [100, 272] width 172 height 19
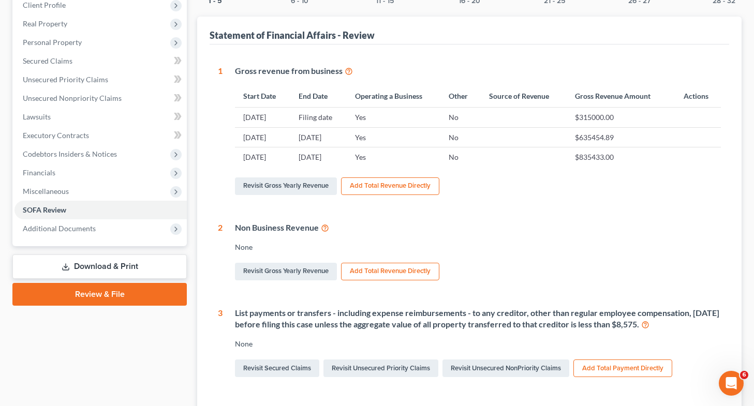
scroll to position [131, 0]
click at [147, 267] on link "Download & Print" at bounding box center [99, 266] width 174 height 24
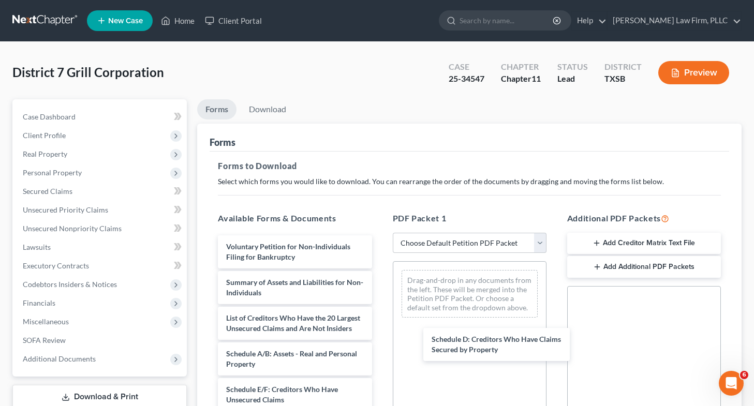
drag, startPoint x: 307, startPoint y: 399, endPoint x: 407, endPoint y: 361, distance: 106.7
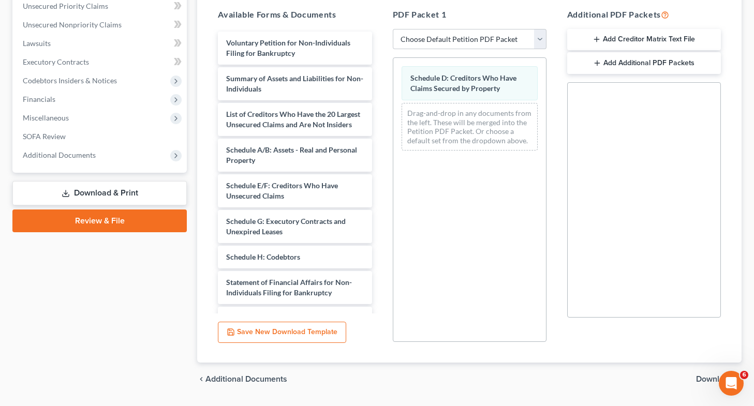
scroll to position [205, 0]
click at [380, 379] on span "Download" at bounding box center [714, 378] width 37 height 8
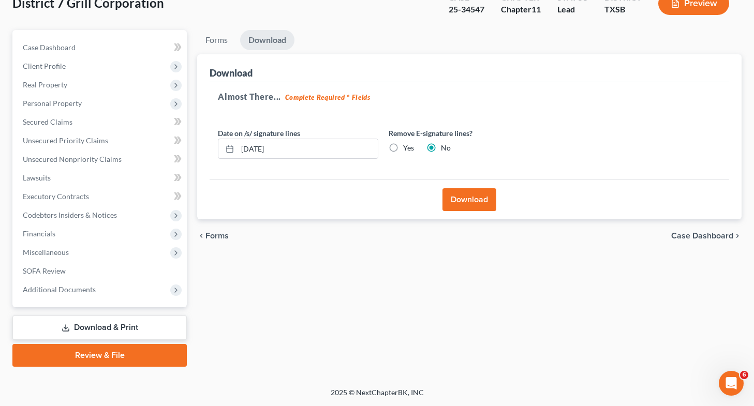
scroll to position [68, 0]
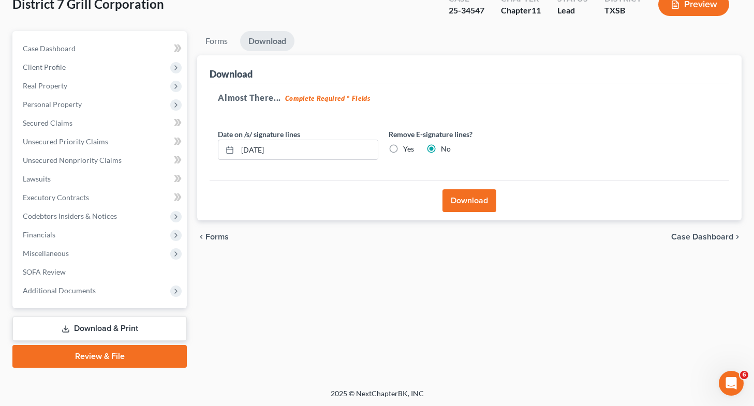
click at [380, 144] on label "Yes" at bounding box center [408, 149] width 11 height 10
click at [380, 144] on input "Yes" at bounding box center [410, 147] width 7 height 7
radio input "true"
radio input "false"
click at [380, 203] on button "Download" at bounding box center [469, 200] width 54 height 23
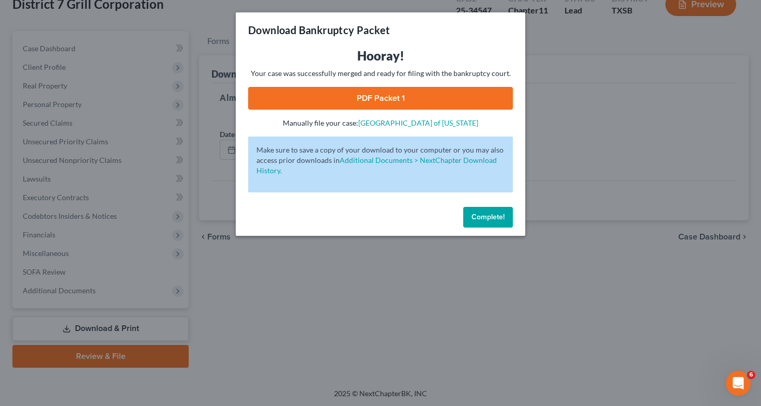
click at [349, 102] on link "PDF Packet 1" at bounding box center [380, 98] width 265 height 23
click at [75, 274] on div "Download Bankruptcy Packet Hooray! Your case was successfully merged and ready …" at bounding box center [380, 203] width 761 height 406
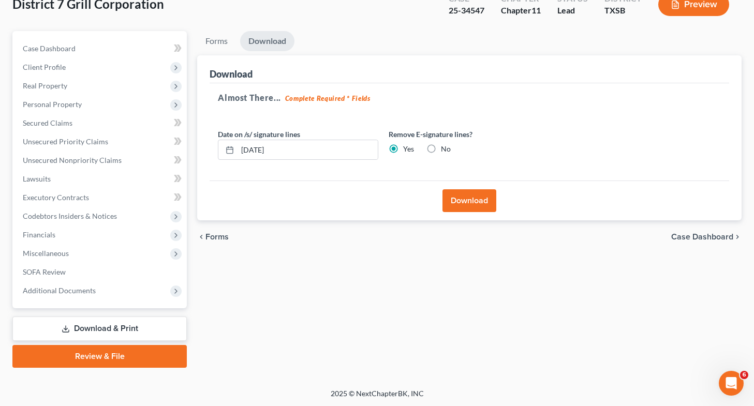
click at [144, 322] on link "Download & Print" at bounding box center [99, 329] width 174 height 24
click at [131, 327] on link "Download & Print" at bounding box center [99, 329] width 174 height 24
click at [104, 329] on link "Download & Print" at bounding box center [99, 329] width 174 height 24
click at [91, 274] on link "SOFA Review" at bounding box center [100, 272] width 172 height 19
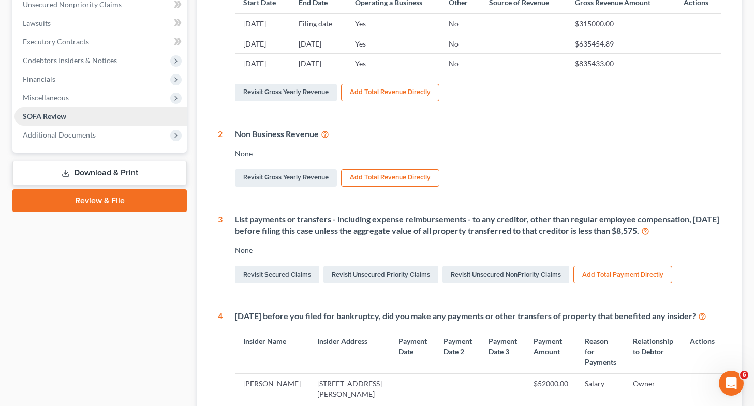
scroll to position [224, 0]
click at [93, 171] on link "Download & Print" at bounding box center [99, 172] width 174 height 24
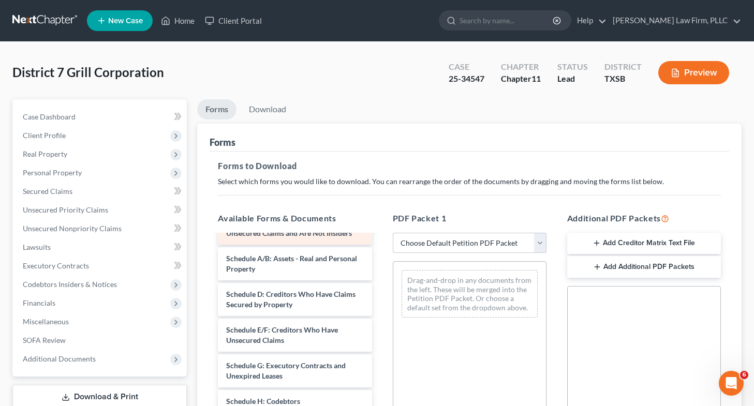
scroll to position [96, 0]
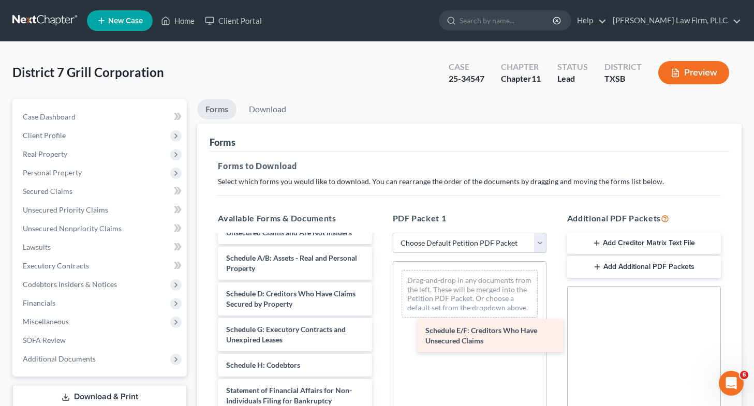
drag, startPoint x: 320, startPoint y: 352, endPoint x: 522, endPoint y: 345, distance: 202.4
click at [380, 345] on div "Schedule E/F: Creditors Who Have Unsecured Claims Voluntary Petition for Non-In…" at bounding box center [294, 345] width 170 height 410
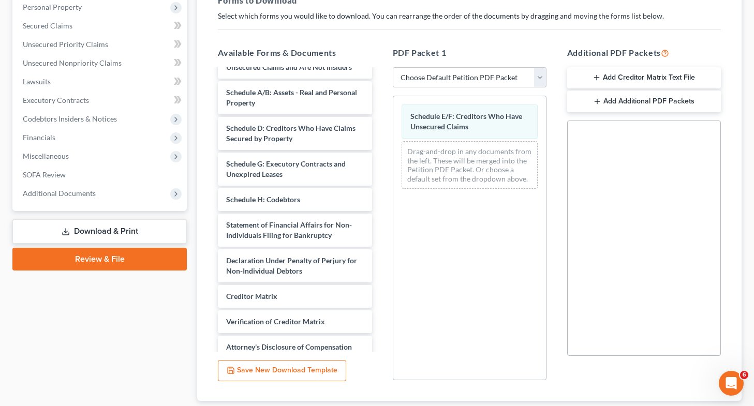
scroll to position [207, 0]
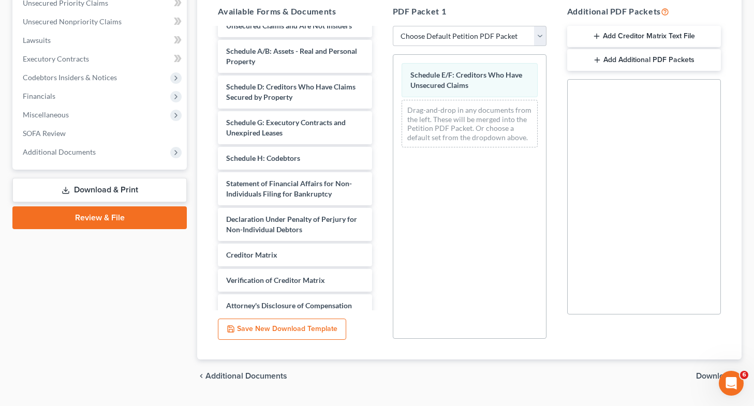
click at [380, 372] on span "Download" at bounding box center [714, 376] width 37 height 8
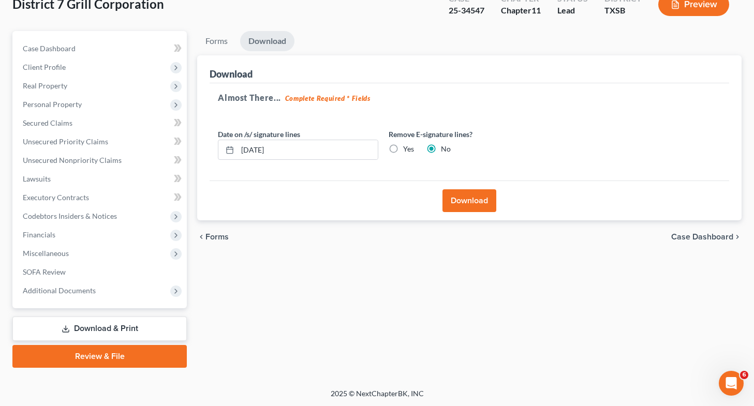
click at [380, 147] on label "Yes" at bounding box center [408, 149] width 11 height 10
click at [380, 147] on input "Yes" at bounding box center [410, 147] width 7 height 7
radio input "true"
radio input "false"
click at [380, 201] on button "Download" at bounding box center [469, 200] width 54 height 23
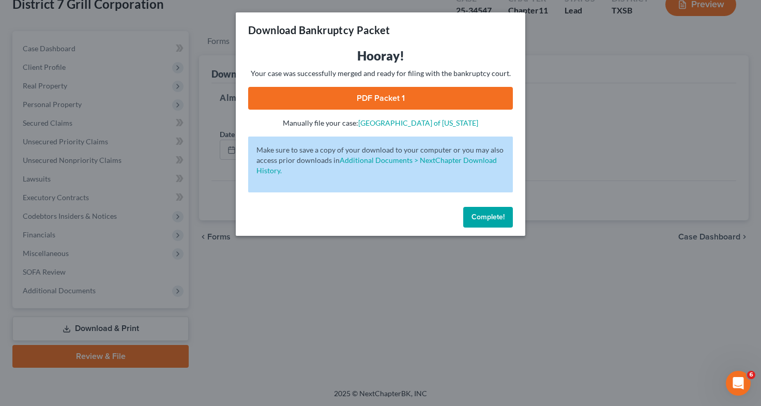
click at [325, 99] on link "PDF Packet 1" at bounding box center [380, 98] width 265 height 23
click at [79, 243] on div "Download Bankruptcy Packet Hooray! Your case was successfully merged and ready …" at bounding box center [380, 203] width 761 height 406
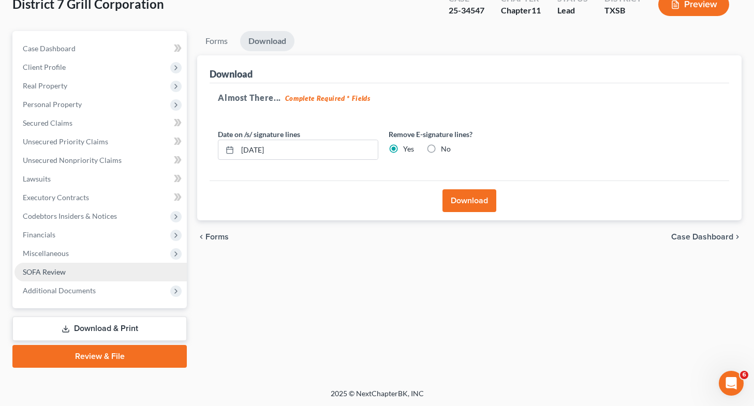
click at [79, 267] on link "SOFA Review" at bounding box center [100, 272] width 172 height 19
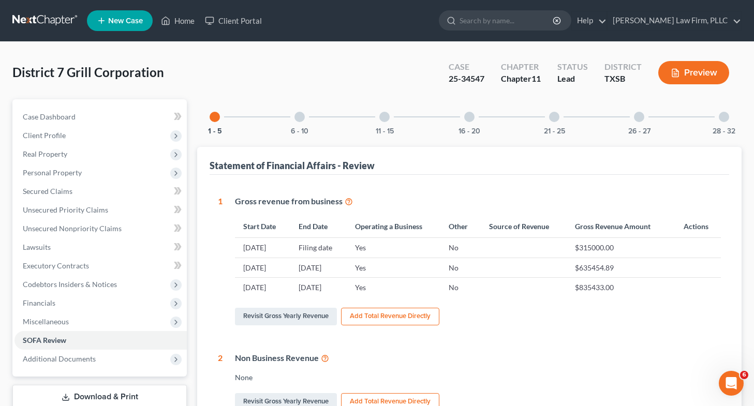
click at [98, 394] on link "Download & Print" at bounding box center [99, 397] width 174 height 24
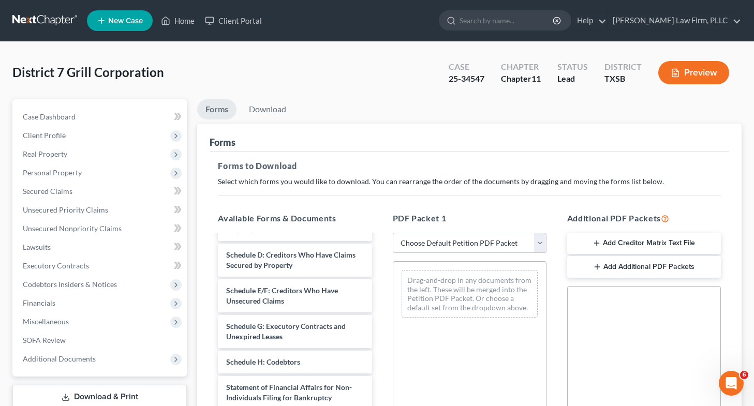
scroll to position [135, 0]
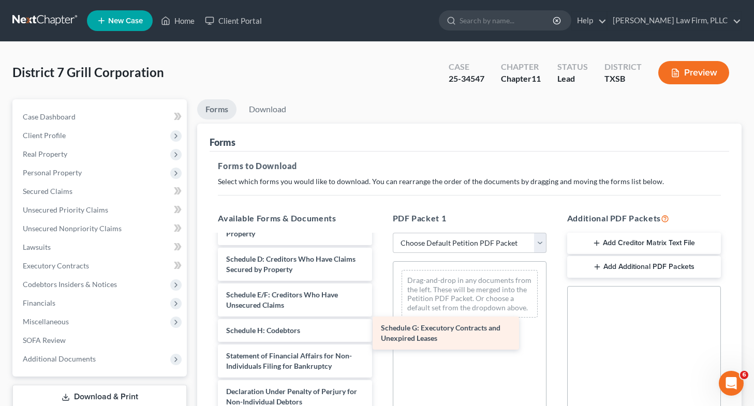
drag, startPoint x: 341, startPoint y: 338, endPoint x: 561, endPoint y: 346, distance: 220.5
click at [380, 346] on div "Schedule G: Executory Contracts and Unexpired Leases Voluntary Petition for Non…" at bounding box center [294, 310] width 170 height 410
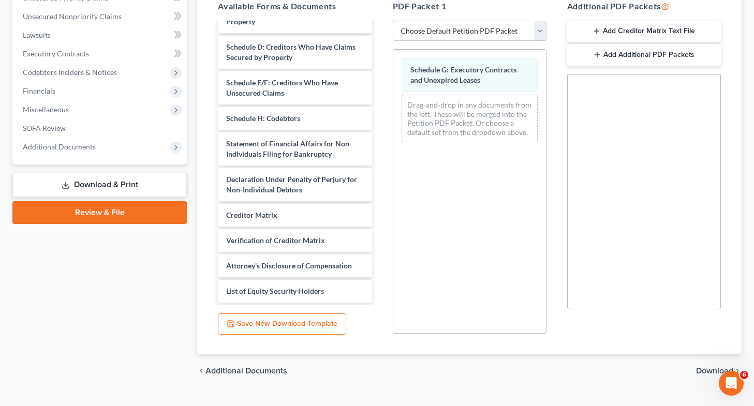
scroll to position [232, 0]
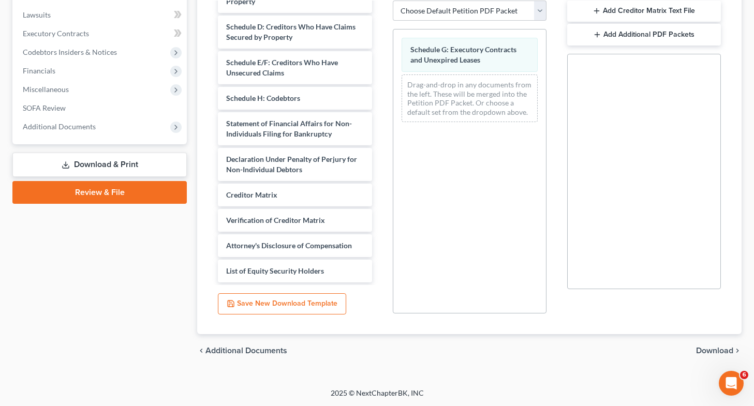
click at [380, 351] on span "Download" at bounding box center [714, 351] width 37 height 8
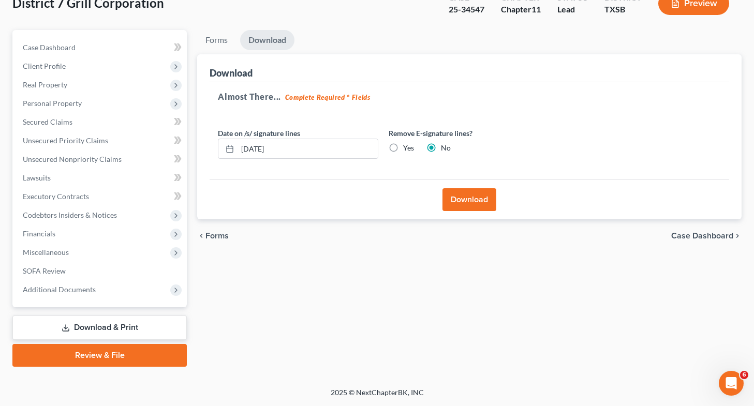
scroll to position [68, 0]
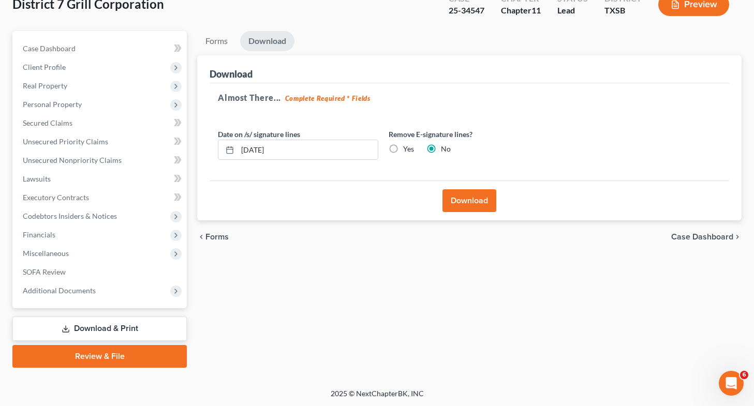
click at [380, 146] on label "Yes" at bounding box center [408, 149] width 11 height 10
click at [380, 146] on input "Yes" at bounding box center [410, 147] width 7 height 7
radio input "true"
radio input "false"
click at [380, 203] on button "Download" at bounding box center [469, 200] width 54 height 23
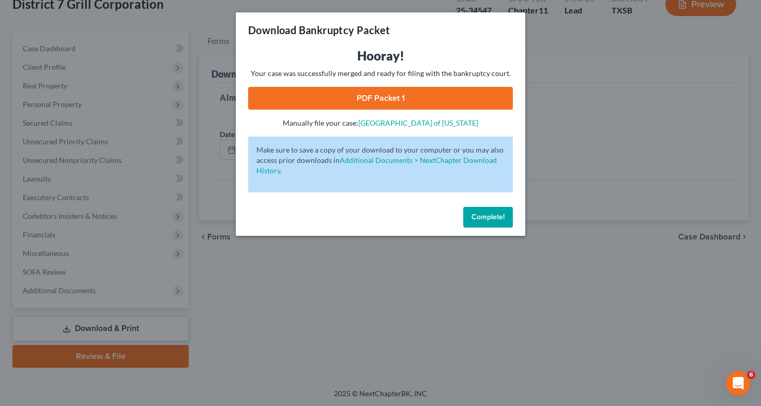
click at [380, 102] on link "PDF Packet 1" at bounding box center [380, 98] width 265 height 23
click at [344, 266] on div "Download Bankruptcy Packet Hooray! Your case was successfully merged and ready …" at bounding box center [380, 203] width 761 height 406
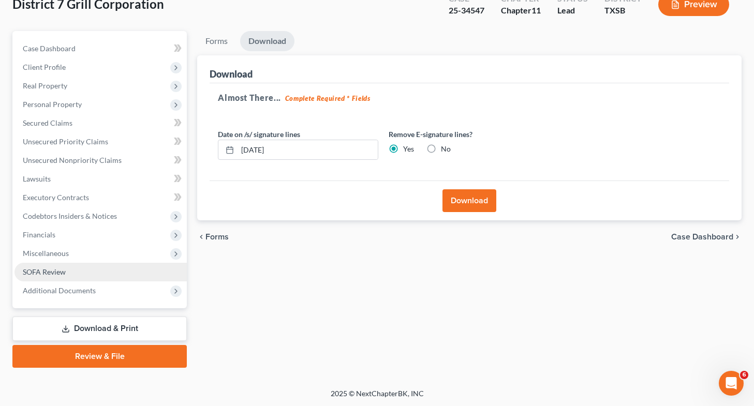
click at [147, 266] on link "SOFA Review" at bounding box center [100, 272] width 172 height 19
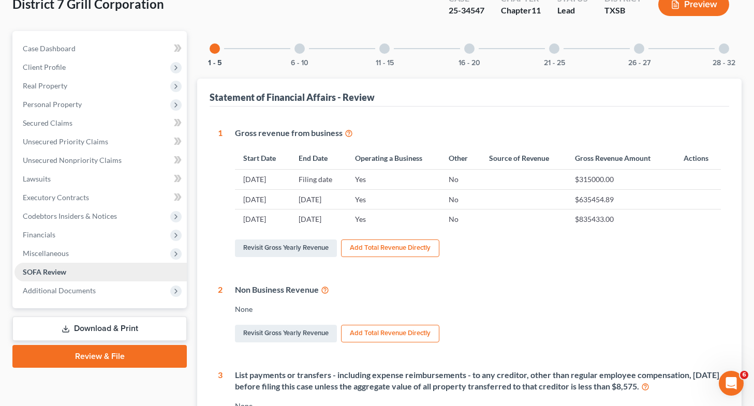
scroll to position [72, 0]
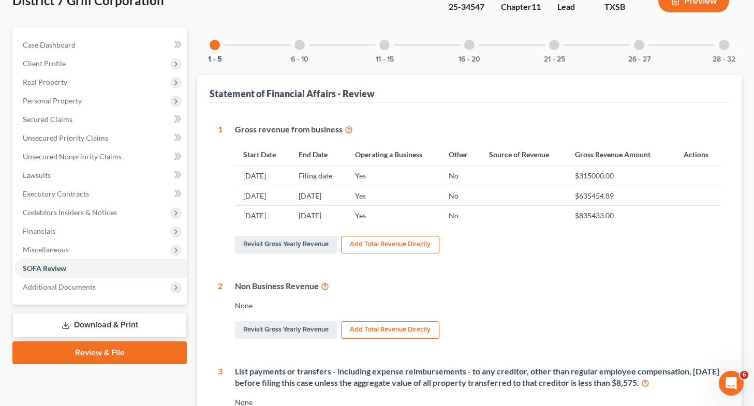
click at [141, 330] on link "Download & Print" at bounding box center [99, 325] width 174 height 24
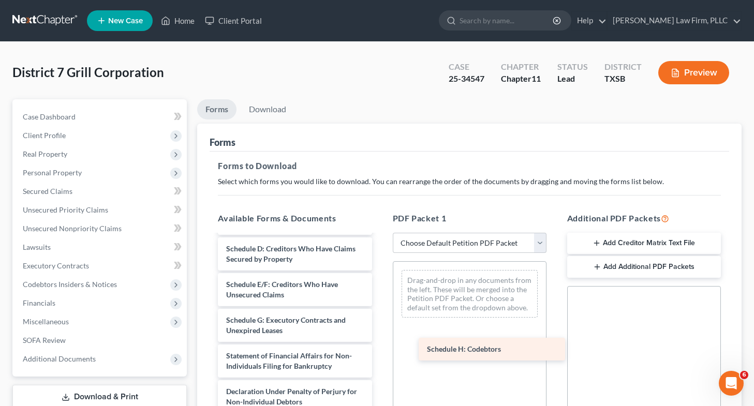
scroll to position [151, 0]
drag, startPoint x: 277, startPoint y: 348, endPoint x: 529, endPoint y: 361, distance: 252.3
click at [380, 361] on div "Schedule H: Codebtors Voluntary Petition for Non-Individuals Filing for Bankrup…" at bounding box center [294, 305] width 170 height 420
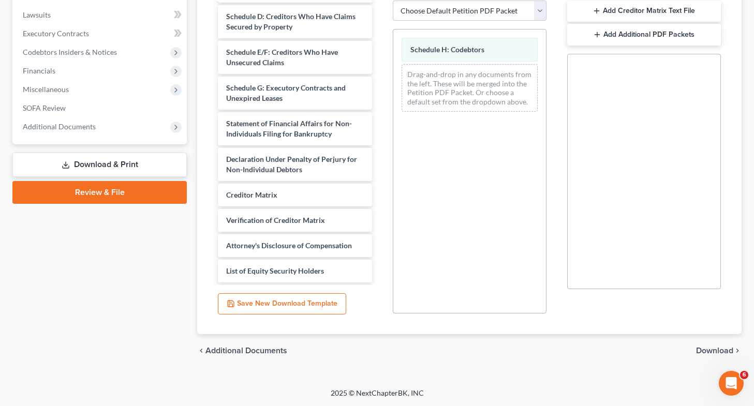
scroll to position [232, 0]
click at [380, 349] on span "Download" at bounding box center [714, 351] width 37 height 8
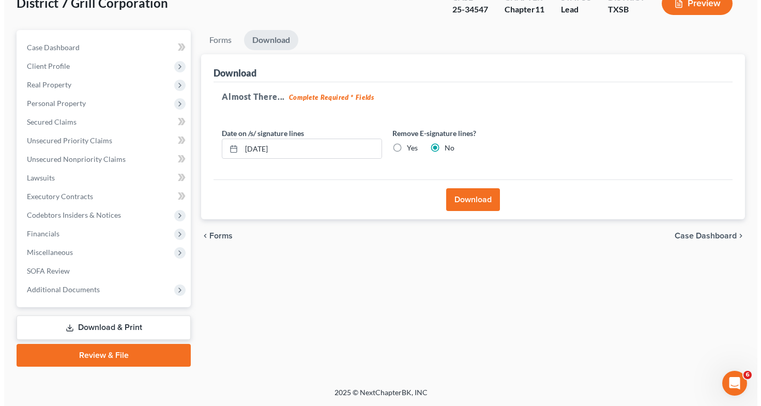
scroll to position [68, 0]
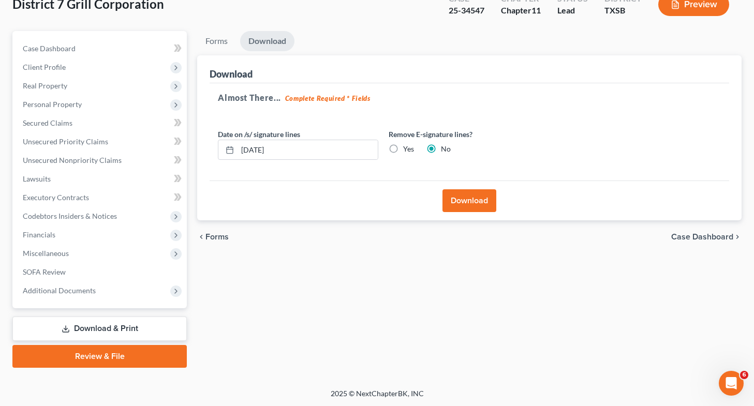
click at [380, 147] on label "Yes" at bounding box center [408, 149] width 11 height 10
click at [380, 147] on input "Yes" at bounding box center [410, 147] width 7 height 7
radio input "true"
radio input "false"
click at [380, 199] on button "Download" at bounding box center [469, 200] width 54 height 23
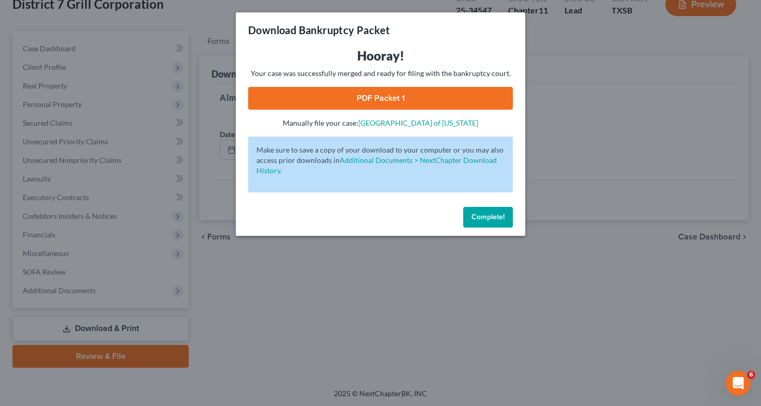
click at [373, 99] on link "PDF Packet 1" at bounding box center [380, 98] width 265 height 23
